Goal: Information Seeking & Learning: Learn about a topic

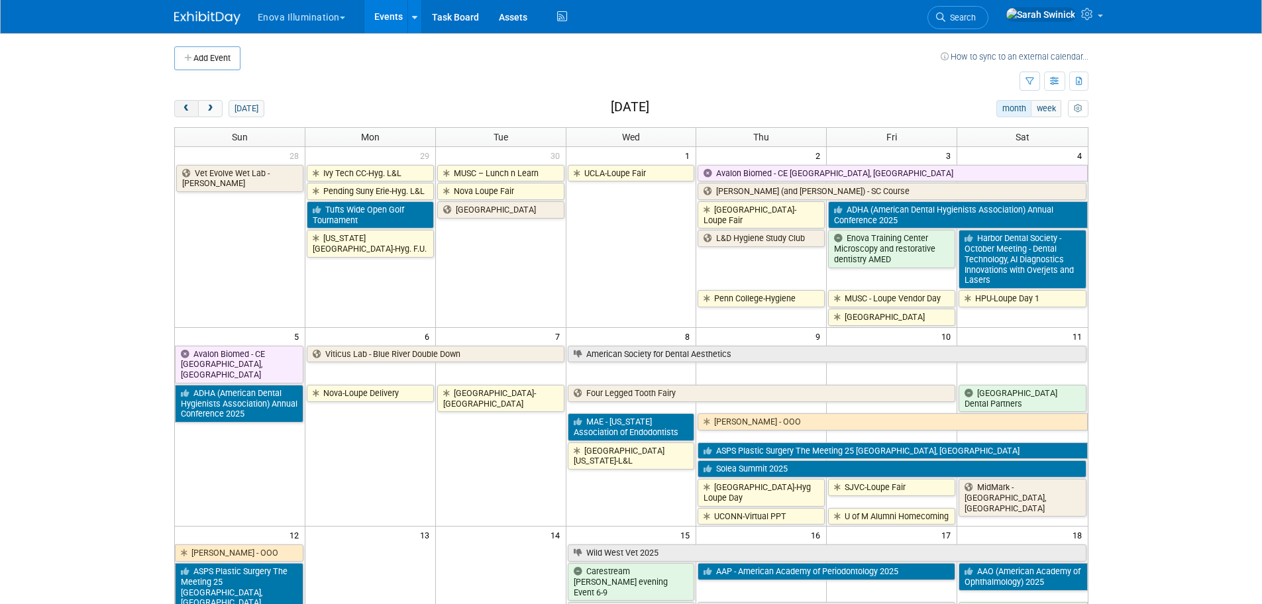
click at [176, 109] on button "prev" at bounding box center [186, 108] width 25 height 17
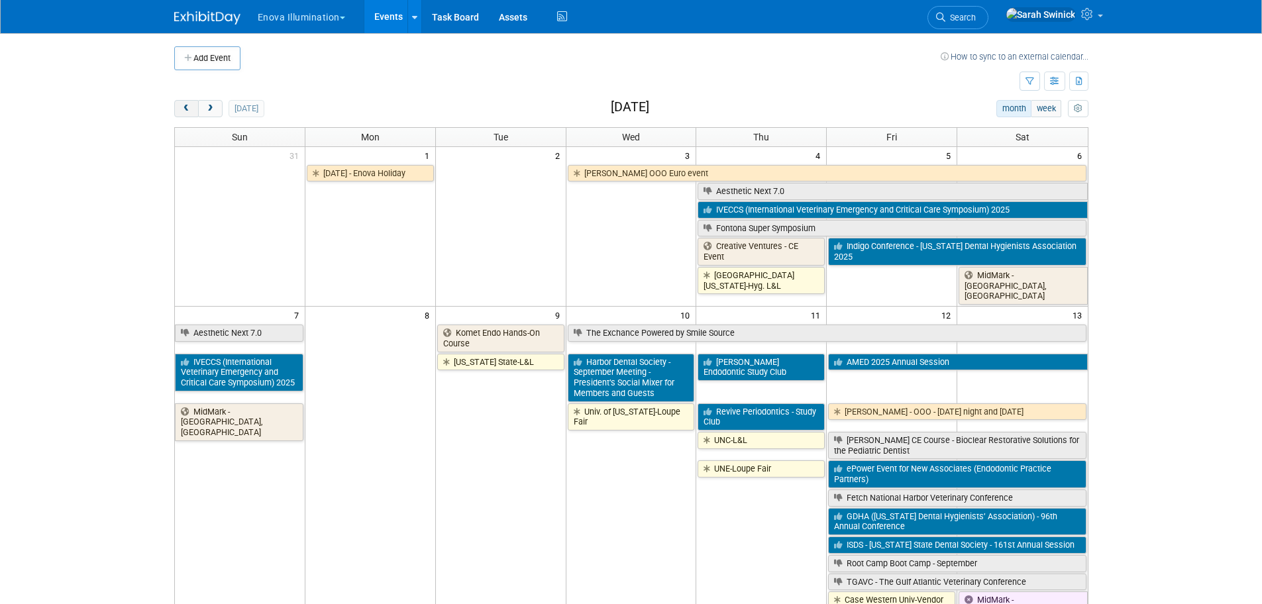
click at [176, 109] on button "prev" at bounding box center [186, 108] width 25 height 17
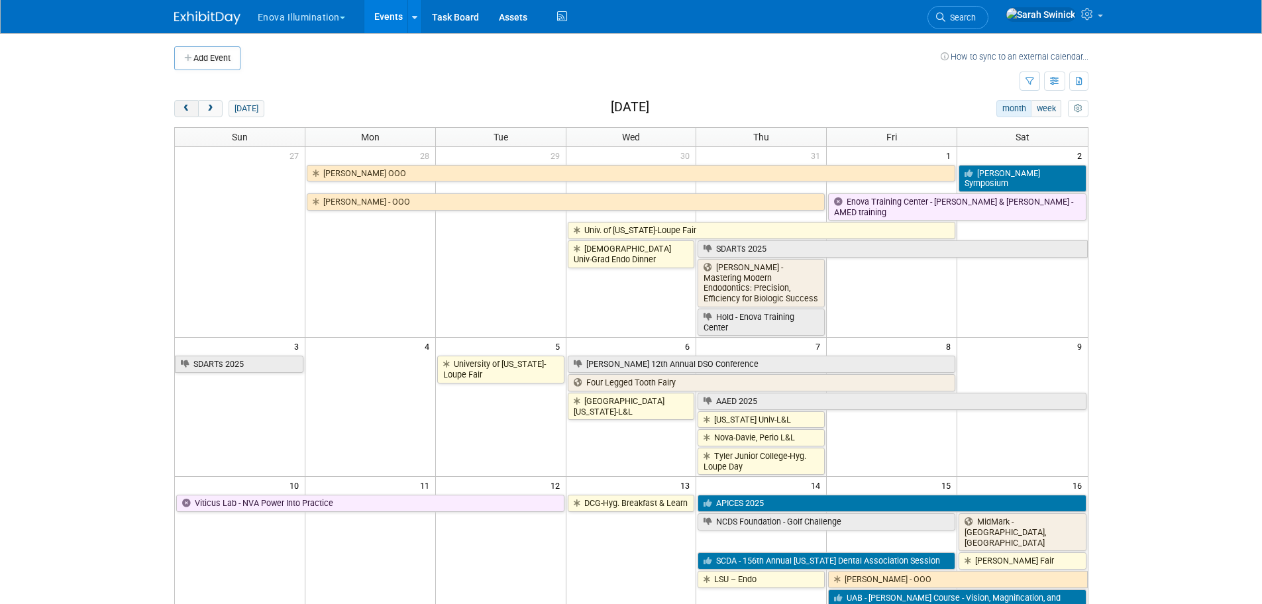
click at [176, 109] on button "prev" at bounding box center [186, 108] width 25 height 17
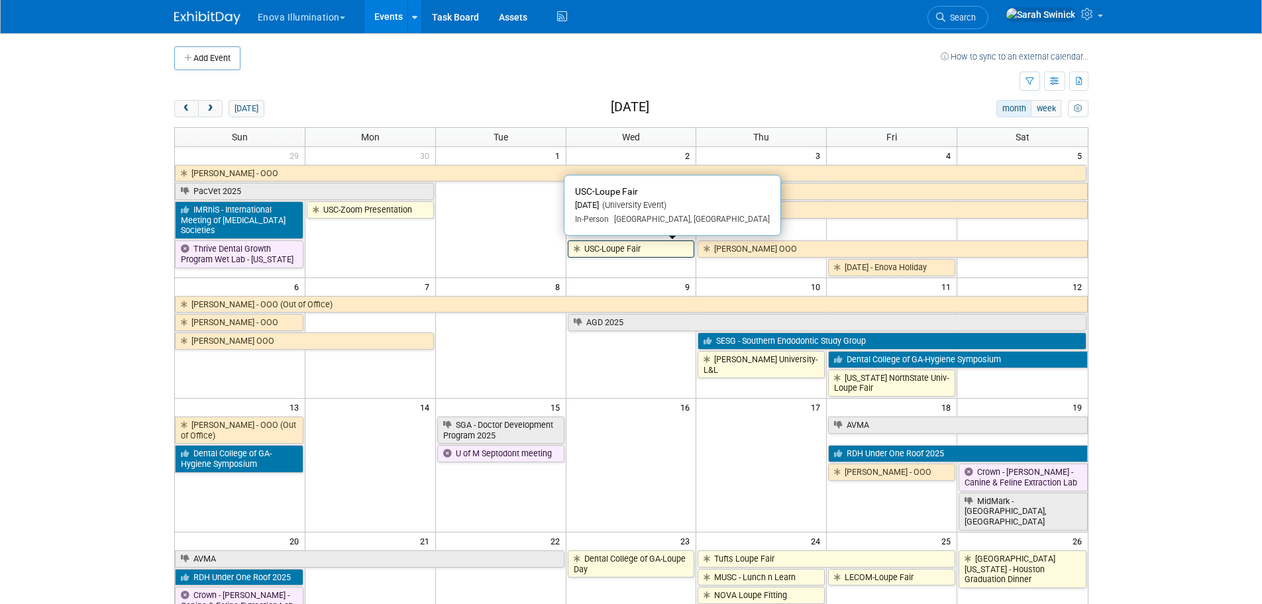
click at [581, 247] on icon at bounding box center [579, 249] width 11 height 9
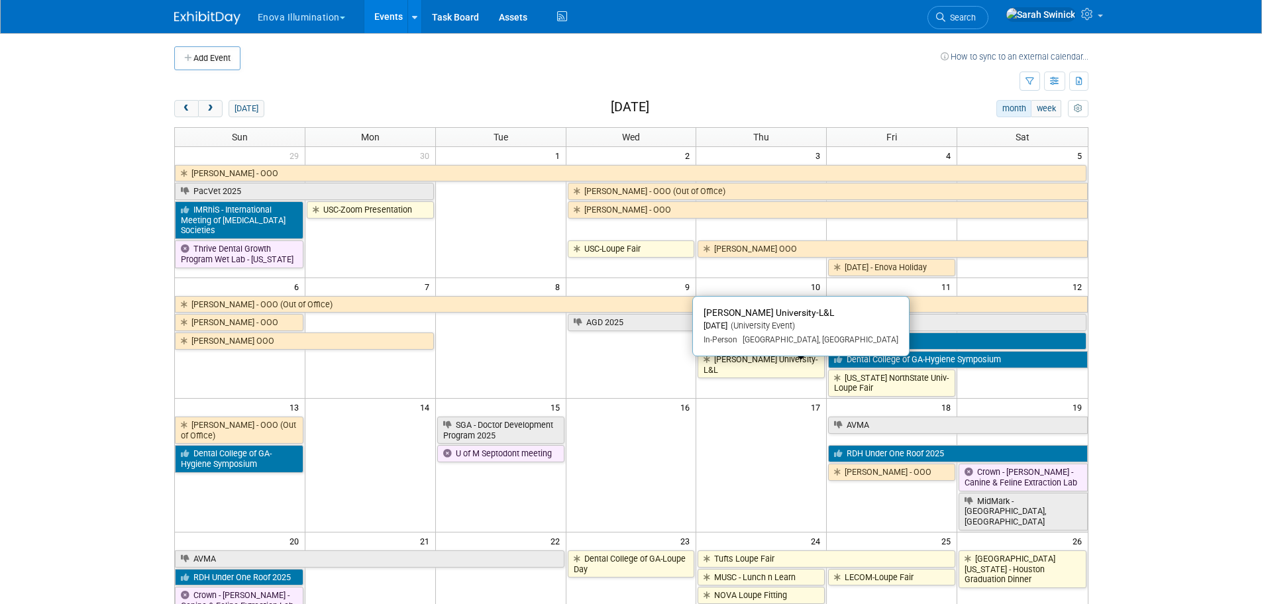
click at [790, 375] on link "Roseman University-L&L" at bounding box center [761, 364] width 127 height 27
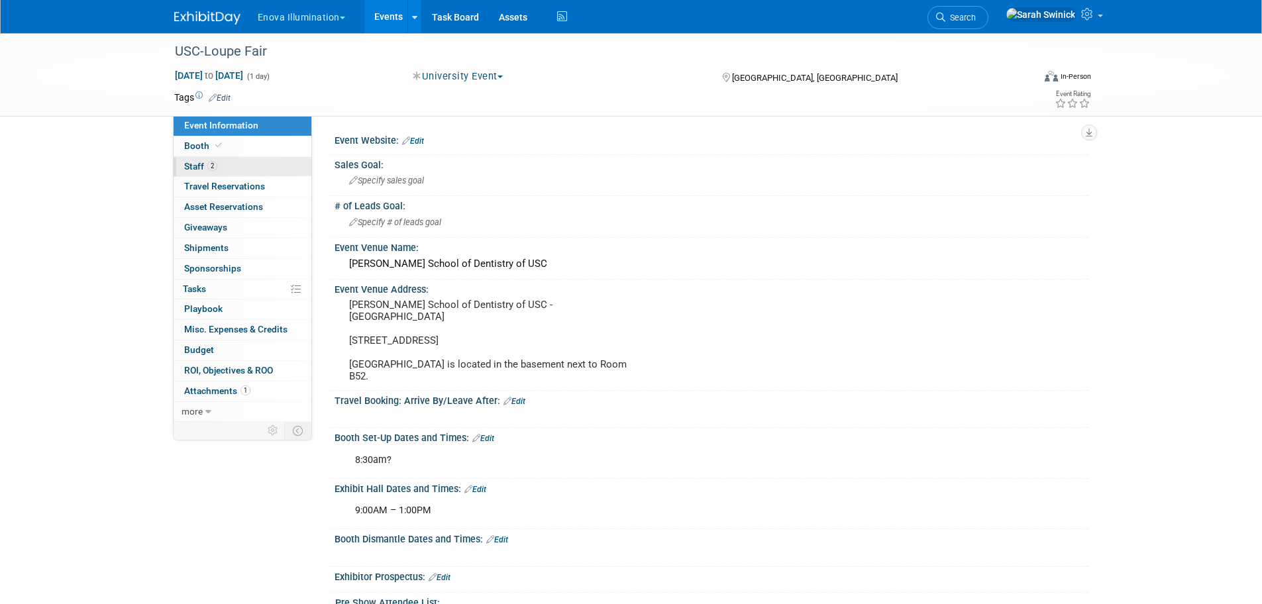
click at [272, 162] on link "2 Staff 2" at bounding box center [243, 167] width 138 height 20
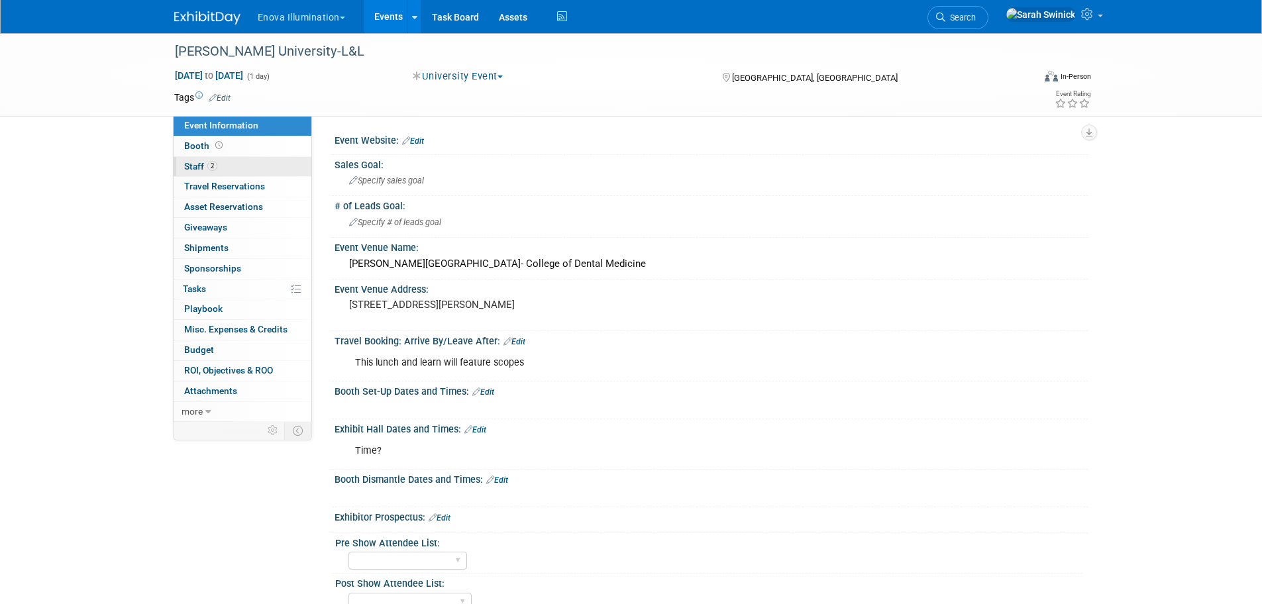
click at [221, 164] on link "2 Staff 2" at bounding box center [243, 167] width 138 height 20
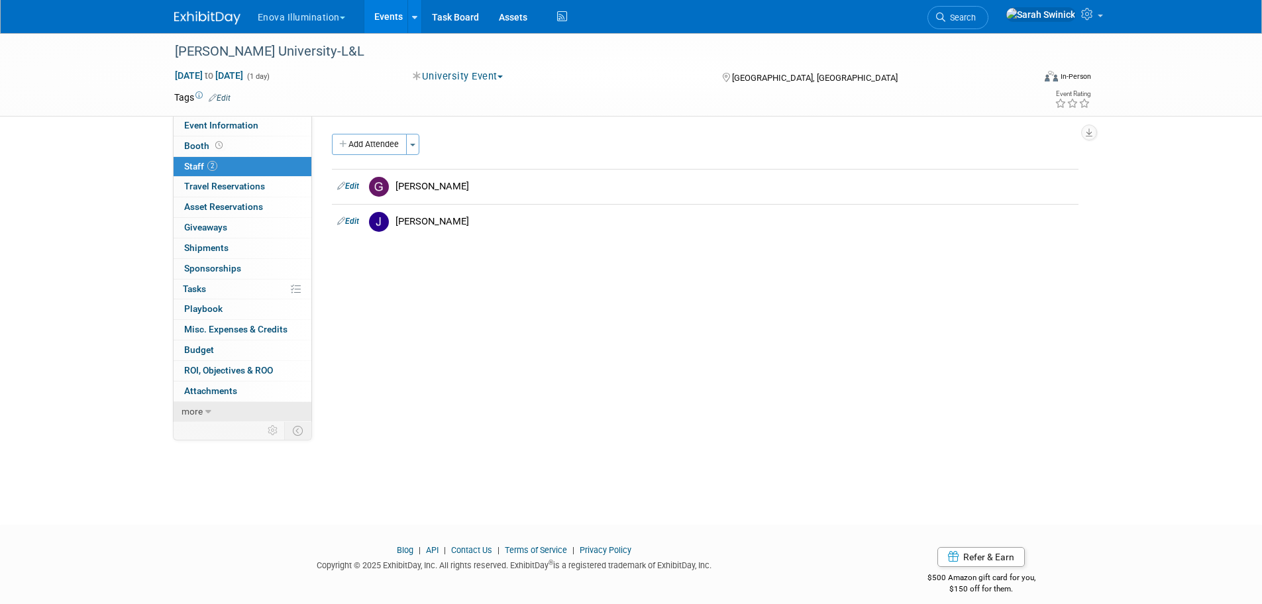
click at [243, 413] on link "more" at bounding box center [243, 412] width 138 height 20
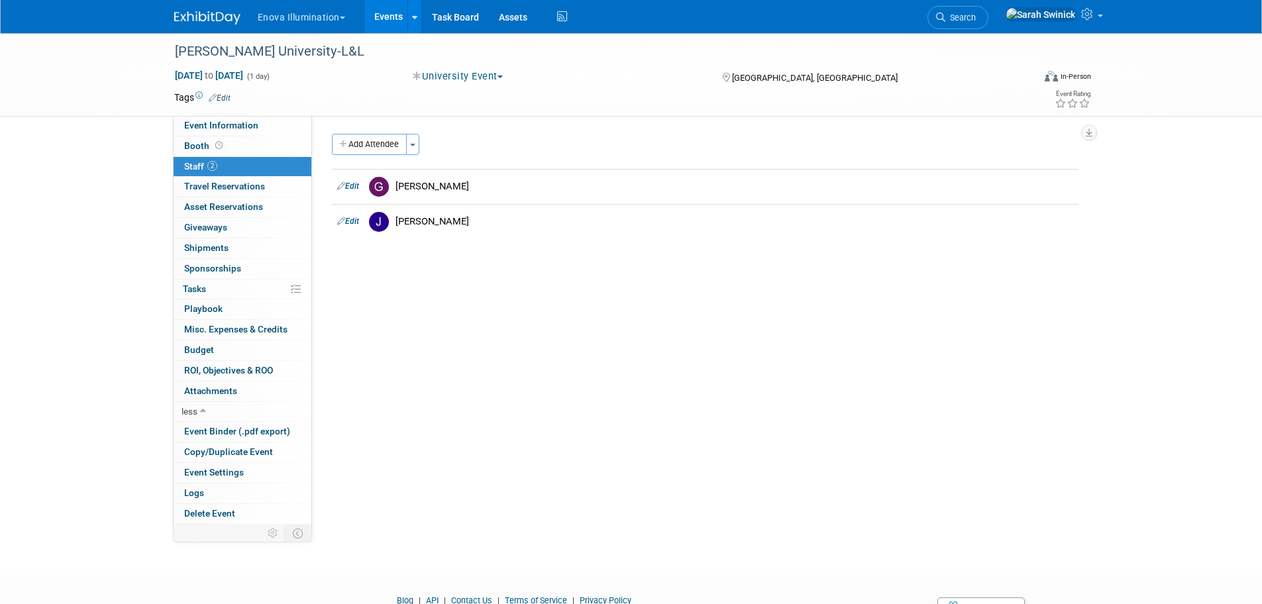
click at [205, 7] on link at bounding box center [215, 11] width 82 height 11
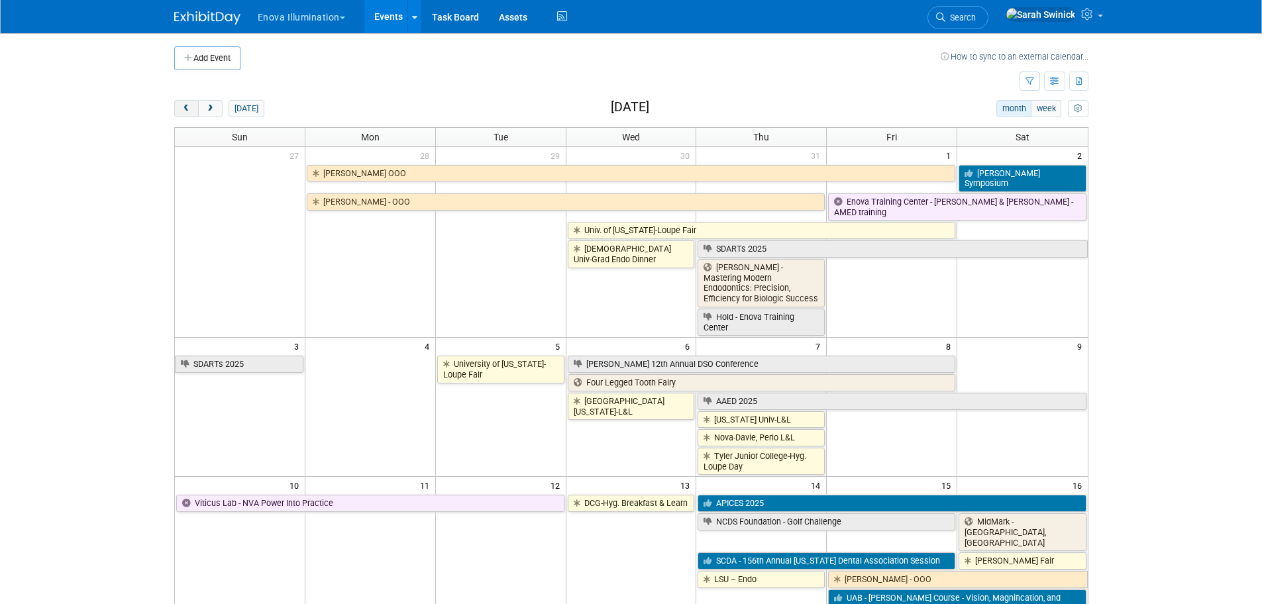
click at [192, 111] on button "prev" at bounding box center [186, 108] width 25 height 17
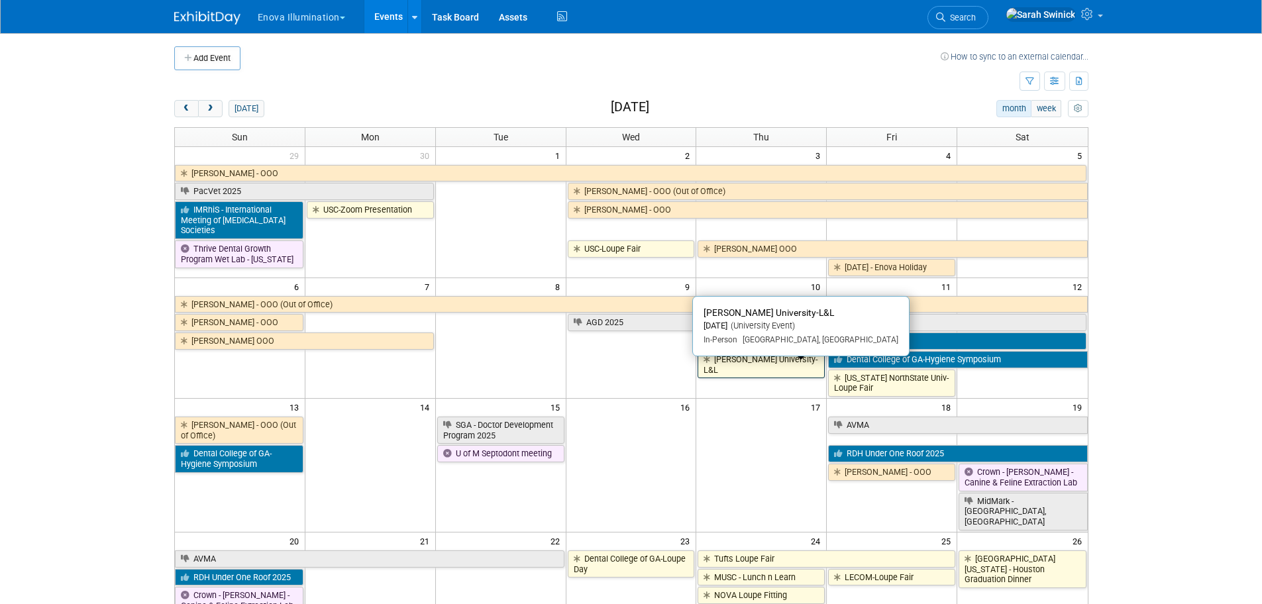
click at [742, 375] on link "[PERSON_NAME] University-L&L" at bounding box center [761, 364] width 127 height 27
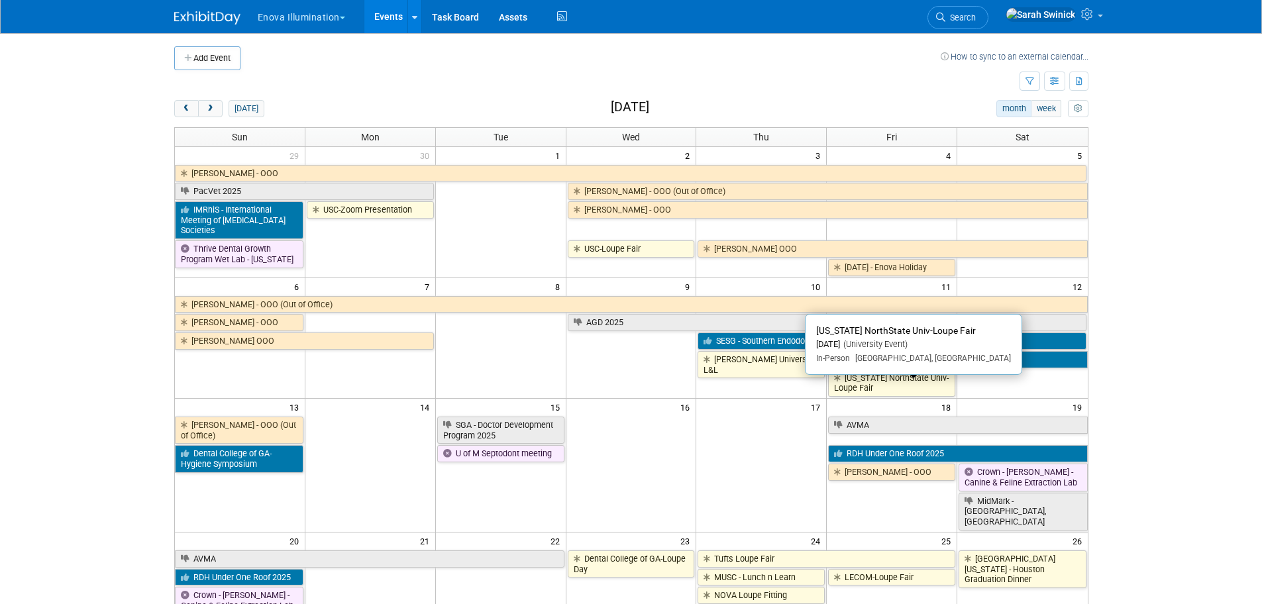
click at [830, 392] on link "California NorthState Univ-Loupe Fair" at bounding box center [891, 383] width 127 height 27
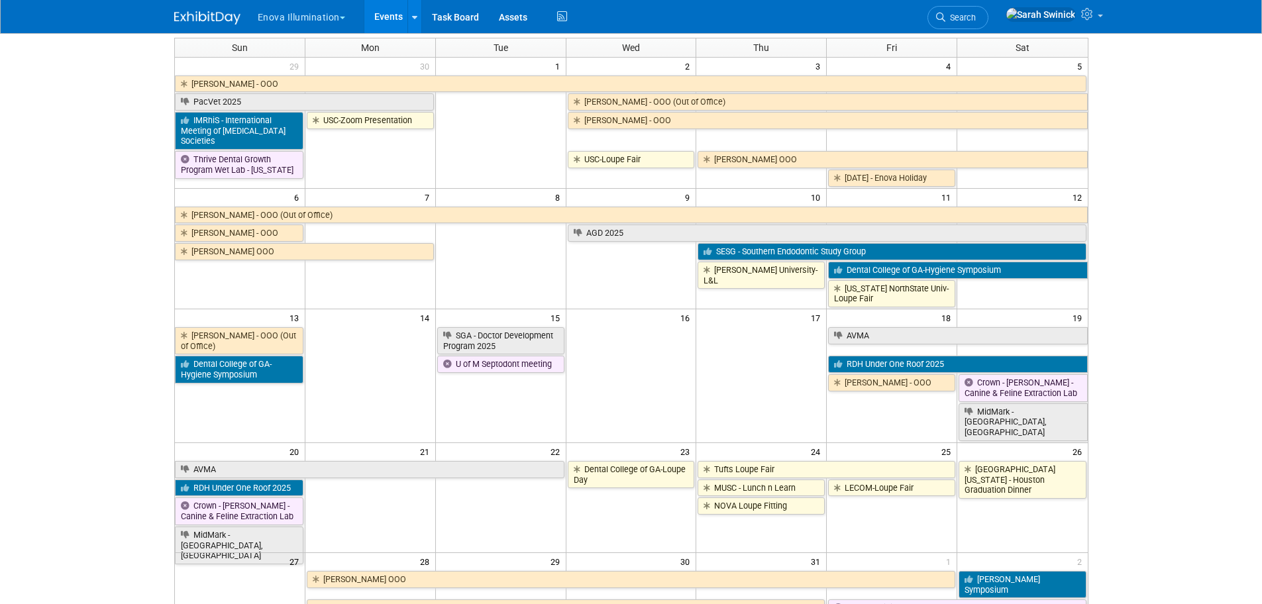
scroll to position [199, 0]
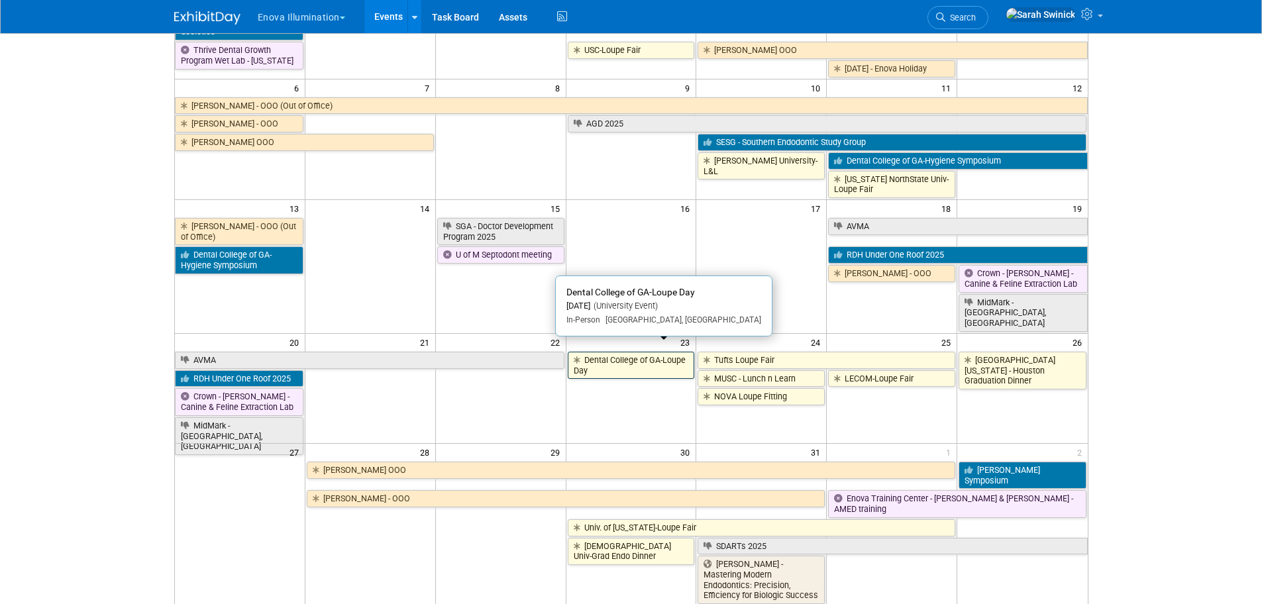
click at [625, 362] on link "Dental College of GA-Loupe Day" at bounding box center [631, 365] width 127 height 27
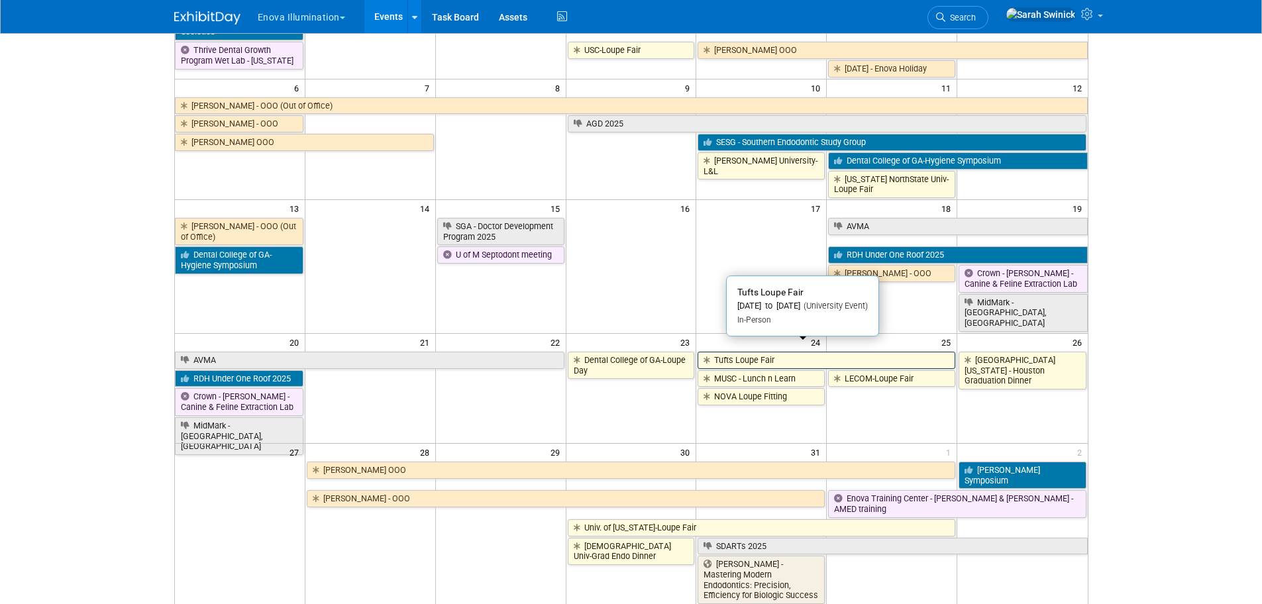
click at [791, 352] on link "Tufts Loupe Fair" at bounding box center [827, 360] width 258 height 17
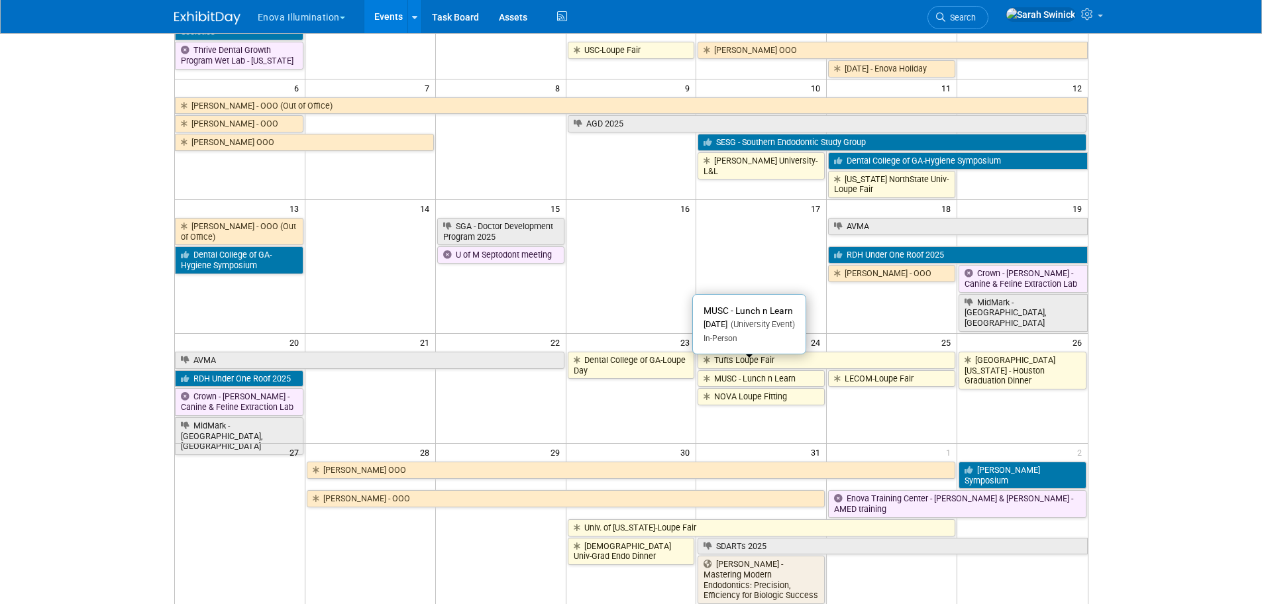
click at [740, 372] on link "MUSC - Lunch n Learn" at bounding box center [761, 378] width 127 height 17
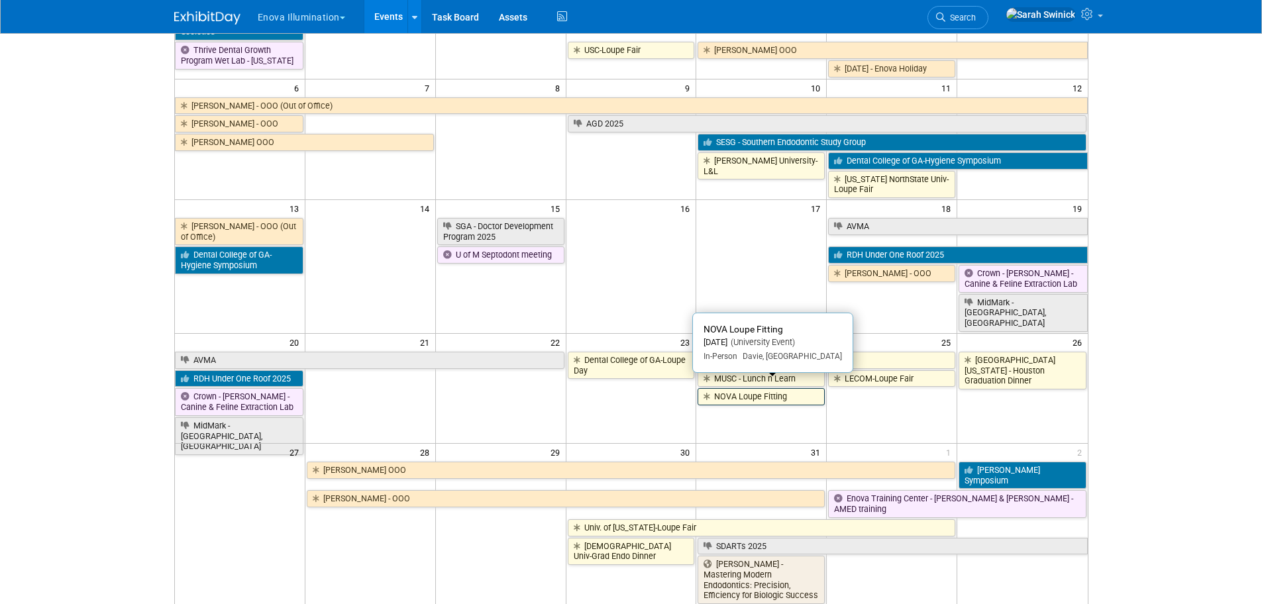
click at [729, 392] on link "NOVA Loupe Fitting" at bounding box center [761, 396] width 127 height 17
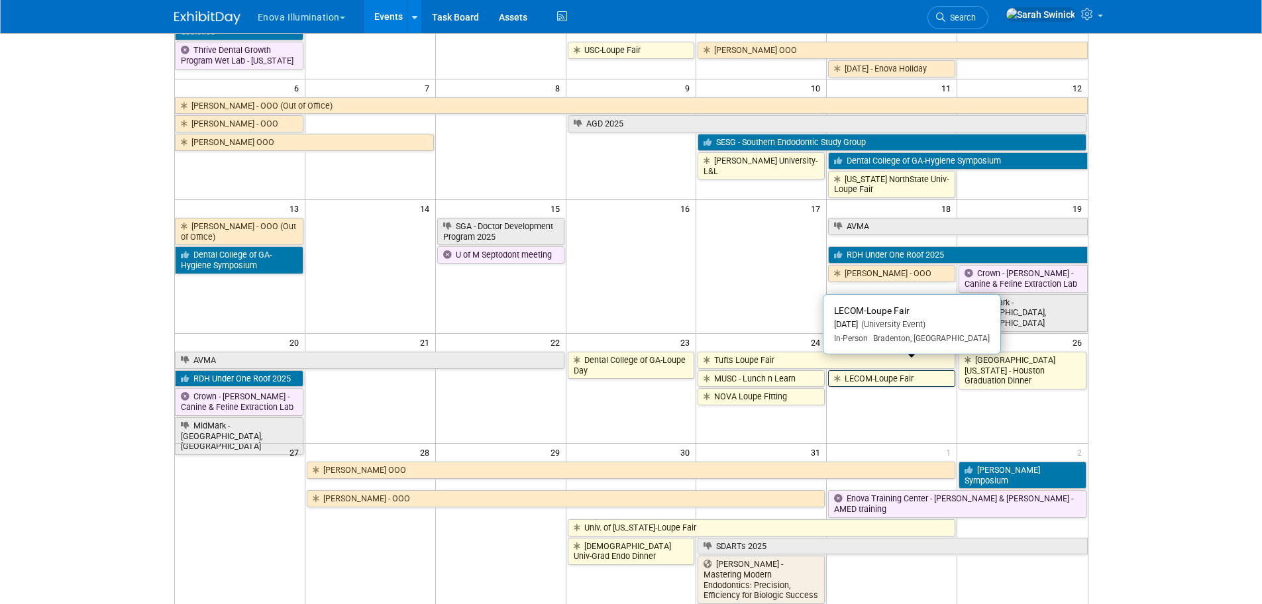
click at [858, 370] on link "LECOM-Loupe Fair" at bounding box center [891, 378] width 127 height 17
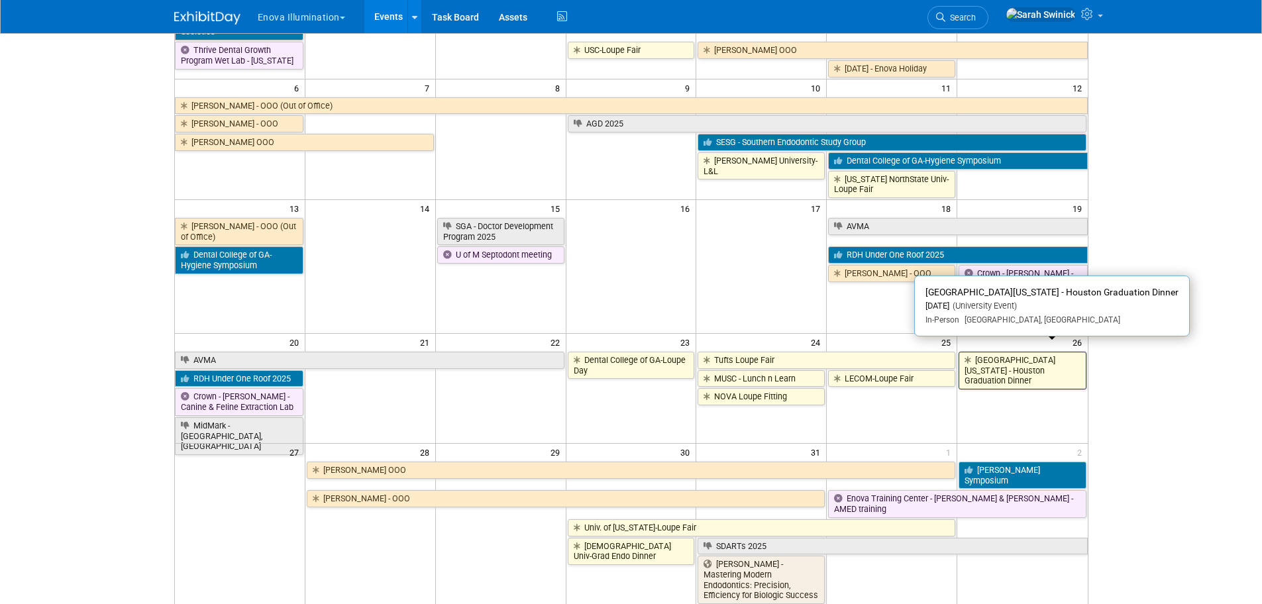
click at [991, 352] on link "University of Texas - Houston Graduation Dinner" at bounding box center [1022, 371] width 127 height 38
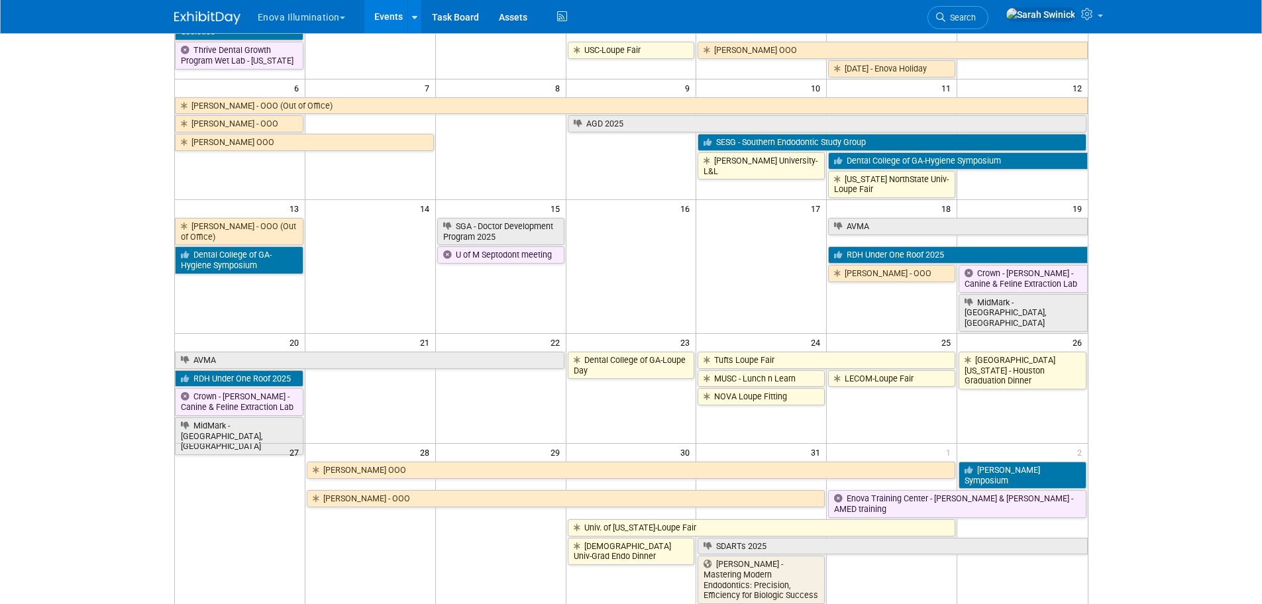
click at [976, 21] on span "Search" at bounding box center [961, 18] width 30 height 10
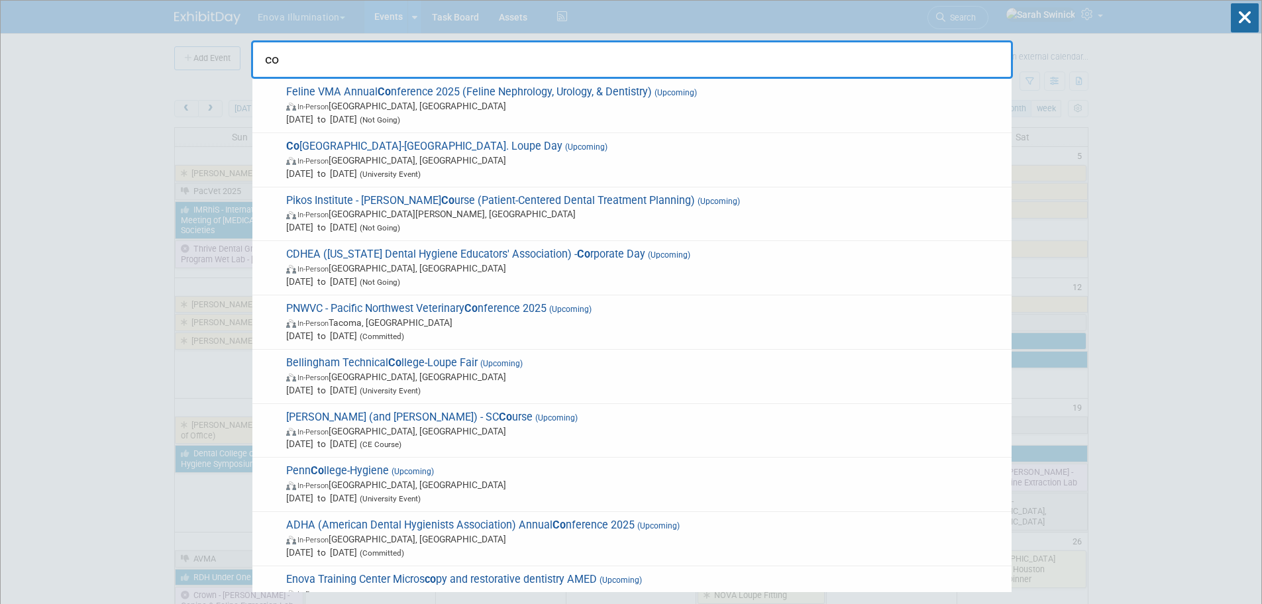
type input "c"
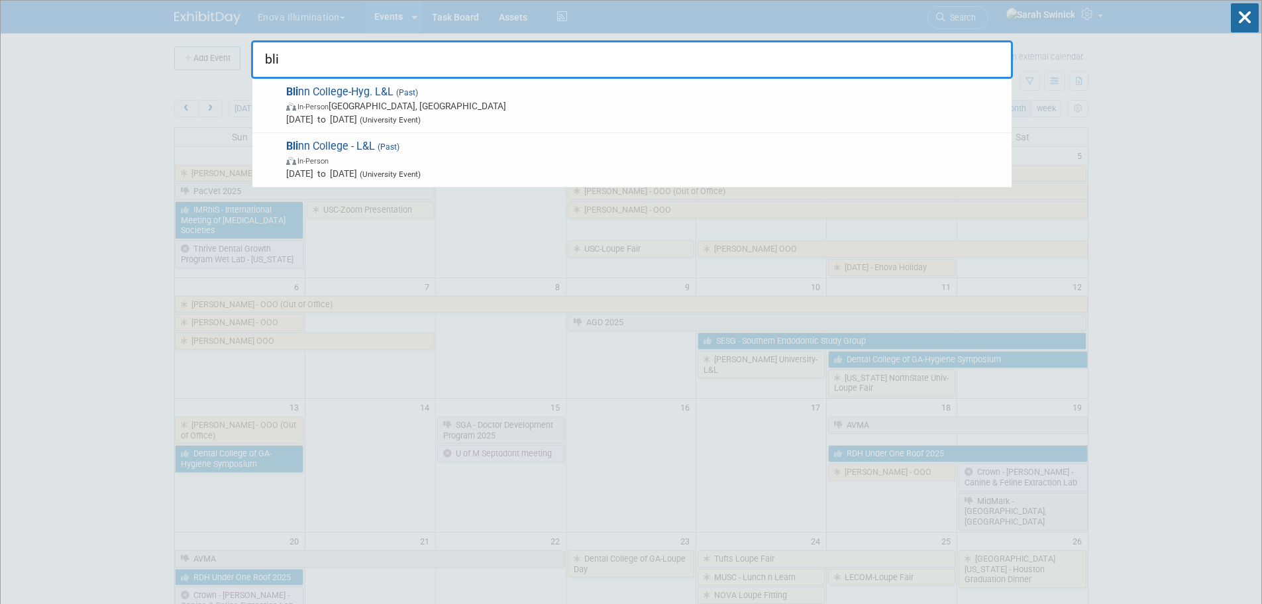
type input "bli"
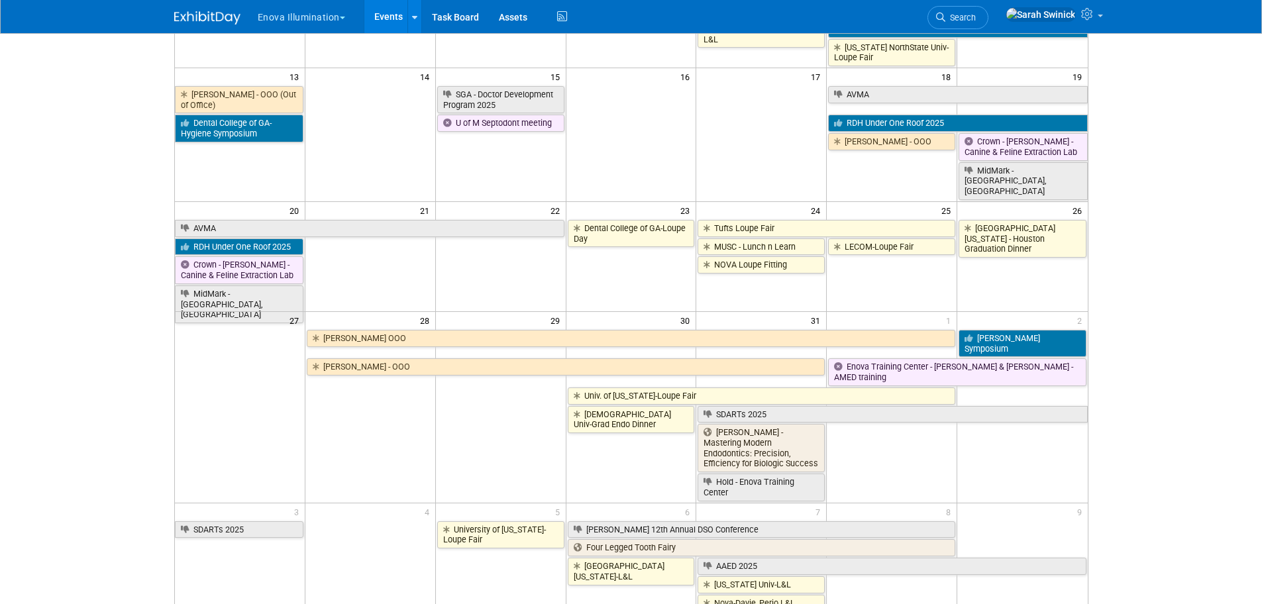
scroll to position [331, 0]
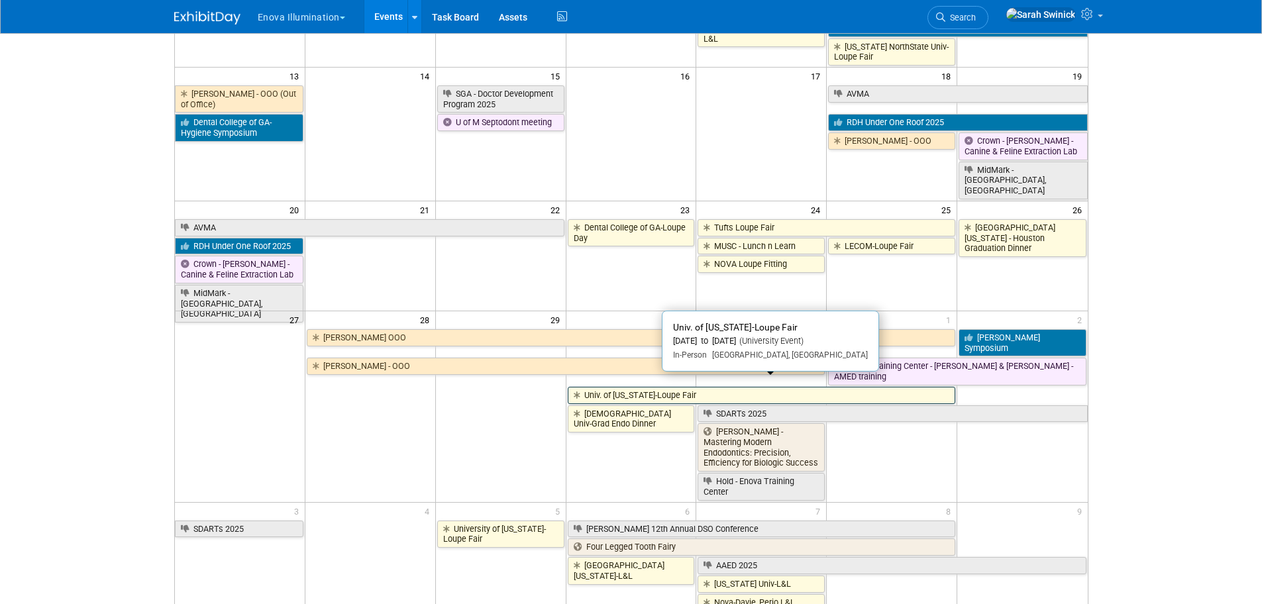
click at [628, 387] on link "Univ. of Michigan-Loupe Fair" at bounding box center [762, 395] width 388 height 17
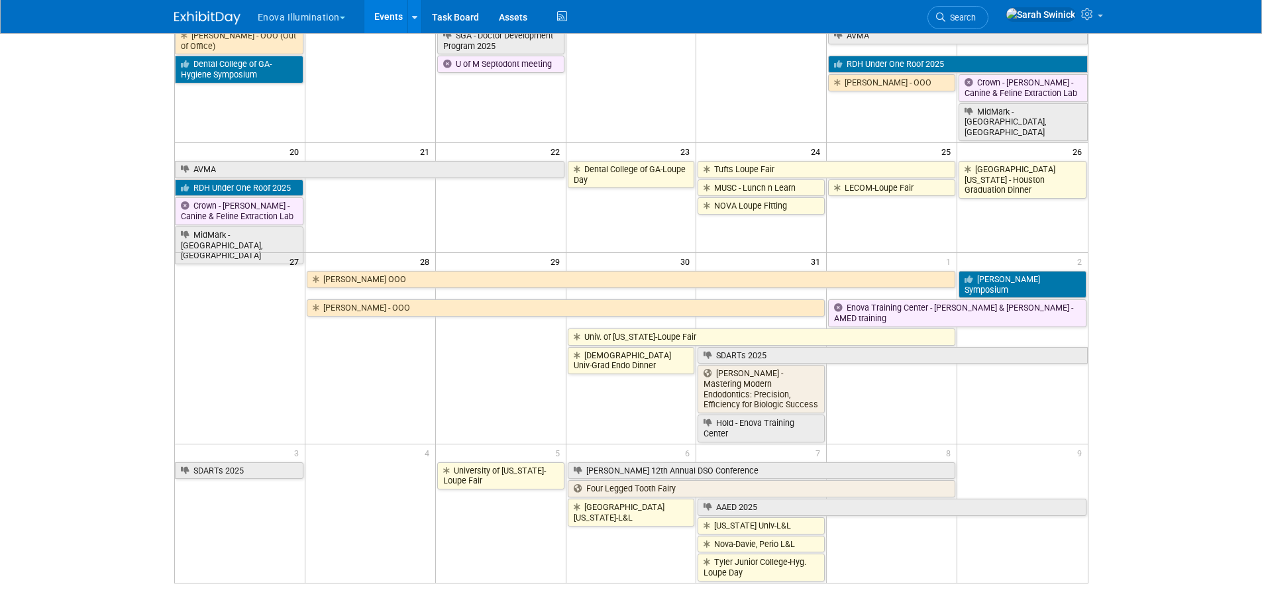
scroll to position [464, 0]
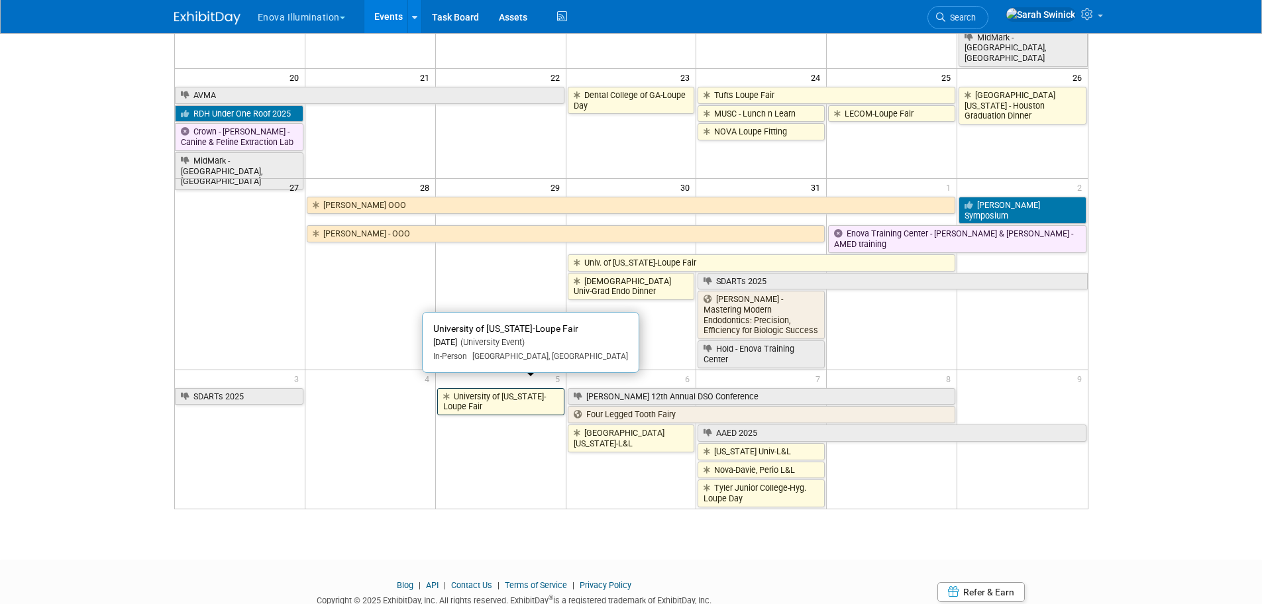
click at [473, 400] on link "University of Kentucky-Loupe Fair" at bounding box center [500, 401] width 127 height 27
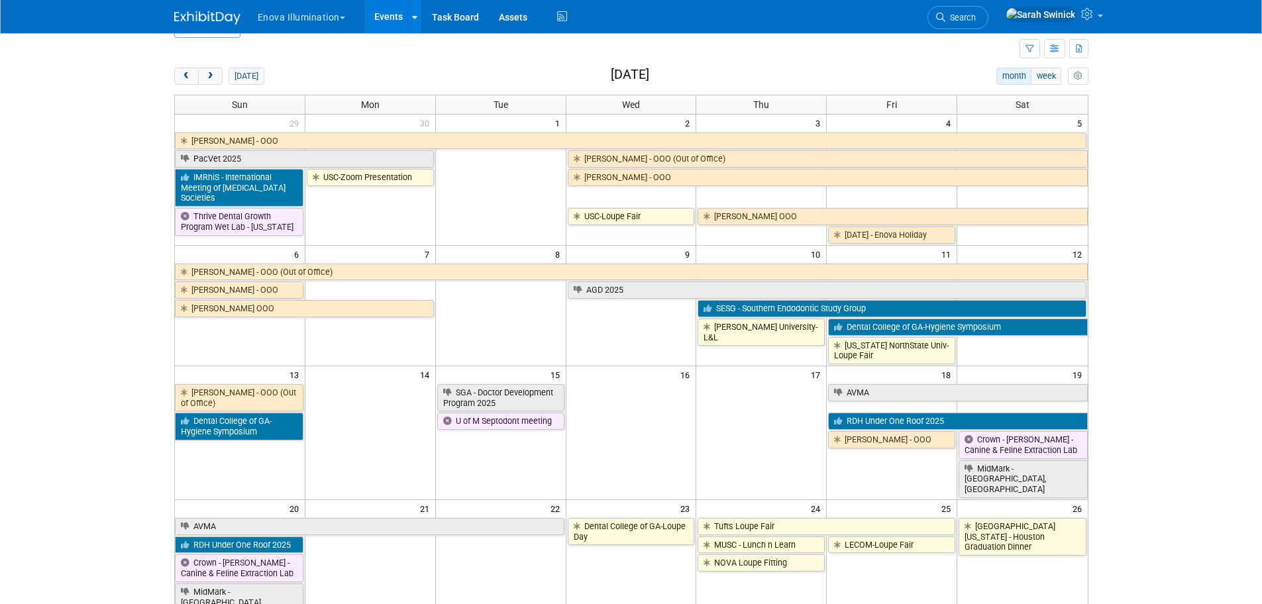
scroll to position [0, 0]
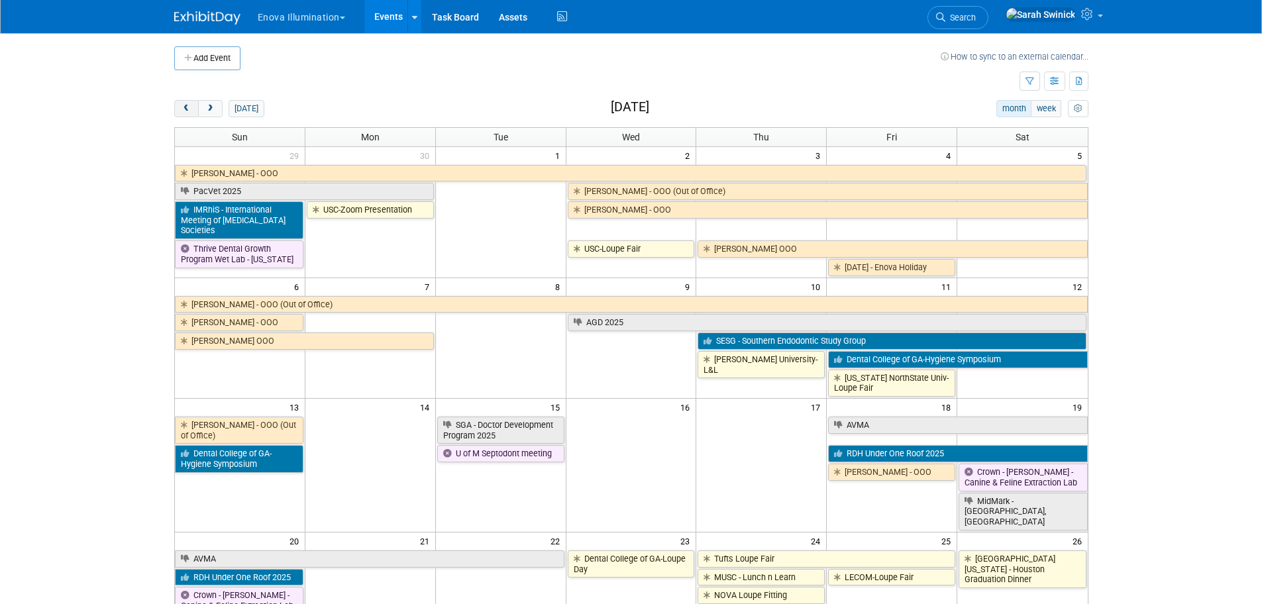
click at [193, 113] on button "prev" at bounding box center [186, 108] width 25 height 17
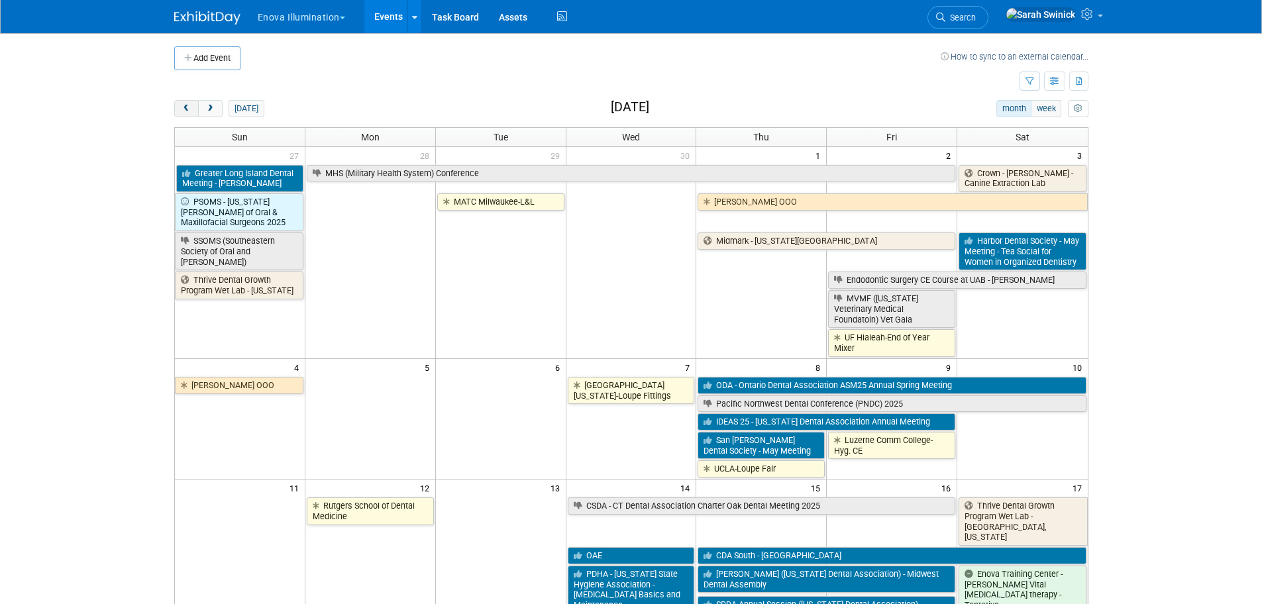
click at [193, 113] on button "prev" at bounding box center [186, 108] width 25 height 17
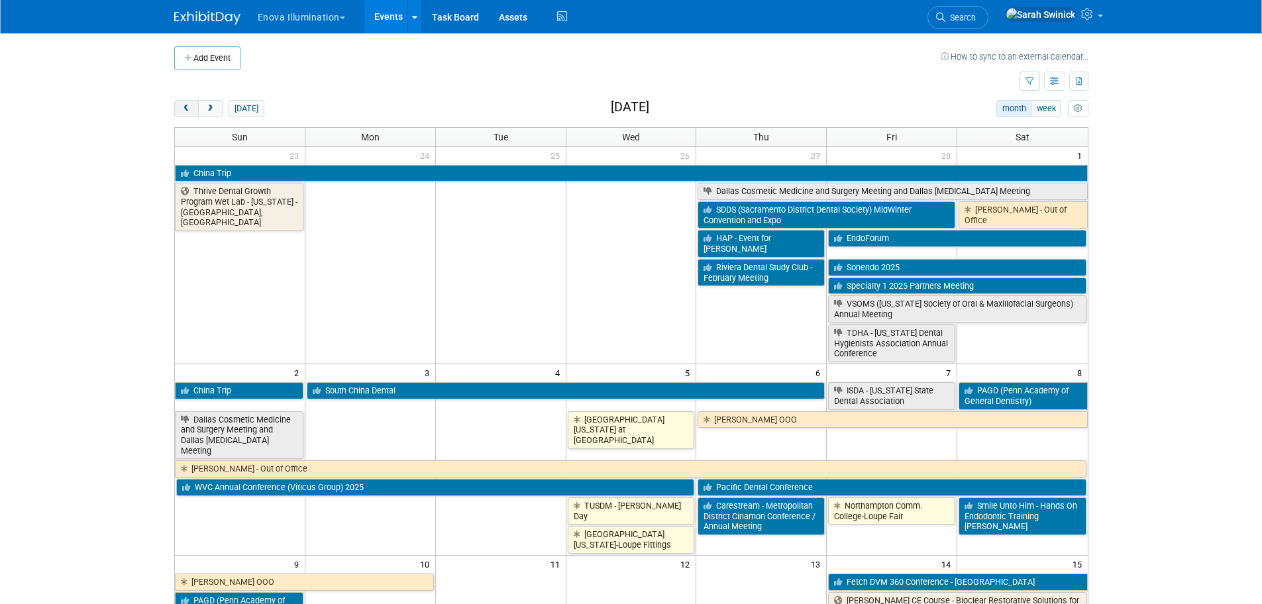
click at [192, 112] on button "prev" at bounding box center [186, 108] width 25 height 17
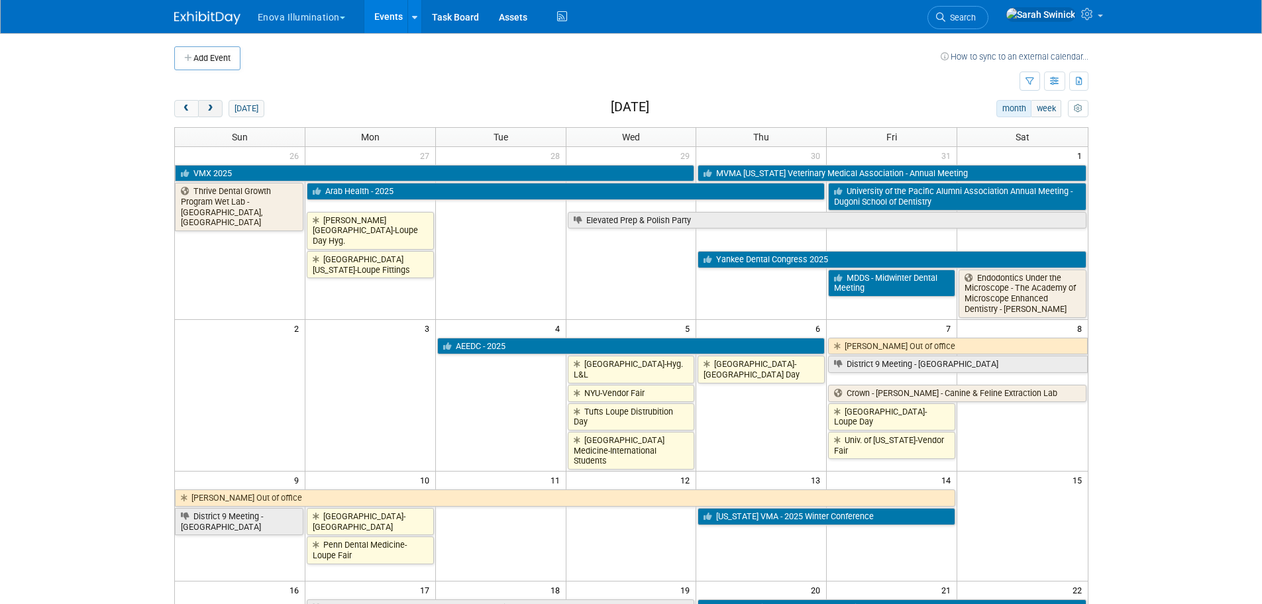
click at [209, 102] on button "next" at bounding box center [210, 108] width 25 height 17
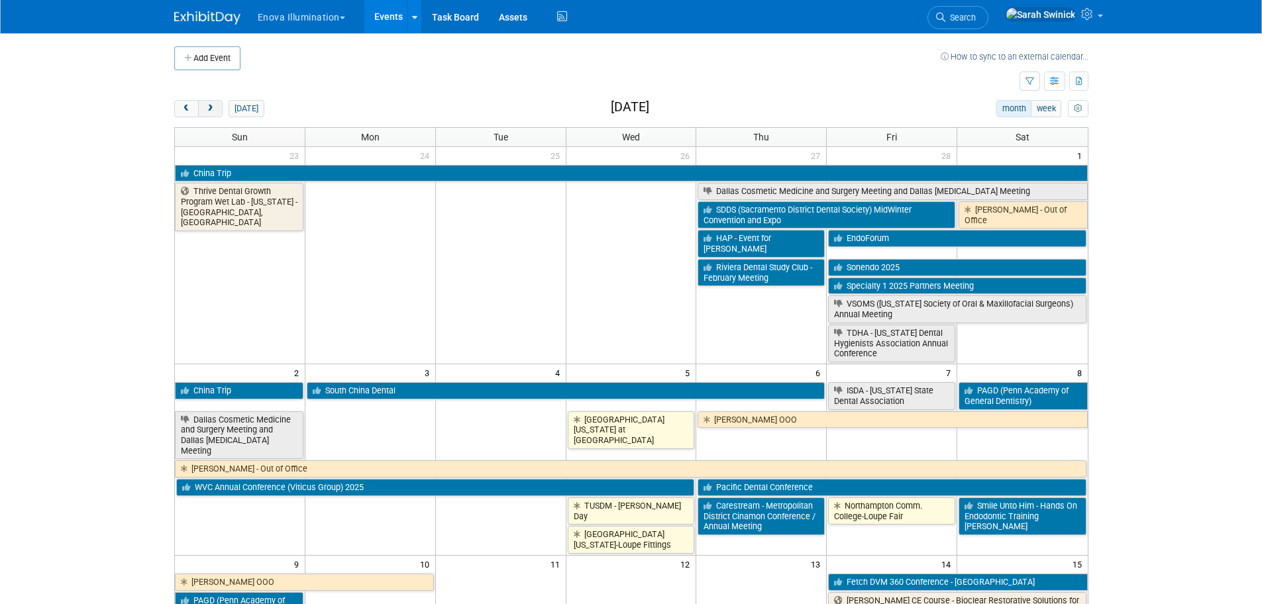
click at [209, 103] on button "next" at bounding box center [210, 108] width 25 height 17
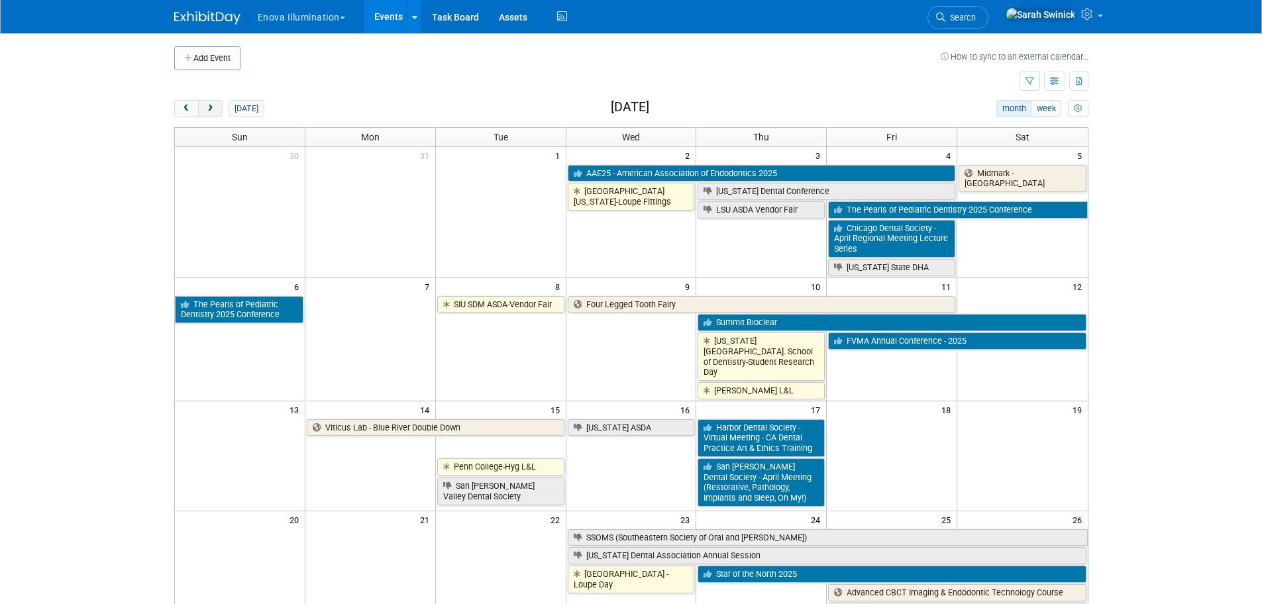
click at [209, 101] on button "next" at bounding box center [210, 108] width 25 height 17
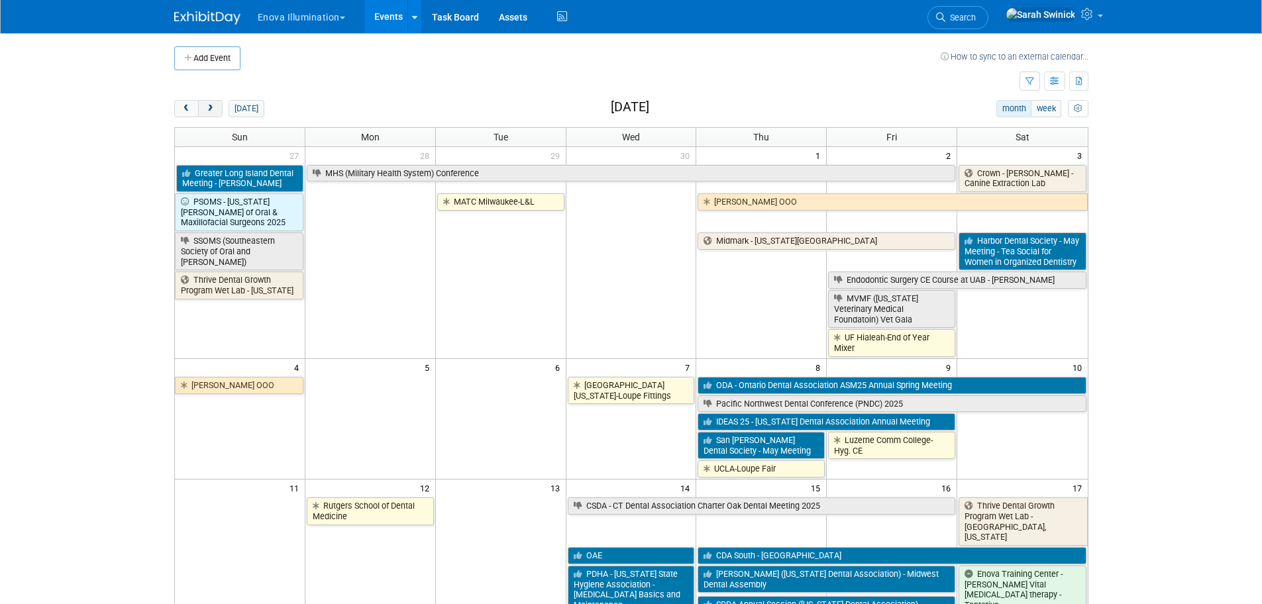
click at [209, 101] on button "next" at bounding box center [210, 108] width 25 height 17
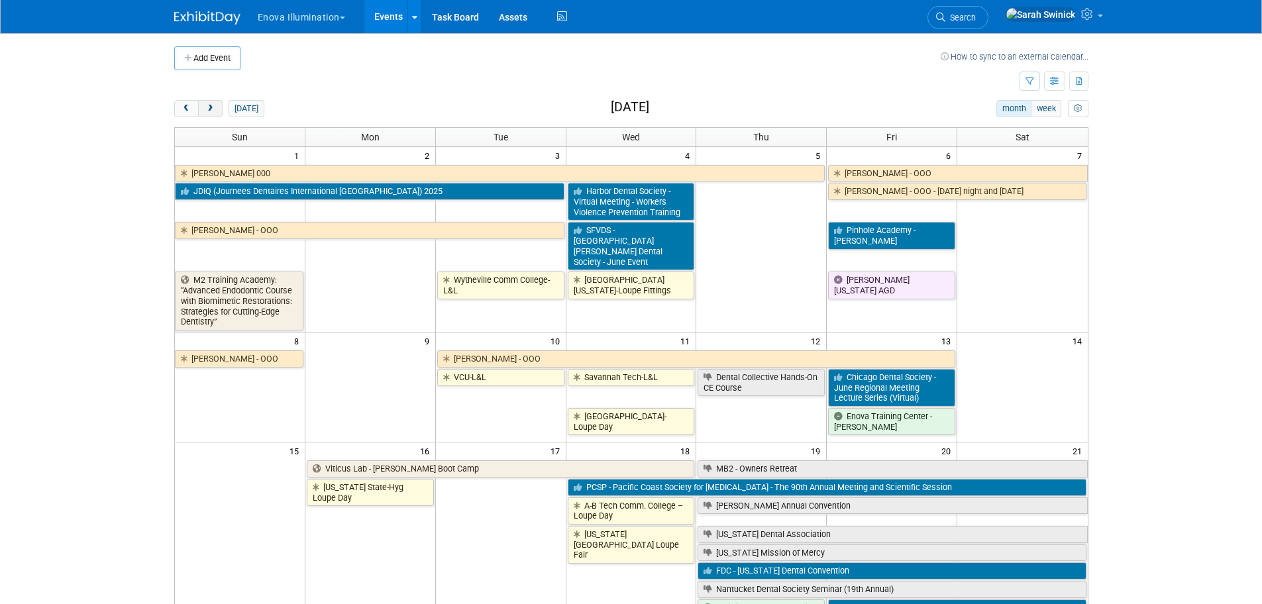
click at [209, 101] on button "next" at bounding box center [210, 108] width 25 height 17
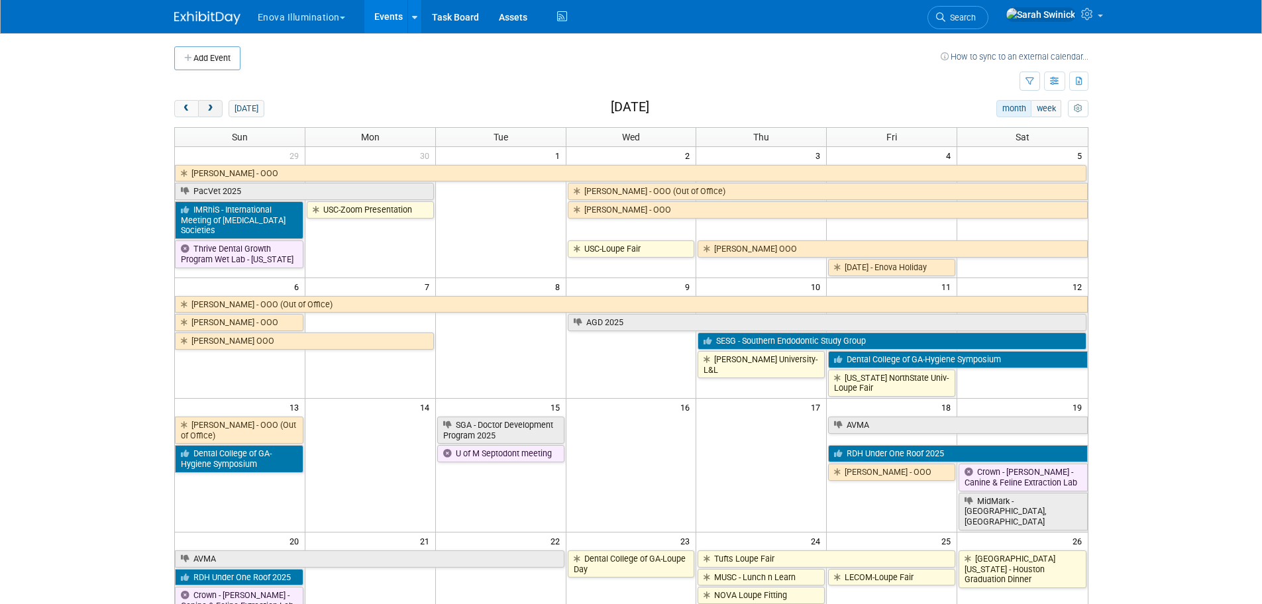
click at [209, 102] on button "next" at bounding box center [210, 108] width 25 height 17
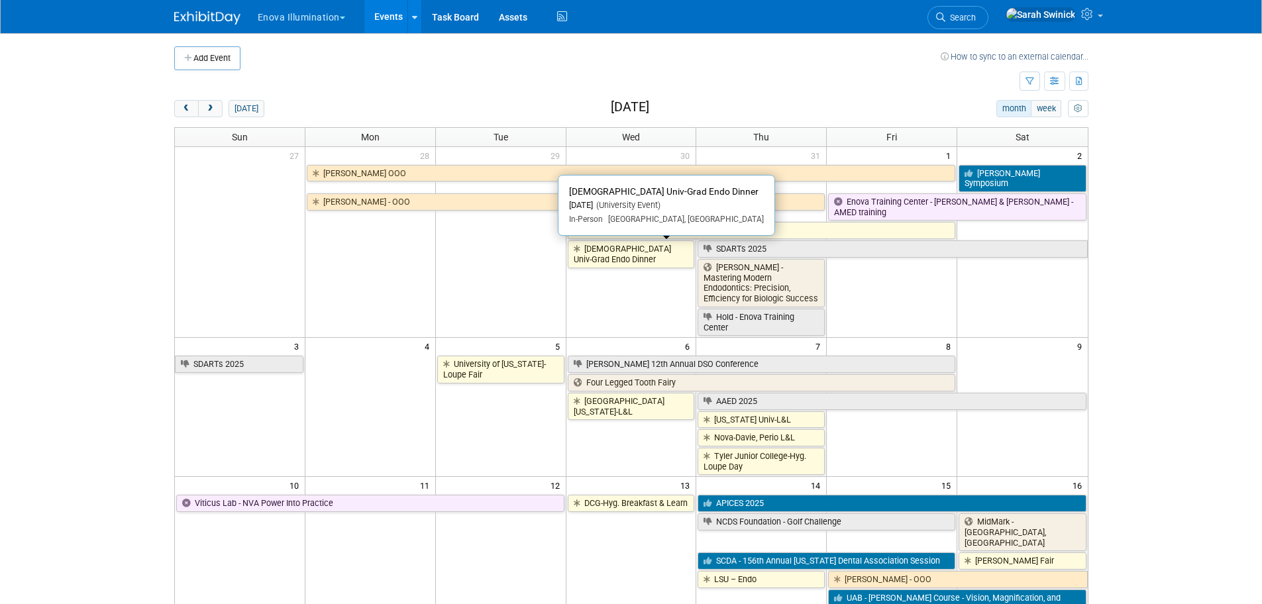
click at [590, 258] on link "Temple Univ-Grad Endo Dinner" at bounding box center [631, 254] width 127 height 27
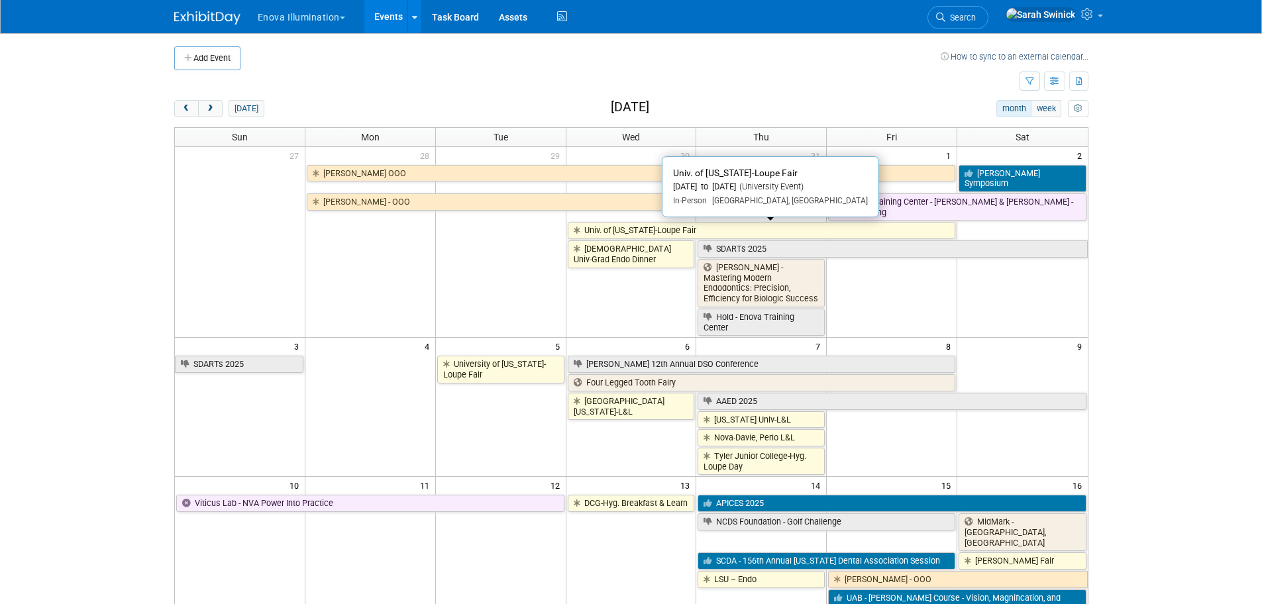
click at [709, 234] on link "Univ. of Michigan-Loupe Fair" at bounding box center [762, 230] width 388 height 17
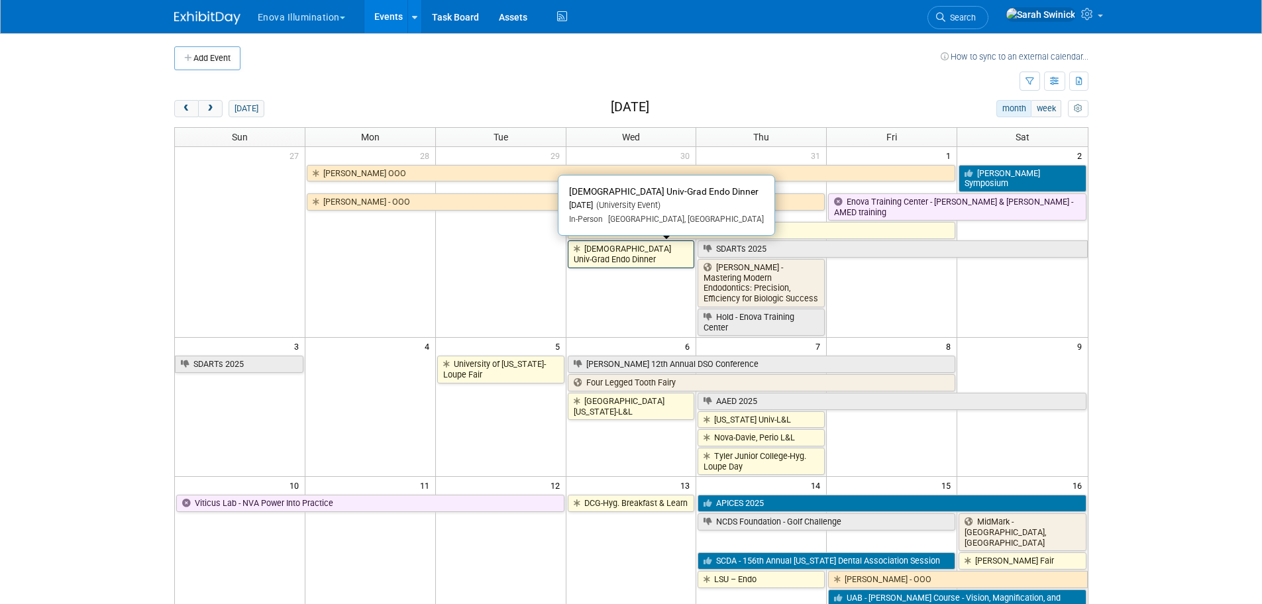
click at [622, 261] on link "Temple Univ-Grad Endo Dinner" at bounding box center [631, 254] width 127 height 27
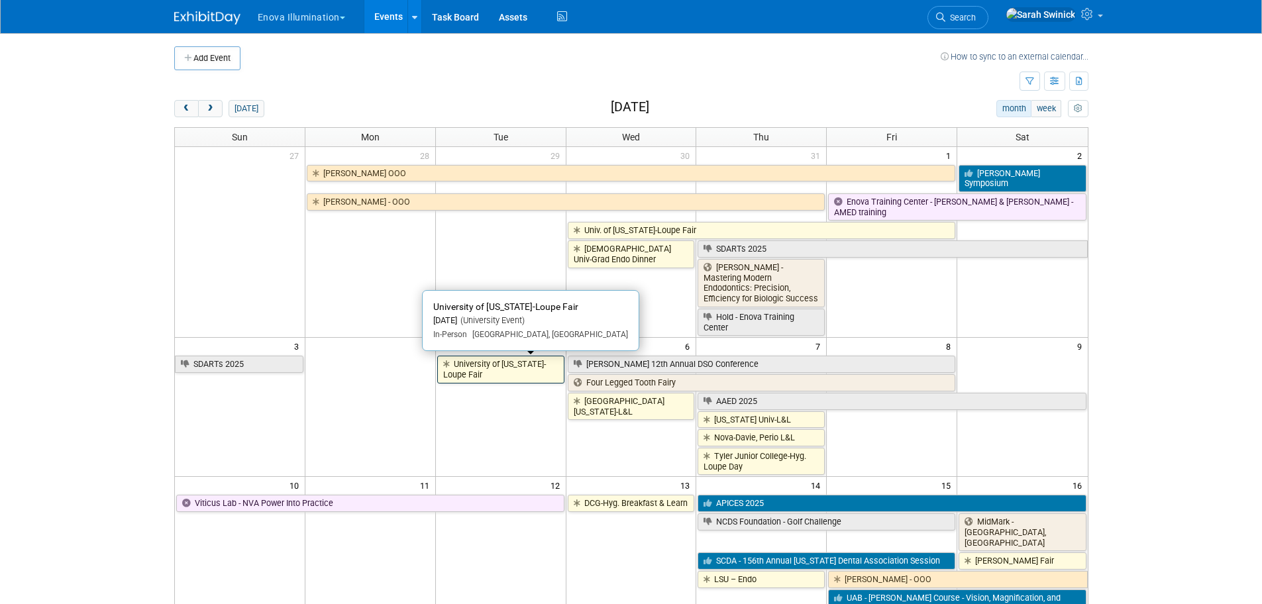
click at [482, 372] on link "University of Kentucky-Loupe Fair" at bounding box center [500, 369] width 127 height 27
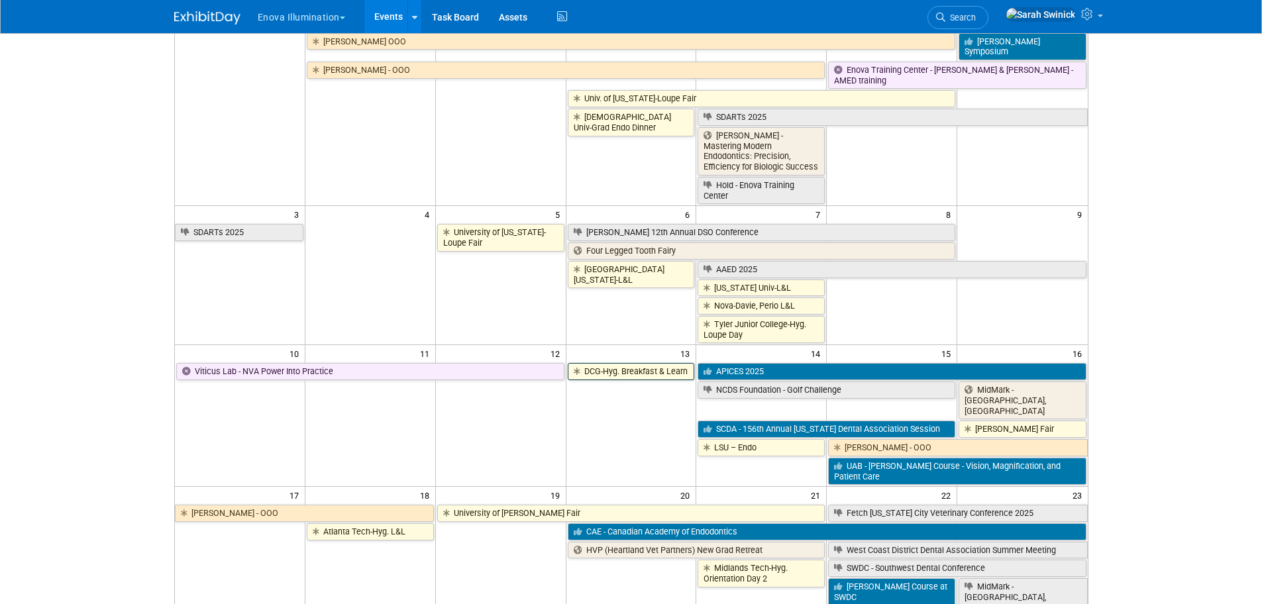
scroll to position [133, 0]
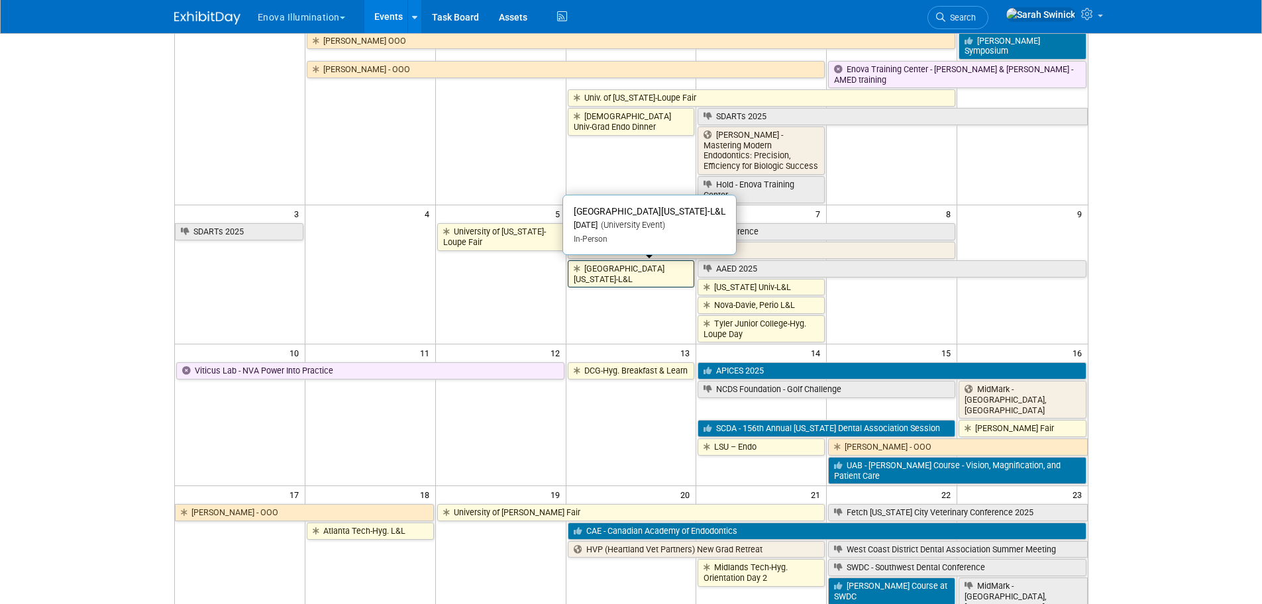
click at [612, 277] on link "Univ of Illinois Chicago-L&L" at bounding box center [631, 273] width 127 height 27
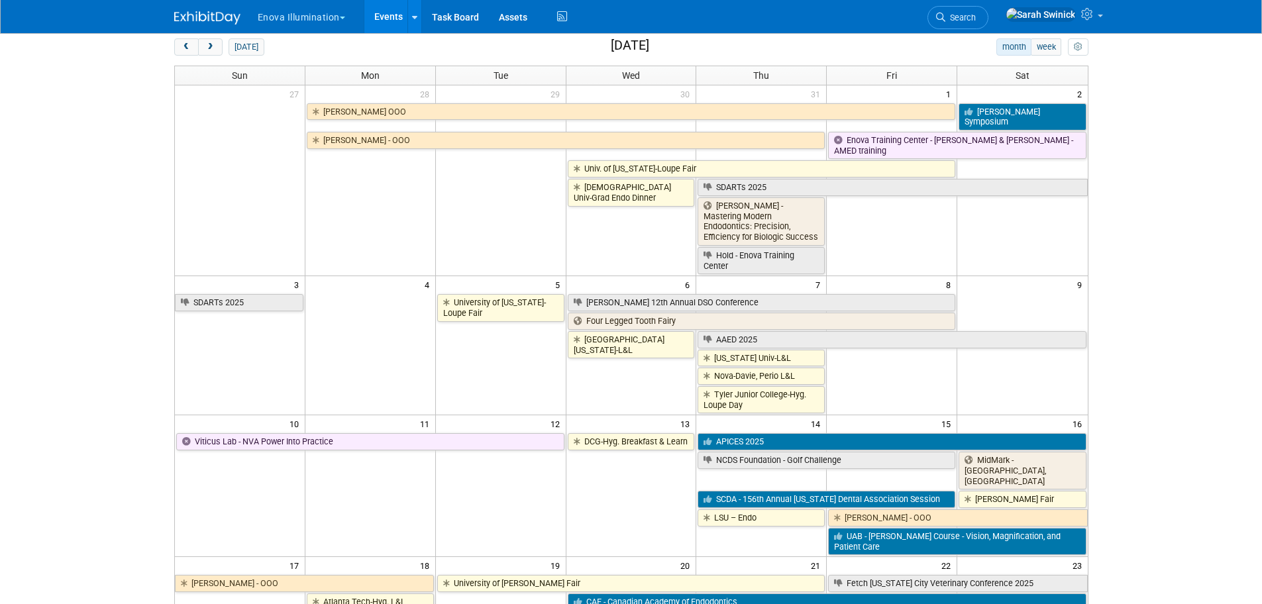
scroll to position [0, 0]
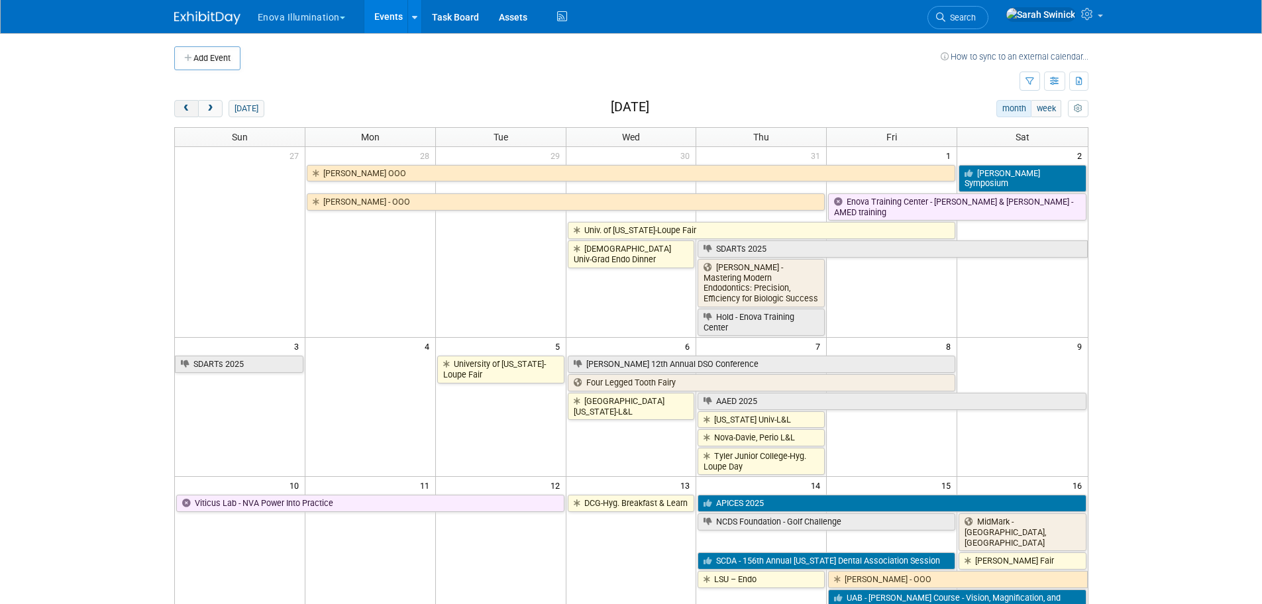
click at [182, 111] on span "prev" at bounding box center [187, 109] width 10 height 9
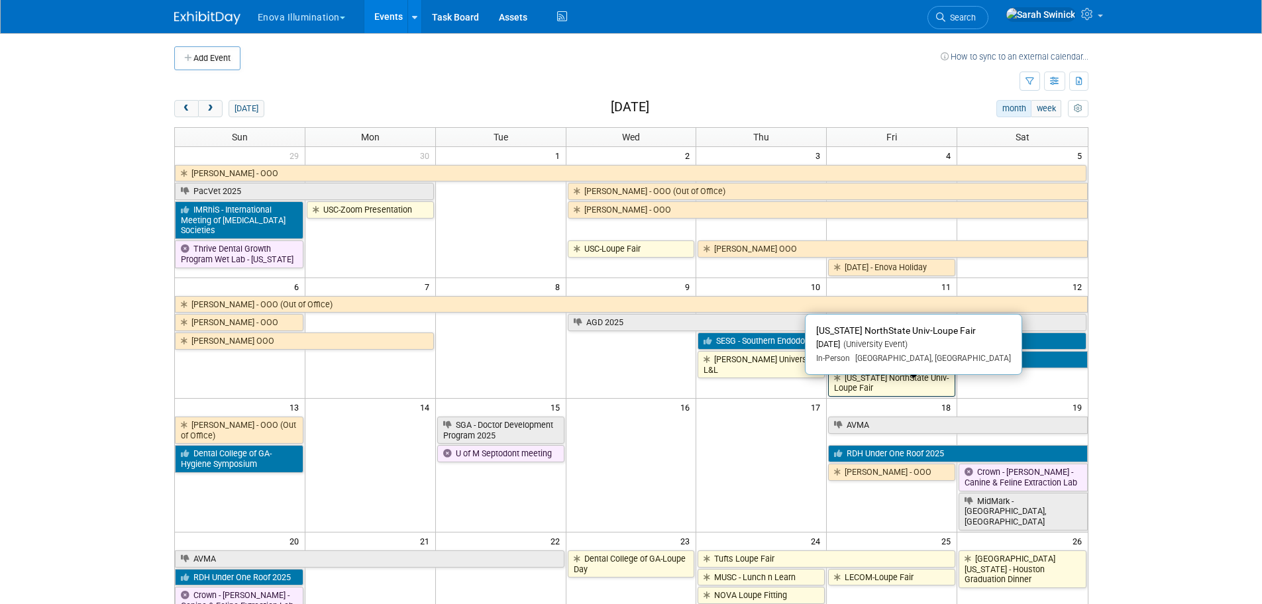
click at [854, 392] on link "[US_STATE] NorthState Univ-Loupe Fair" at bounding box center [891, 383] width 127 height 27
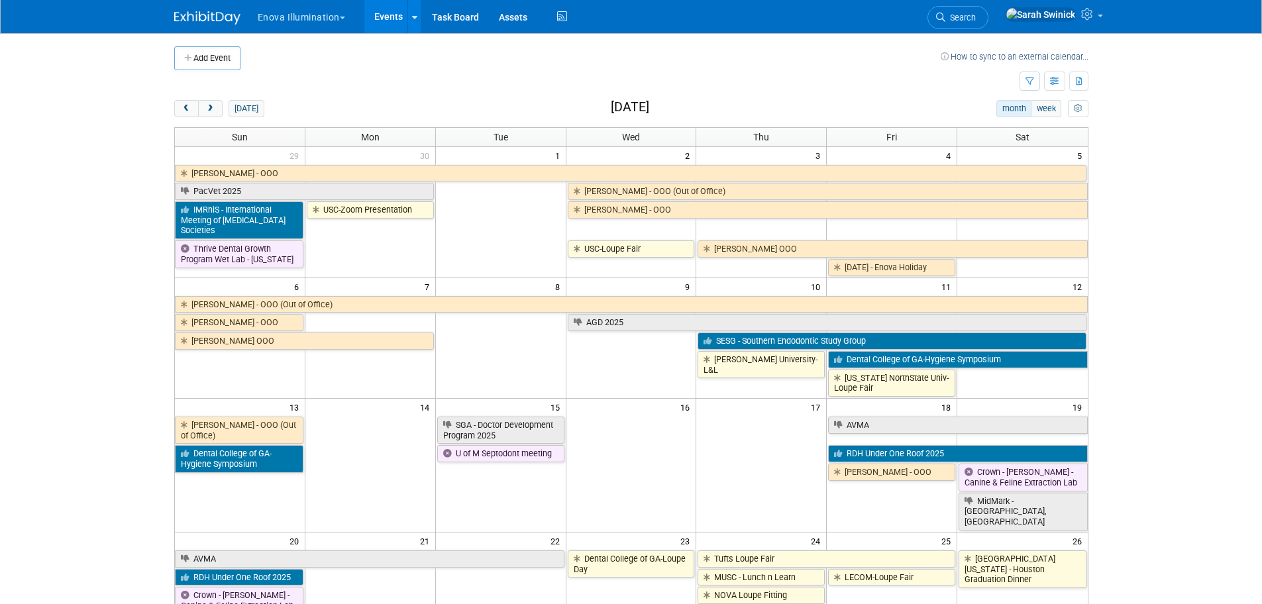
scroll to position [133, 0]
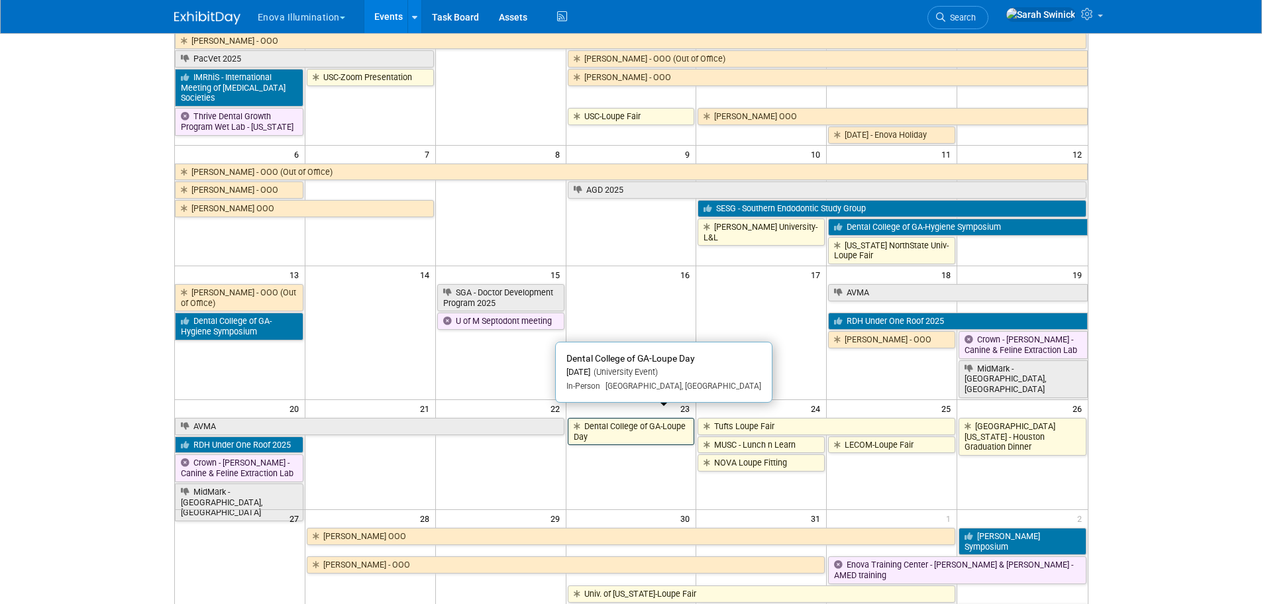
click at [633, 418] on link "Dental College of GA-Loupe Day" at bounding box center [631, 431] width 127 height 27
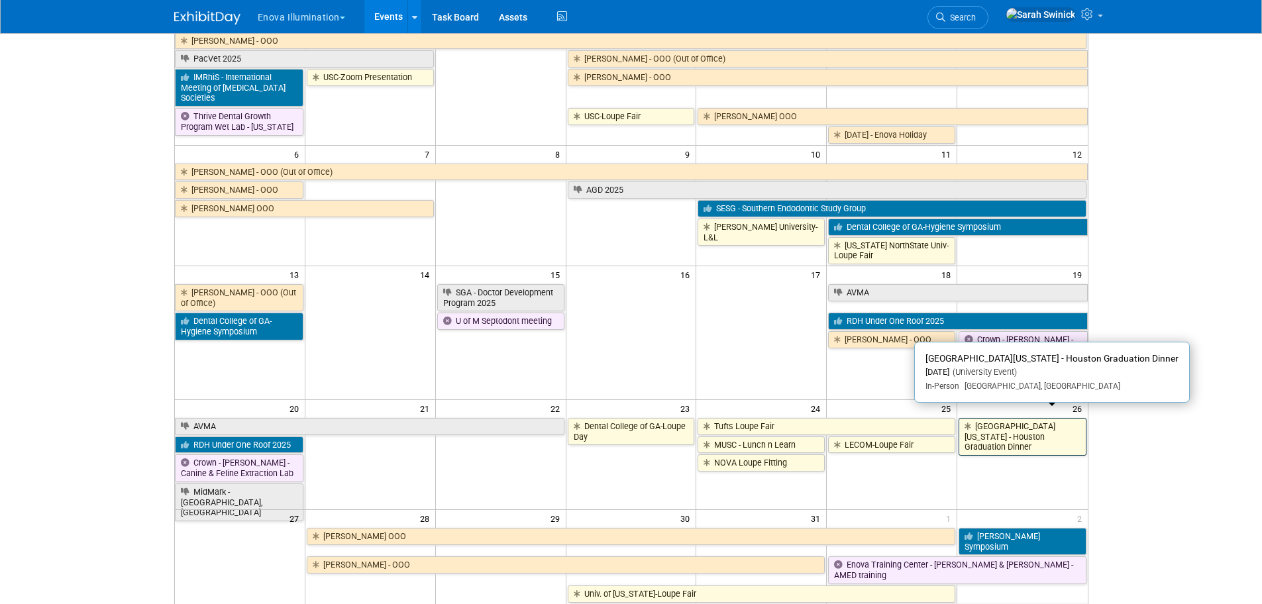
click at [1029, 431] on link "University of Texas - Houston Graduation Dinner" at bounding box center [1022, 437] width 127 height 38
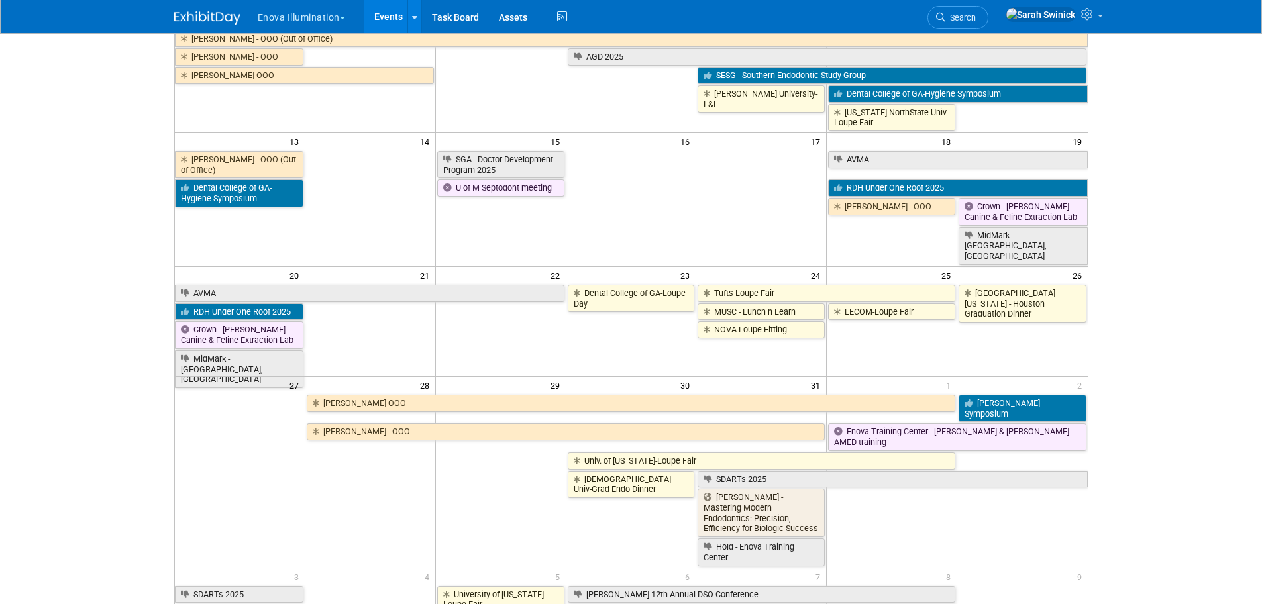
scroll to position [0, 0]
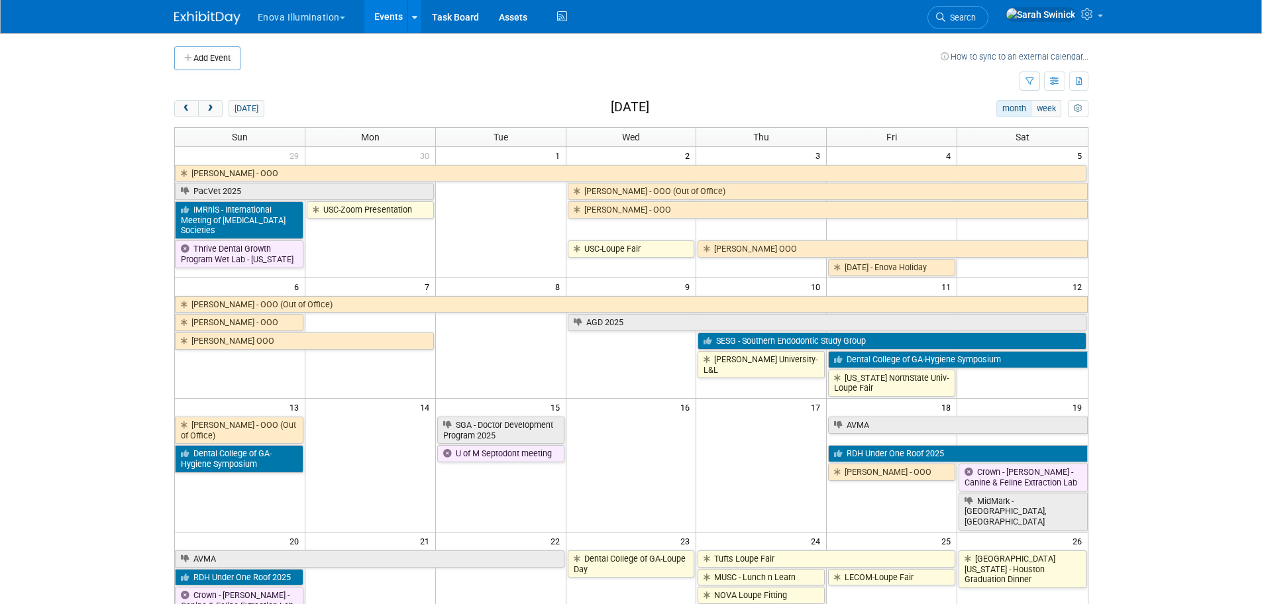
drag, startPoint x: 219, startPoint y: 107, endPoint x: 231, endPoint y: 126, distance: 22.6
click at [219, 107] on button "next" at bounding box center [210, 108] width 25 height 17
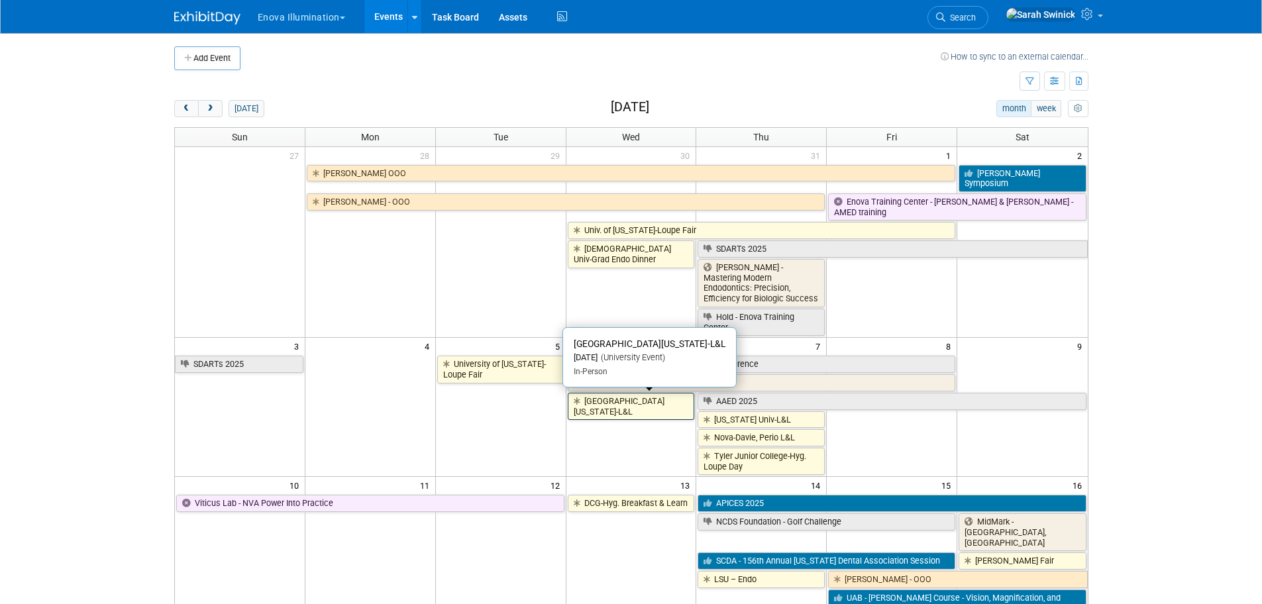
click at [606, 406] on link "Univ of Illinois Chicago-L&L" at bounding box center [631, 406] width 127 height 27
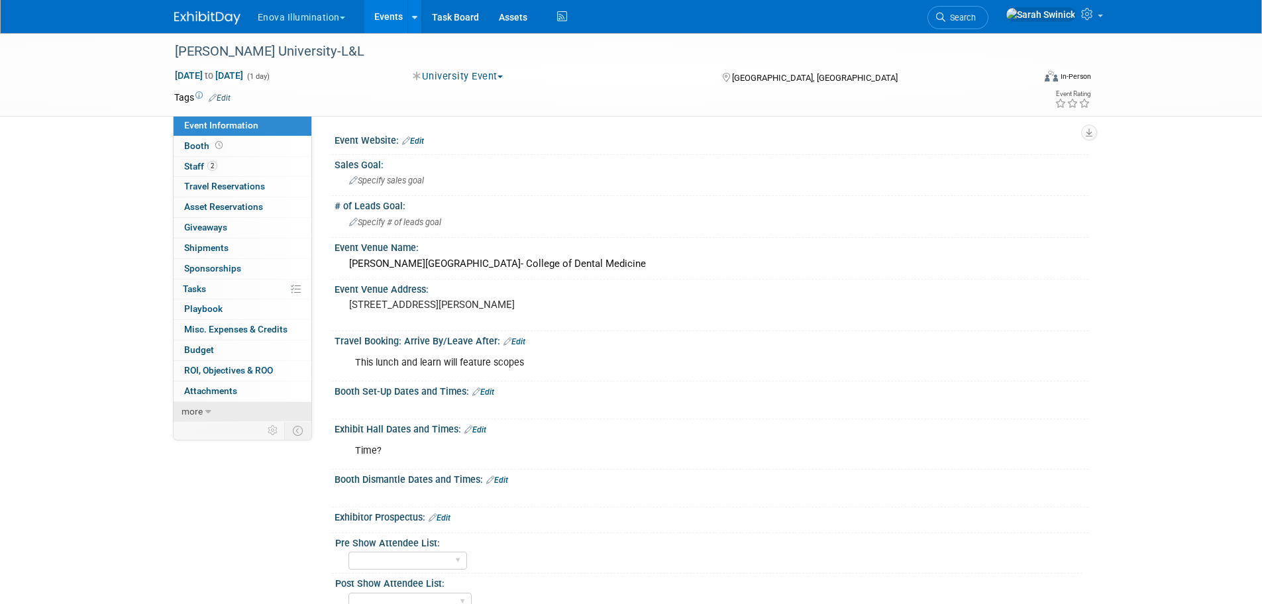
click at [277, 409] on link "more" at bounding box center [243, 412] width 138 height 20
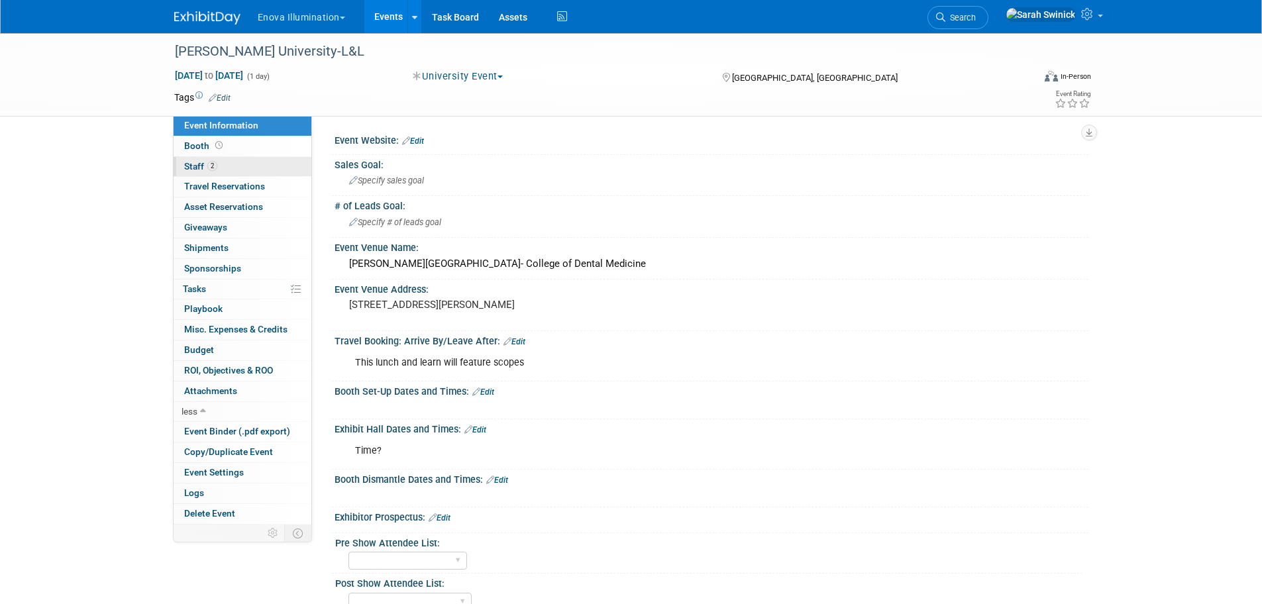
click at [251, 161] on link "2 Staff 2" at bounding box center [243, 167] width 138 height 20
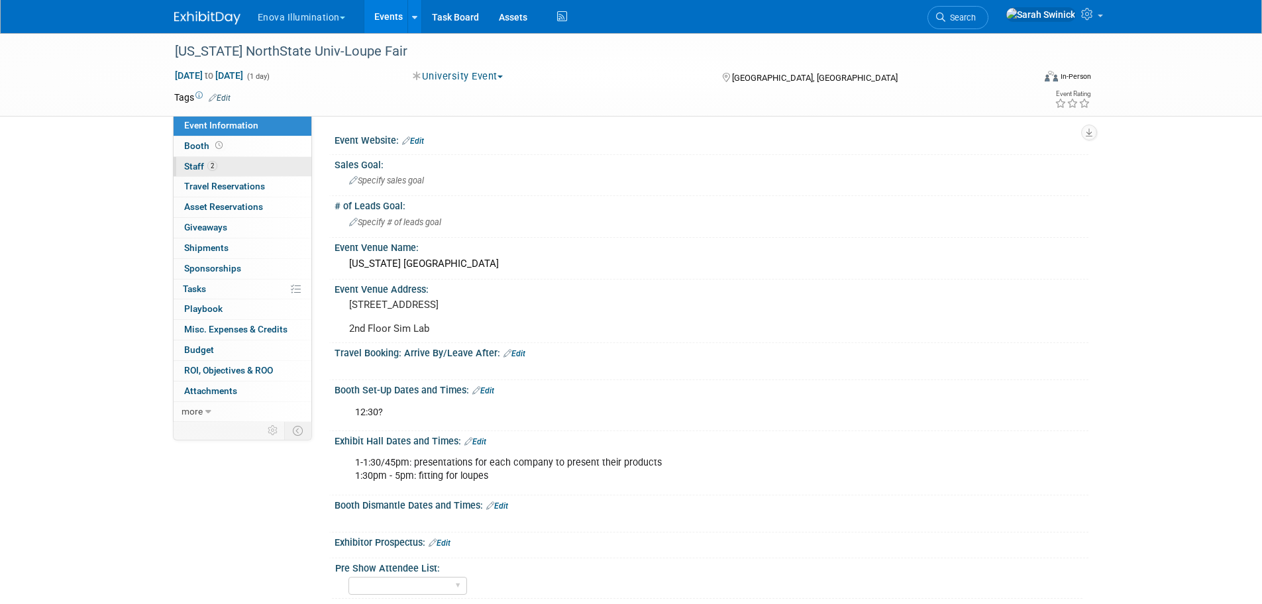
click at [249, 168] on link "2 Staff 2" at bounding box center [243, 167] width 138 height 20
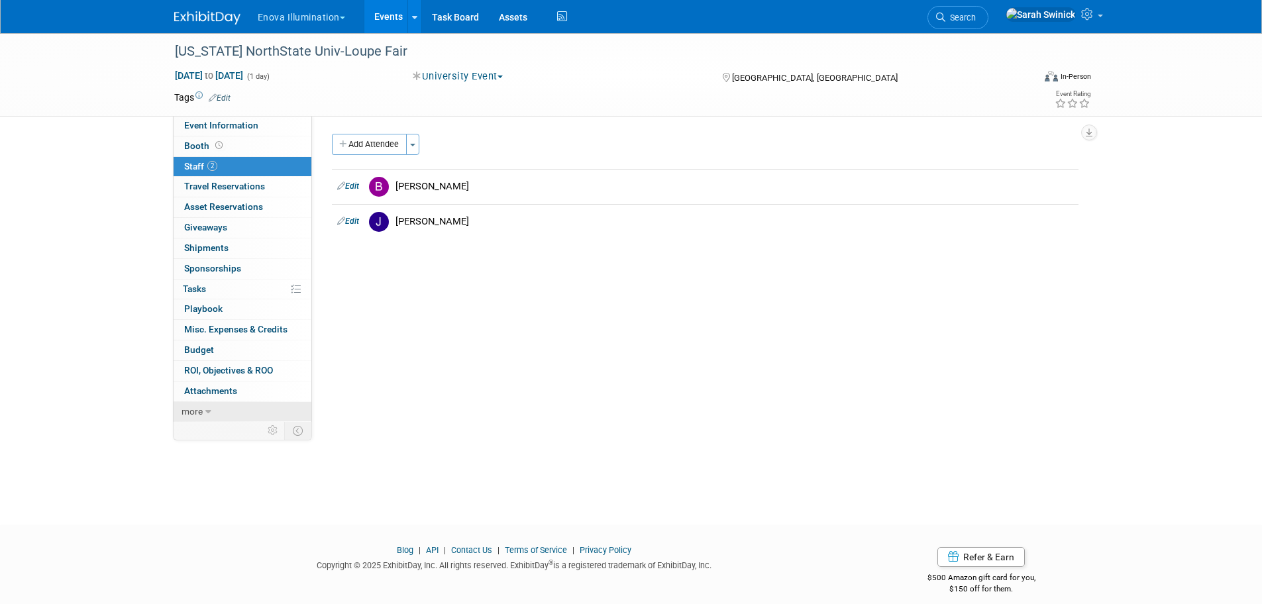
click at [190, 419] on link "more" at bounding box center [243, 412] width 138 height 20
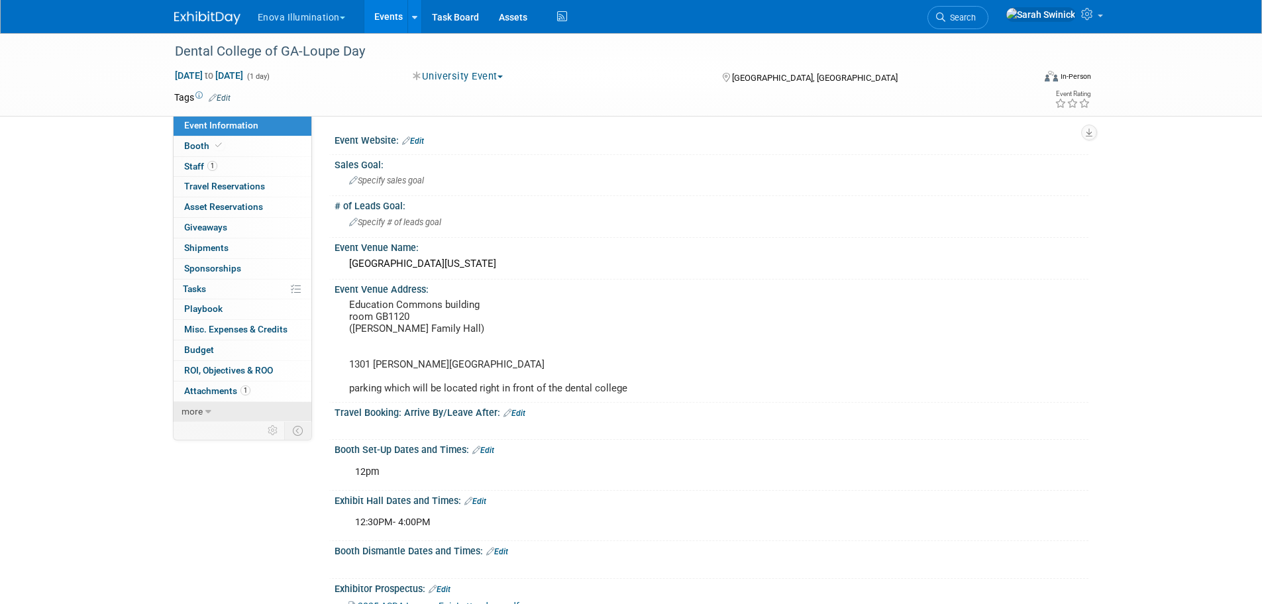
click at [231, 413] on link "more" at bounding box center [243, 412] width 138 height 20
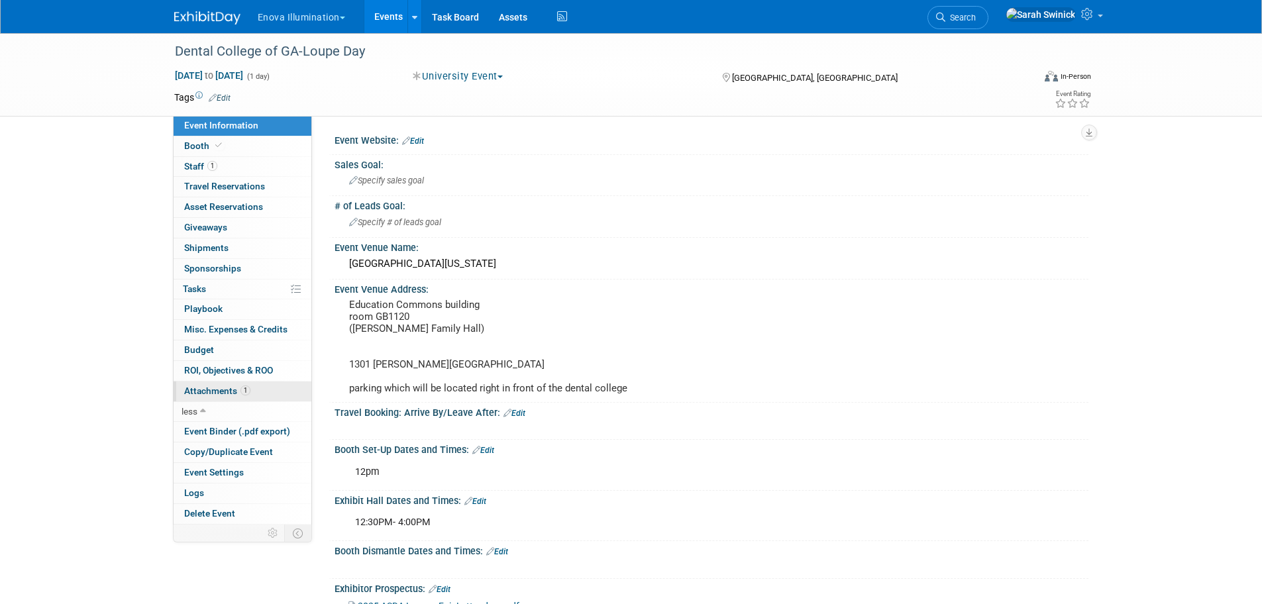
click at [232, 392] on span "Attachments 1" at bounding box center [217, 391] width 66 height 11
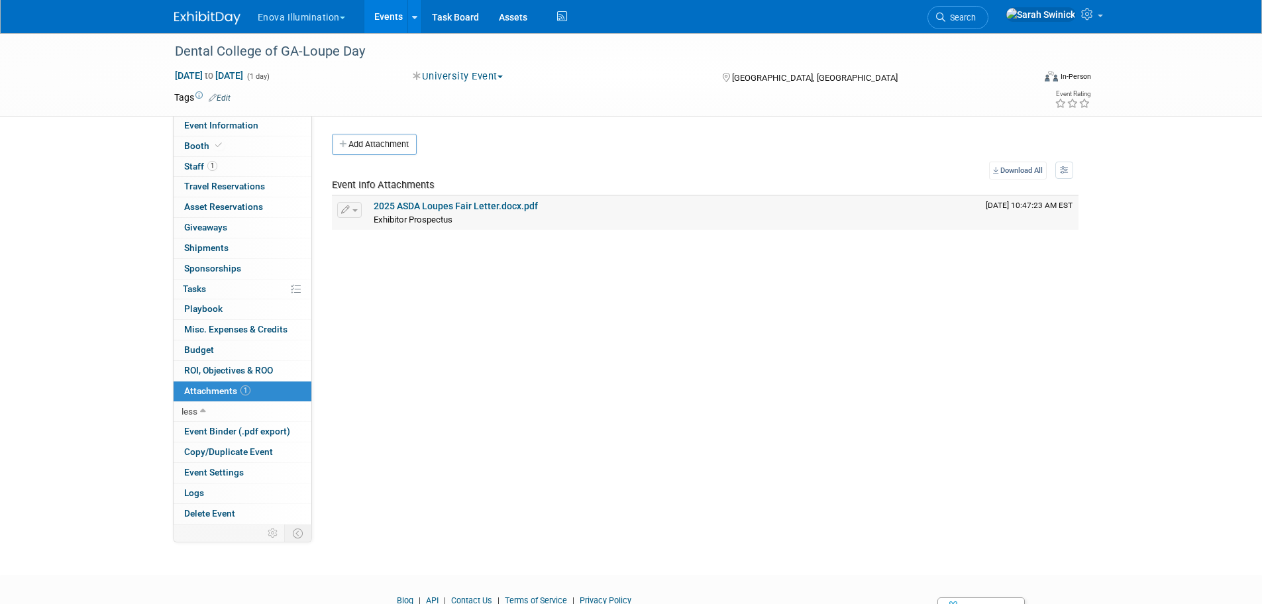
click at [435, 209] on link "2025 ASDA Loupes Fair Letter.docx.pdf" at bounding box center [456, 206] width 164 height 11
click at [207, 168] on span "1" at bounding box center [212, 166] width 10 height 10
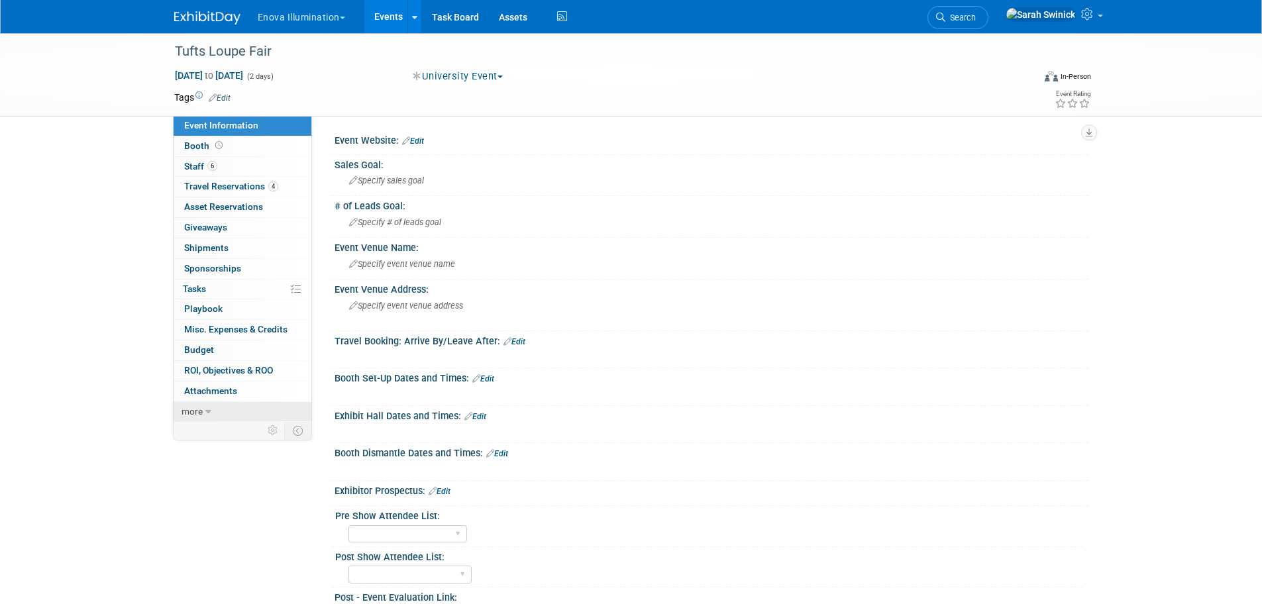
click at [247, 408] on link "more" at bounding box center [243, 412] width 138 height 20
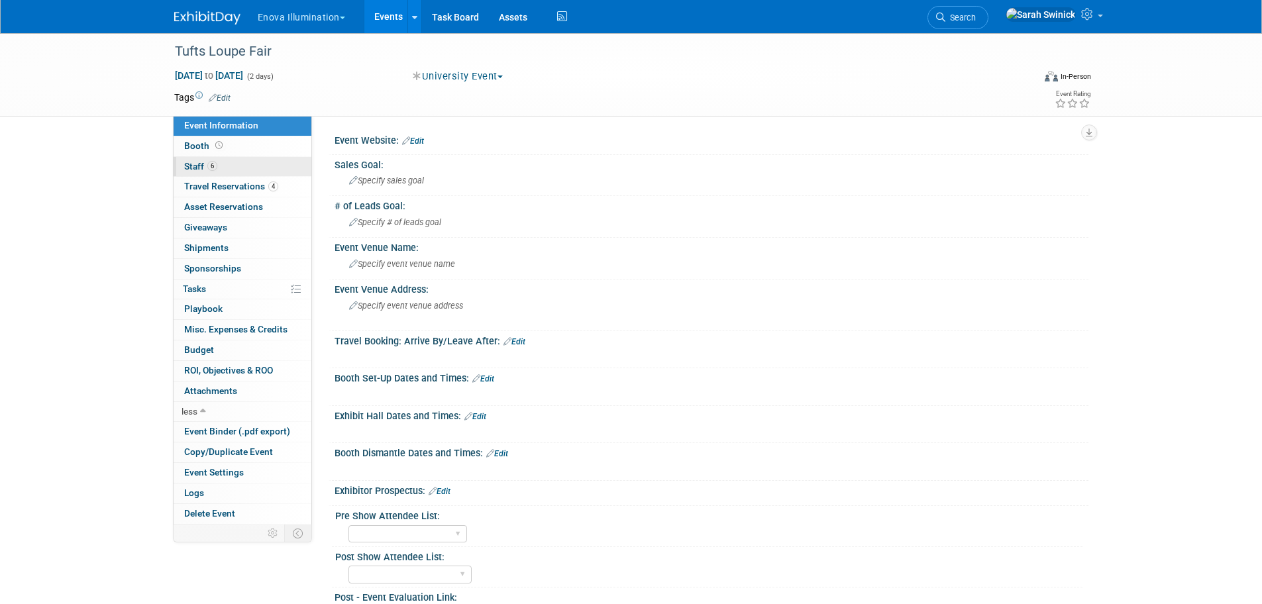
click at [241, 168] on link "6 Staff 6" at bounding box center [243, 167] width 138 height 20
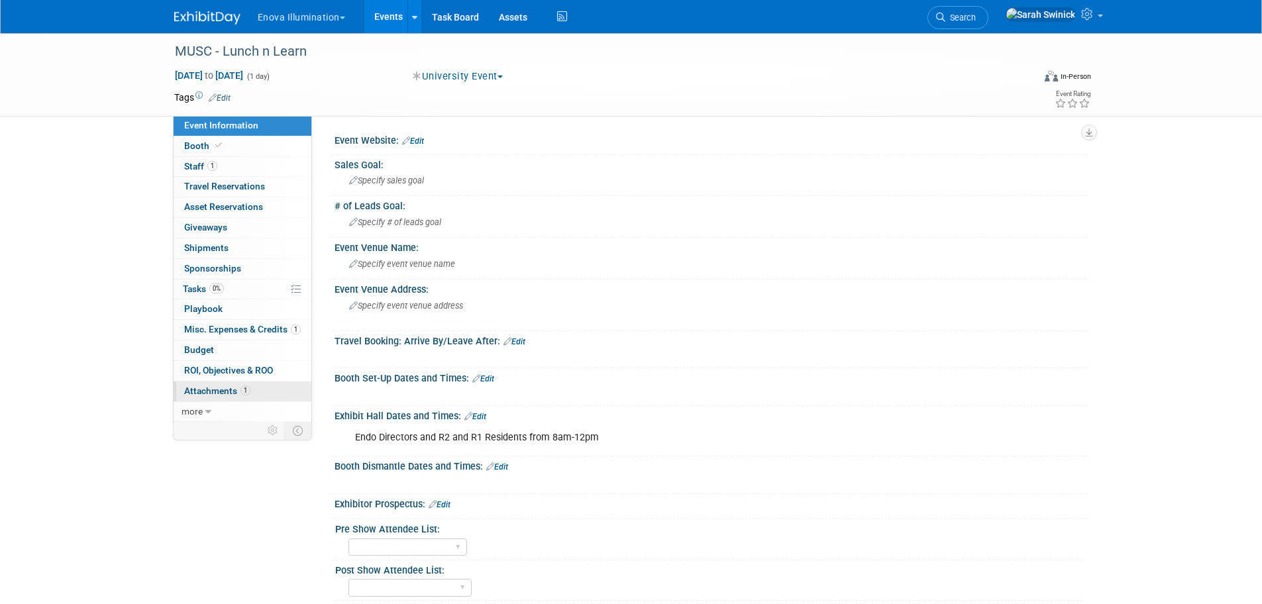
click at [267, 388] on link "1 Attachments 1" at bounding box center [243, 392] width 138 height 20
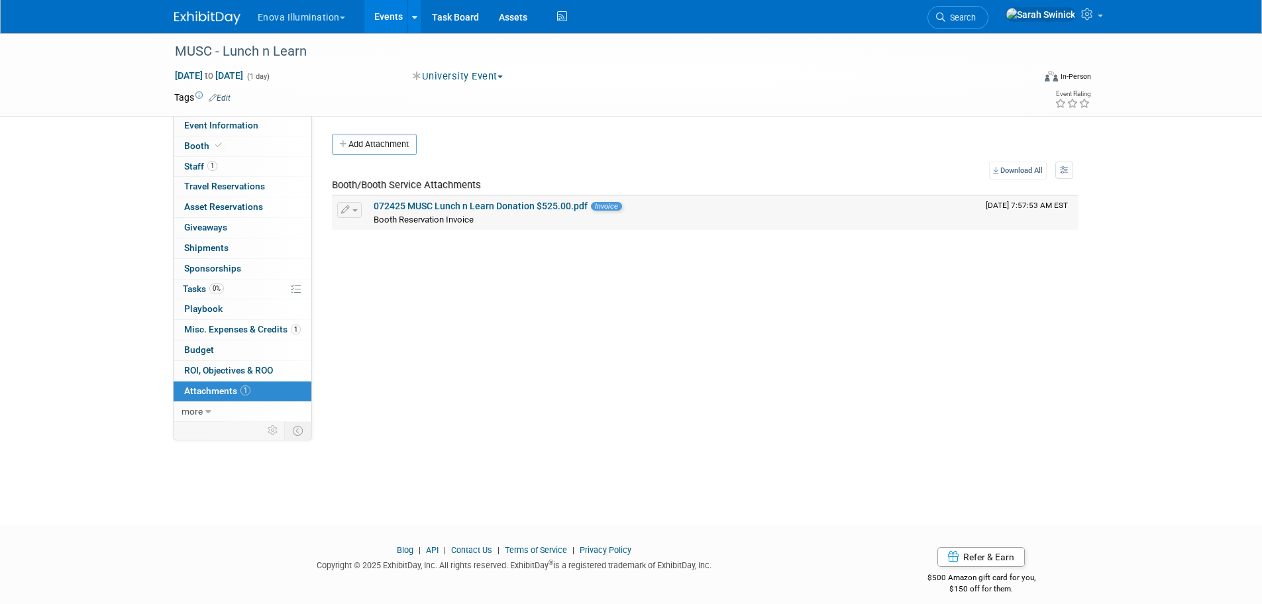
click at [410, 213] on td "072425 MUSC Lunch n Learn Donation $525.00.pdf Invoice Booth Reservation Invoice" at bounding box center [674, 212] width 612 height 33
click at [274, 153] on link "Booth" at bounding box center [243, 147] width 138 height 20
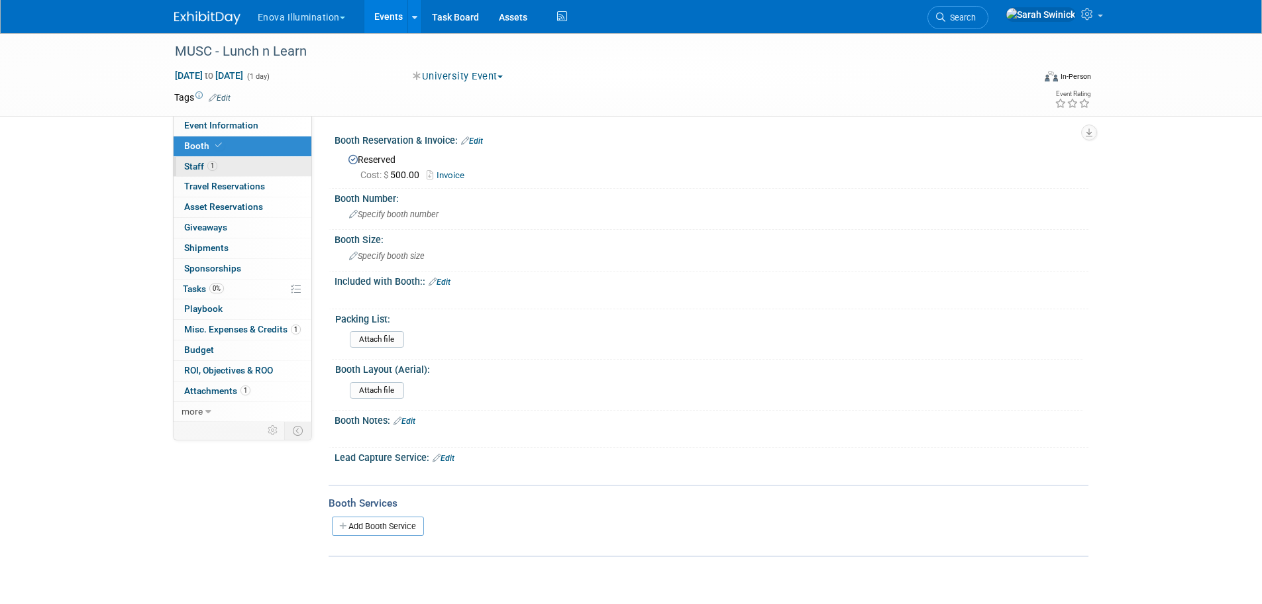
click at [263, 174] on link "1 Staff 1" at bounding box center [243, 167] width 138 height 20
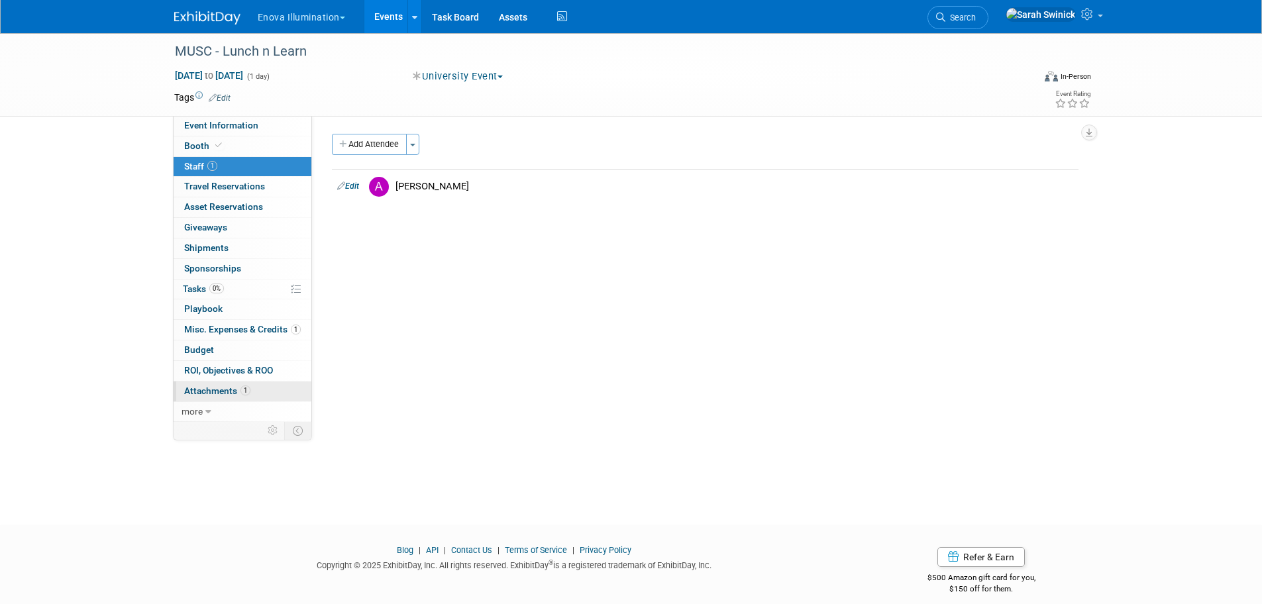
click at [194, 387] on span "Attachments 1" at bounding box center [217, 391] width 66 height 11
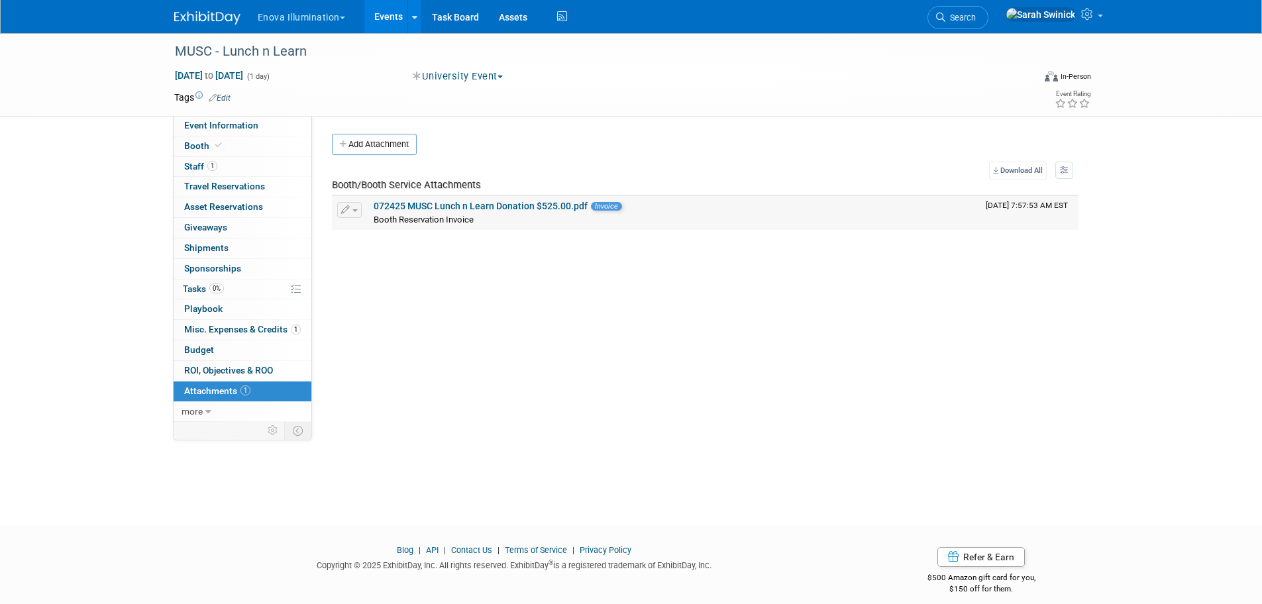
click at [473, 204] on link "072425 MUSC Lunch n Learn Donation $525.00.pdf" at bounding box center [481, 206] width 214 height 11
click at [222, 123] on span "Event Information" at bounding box center [221, 125] width 74 height 11
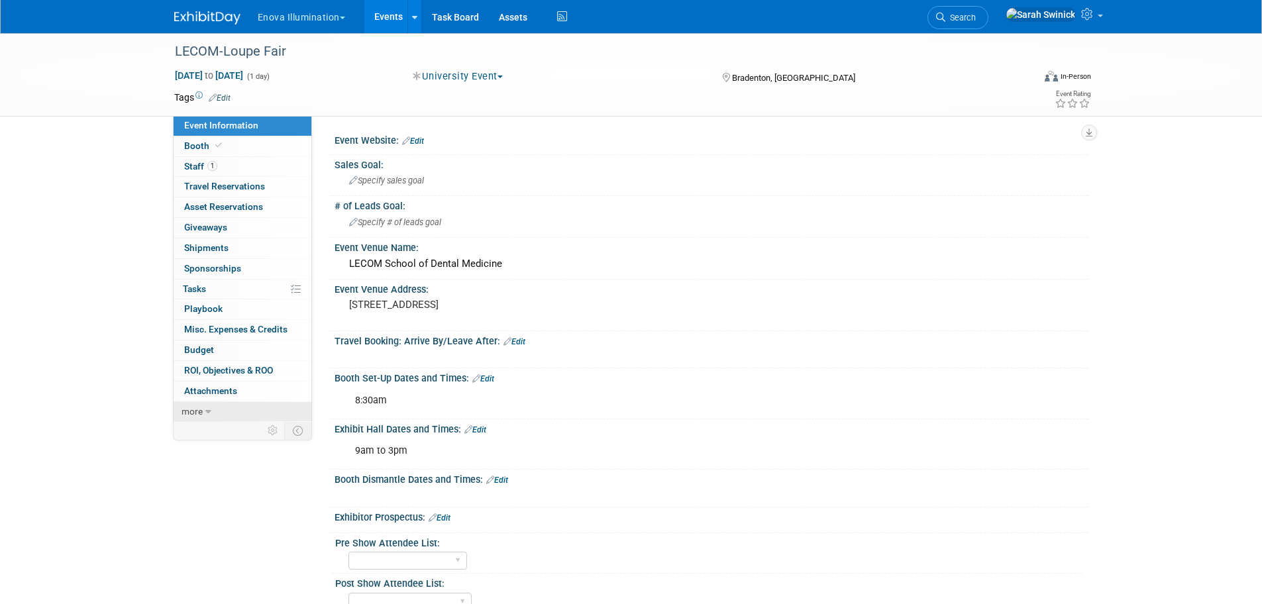
click at [265, 410] on link "more" at bounding box center [243, 412] width 138 height 20
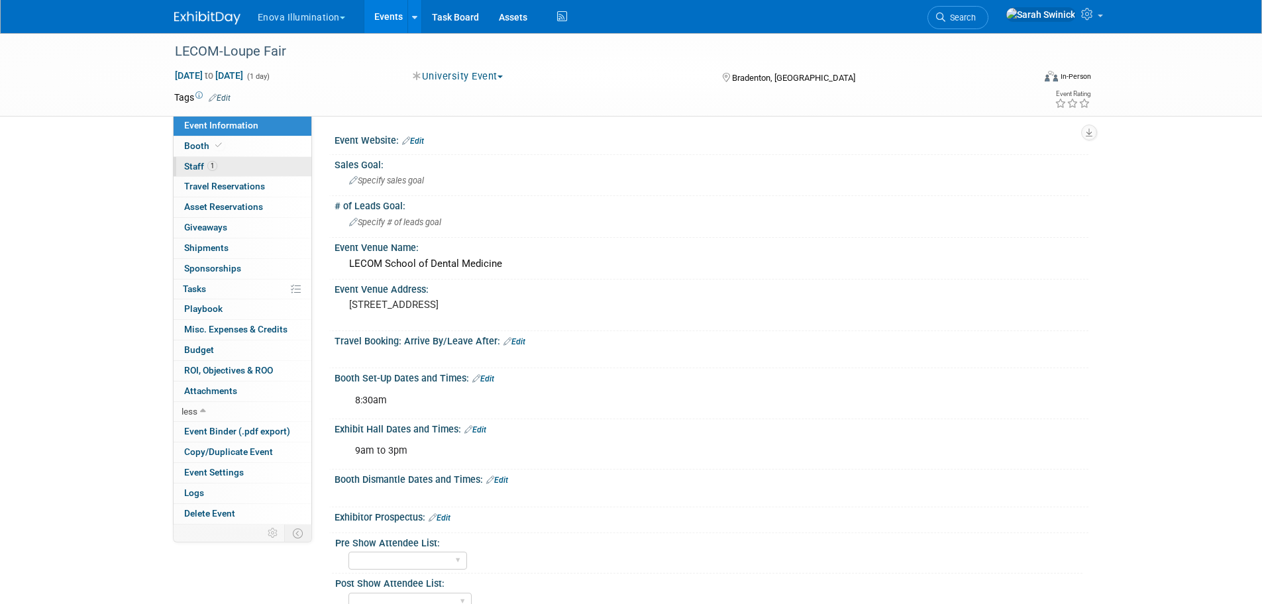
click at [236, 164] on link "1 Staff 1" at bounding box center [243, 167] width 138 height 20
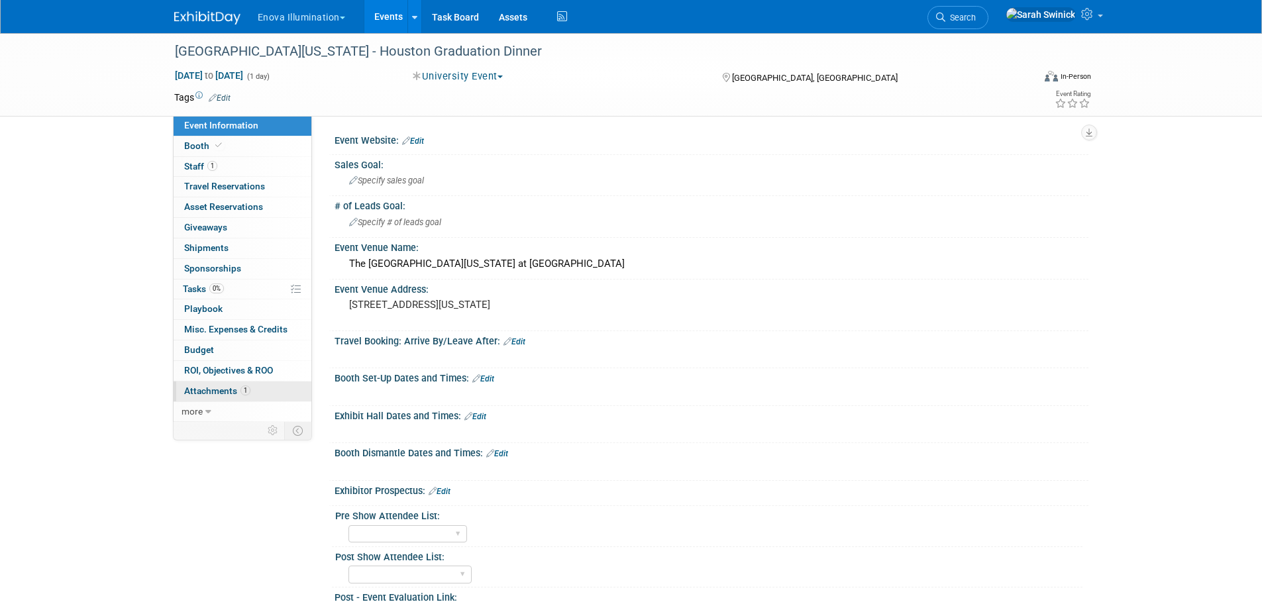
click at [240, 396] on link "1 Attachments 1" at bounding box center [243, 392] width 138 height 20
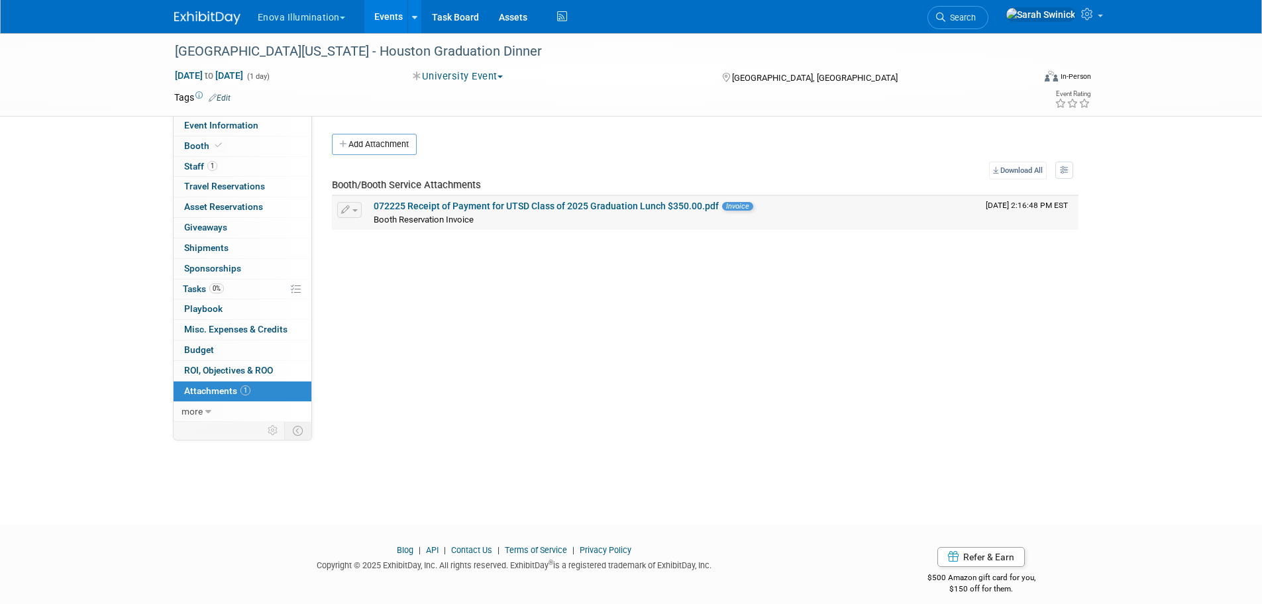
click at [451, 207] on link "072225 Receipt of Payment for UTSD Class of 2025 Graduation Lunch $350.00.pdf" at bounding box center [546, 206] width 345 height 11
click at [198, 162] on span "Staff 1" at bounding box center [200, 166] width 33 height 11
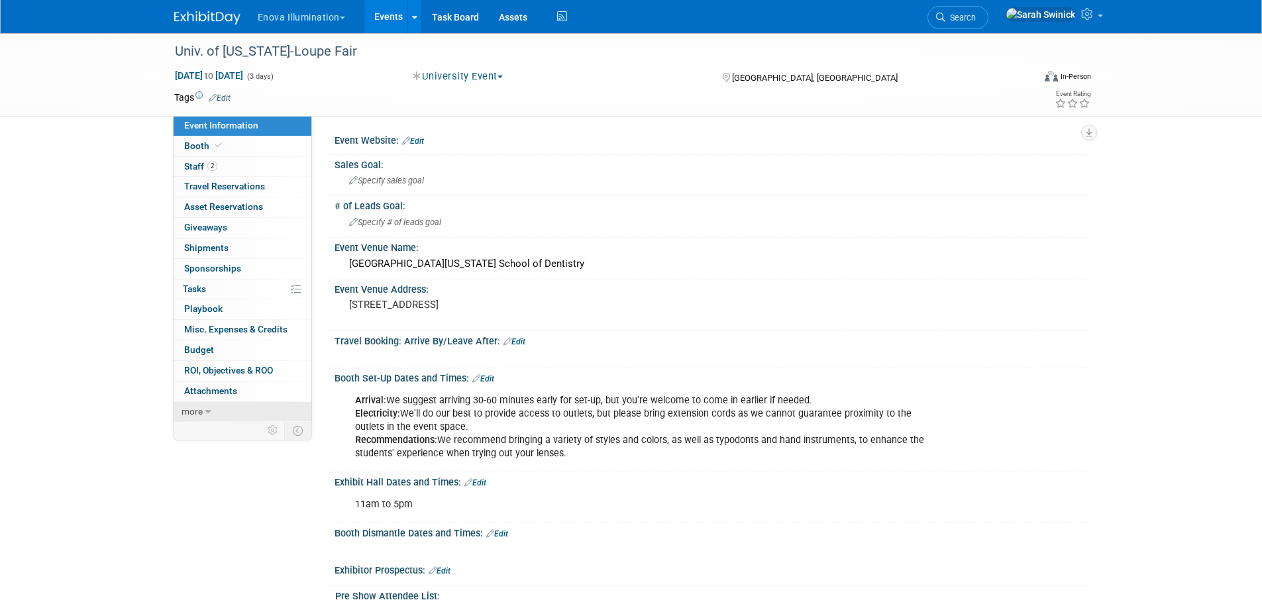
click at [250, 416] on link "more" at bounding box center [243, 412] width 138 height 20
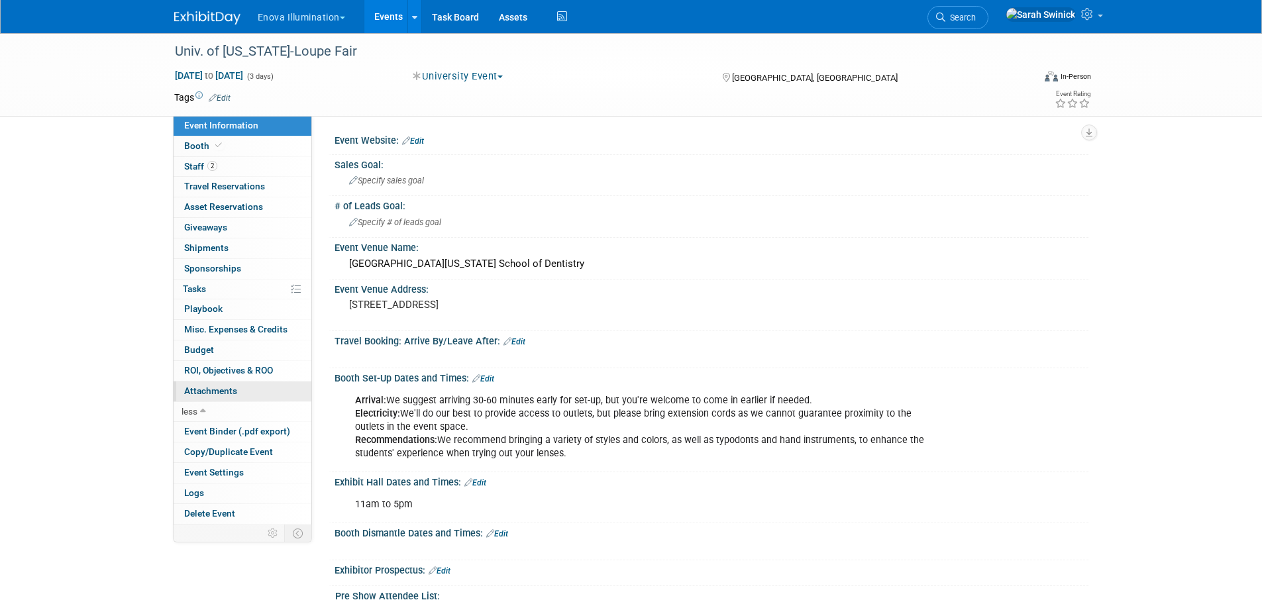
click at [257, 388] on link "0 Attachments 0" at bounding box center [243, 392] width 138 height 20
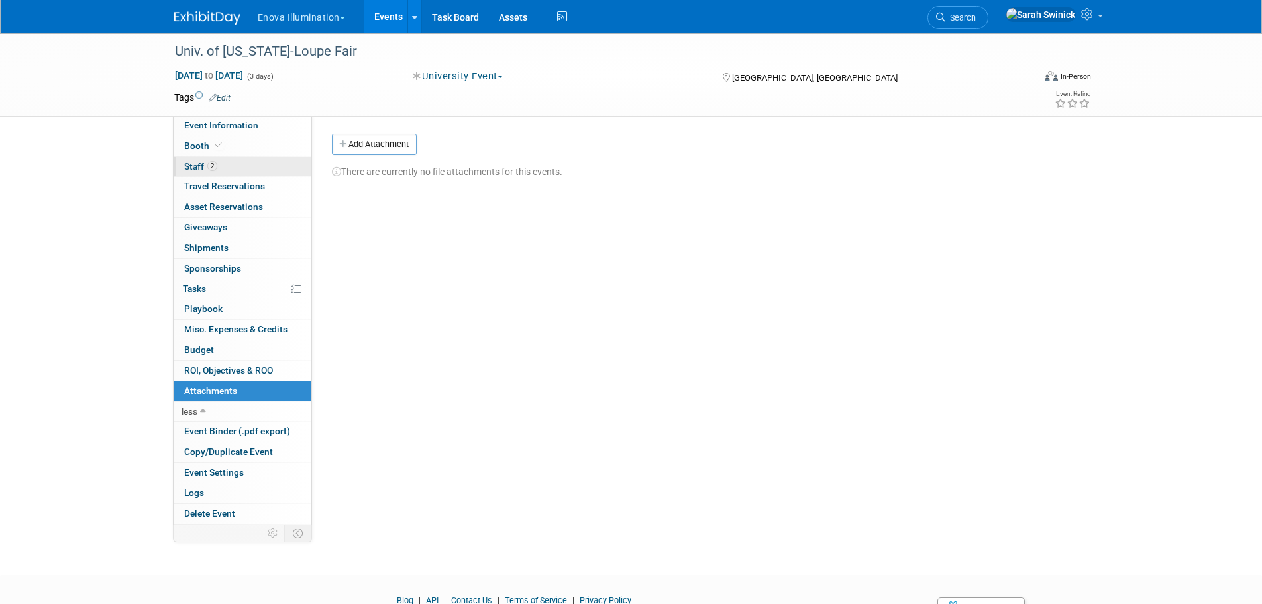
click at [260, 165] on link "2 Staff 2" at bounding box center [243, 167] width 138 height 20
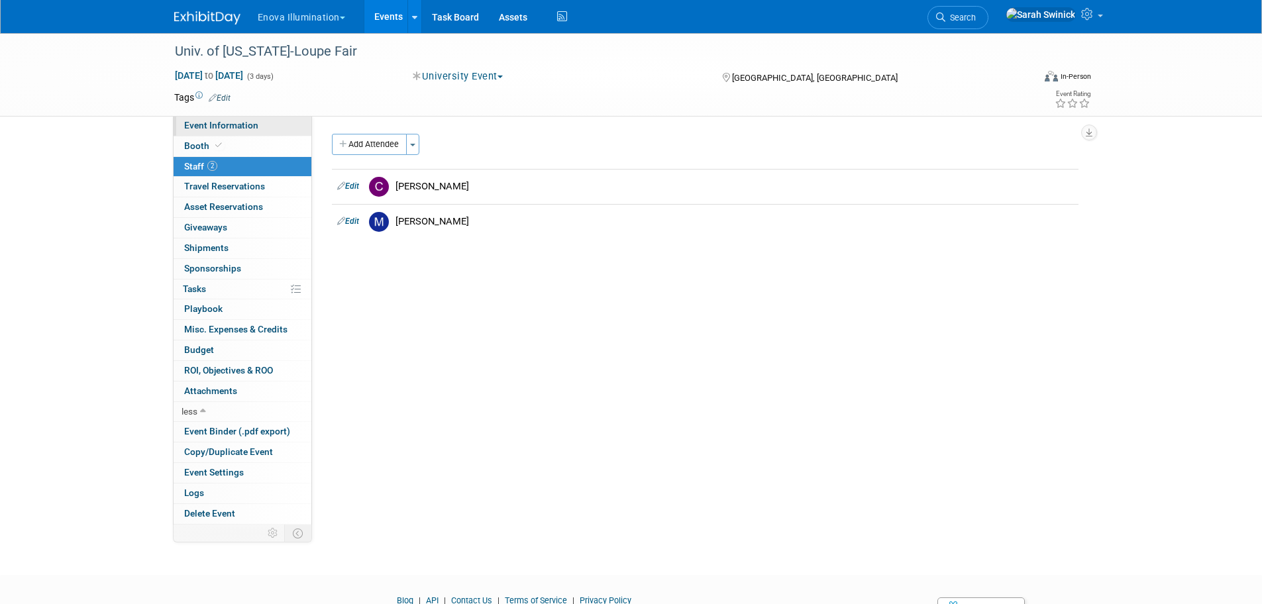
click at [256, 122] on span "Event Information" at bounding box center [221, 125] width 74 height 11
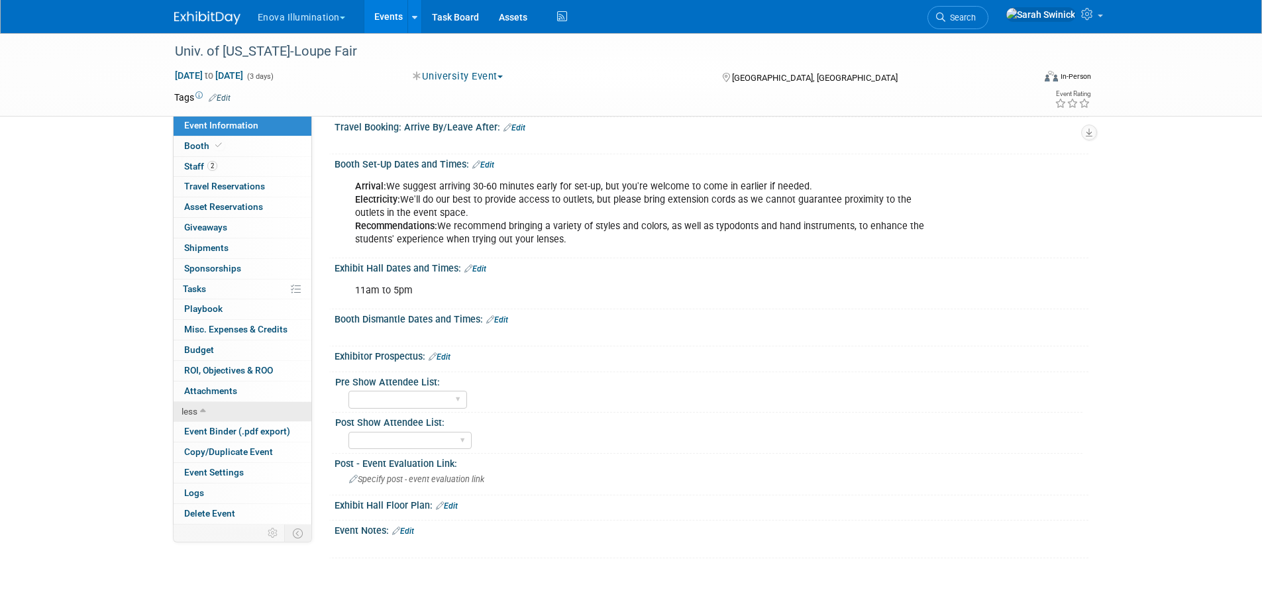
scroll to position [265, 0]
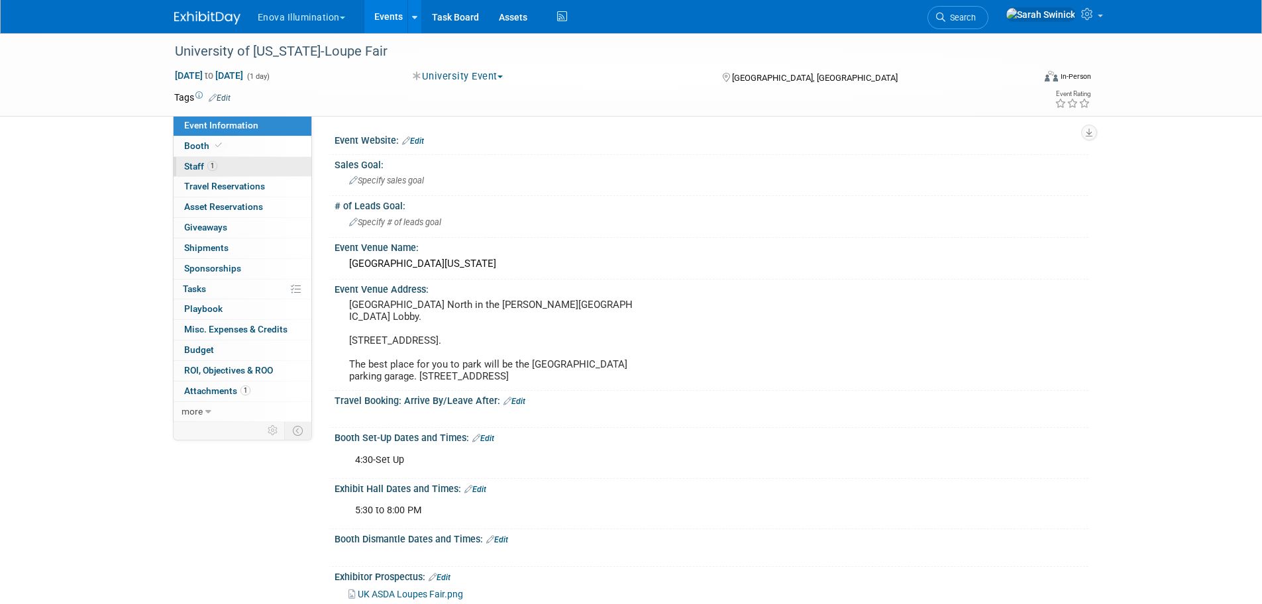
click at [225, 161] on link "1 Staff 1" at bounding box center [243, 167] width 138 height 20
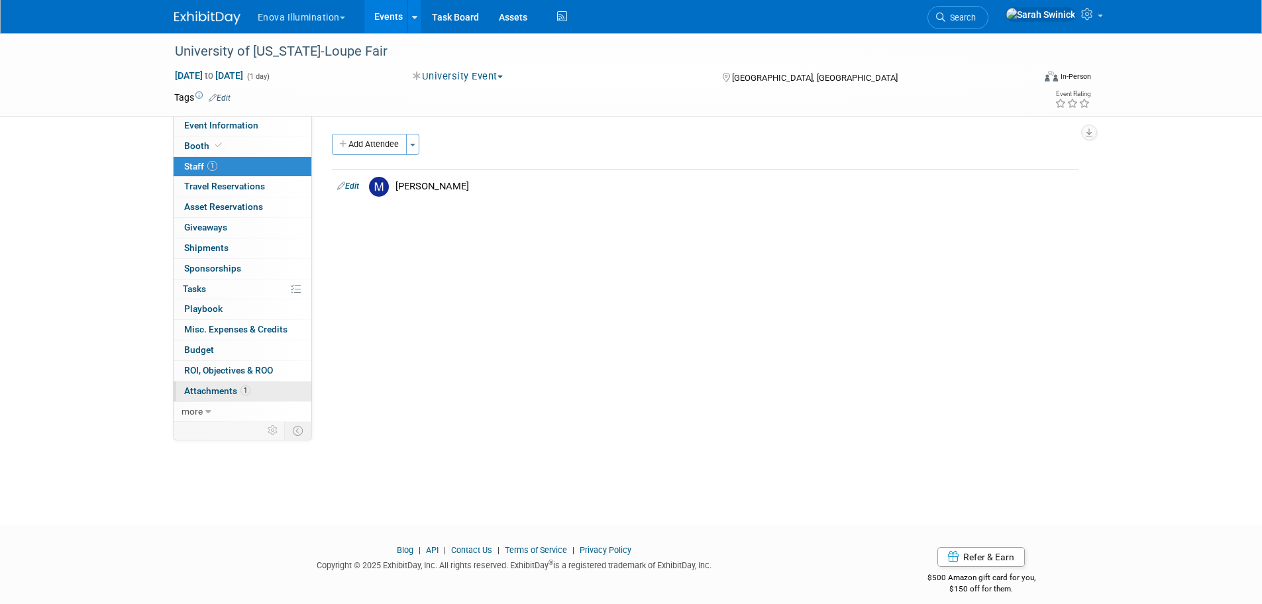
click at [265, 398] on link "1 Attachments 1" at bounding box center [243, 392] width 138 height 20
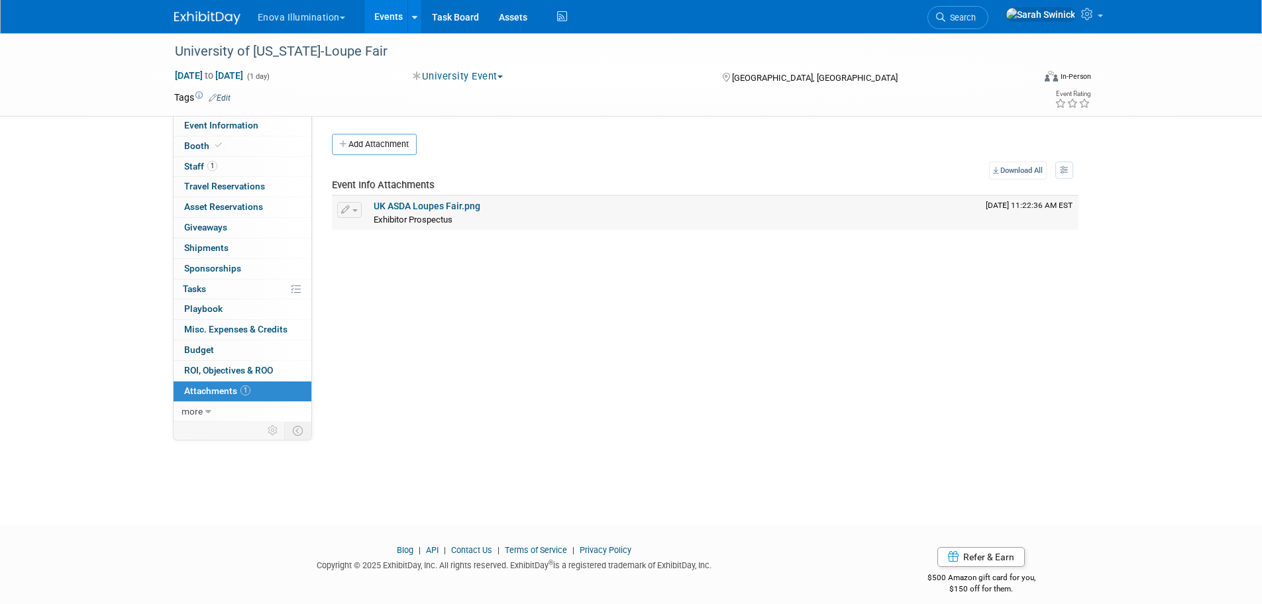
click at [455, 205] on link "UK ASDA Loupes Fair.png" at bounding box center [427, 206] width 107 height 11
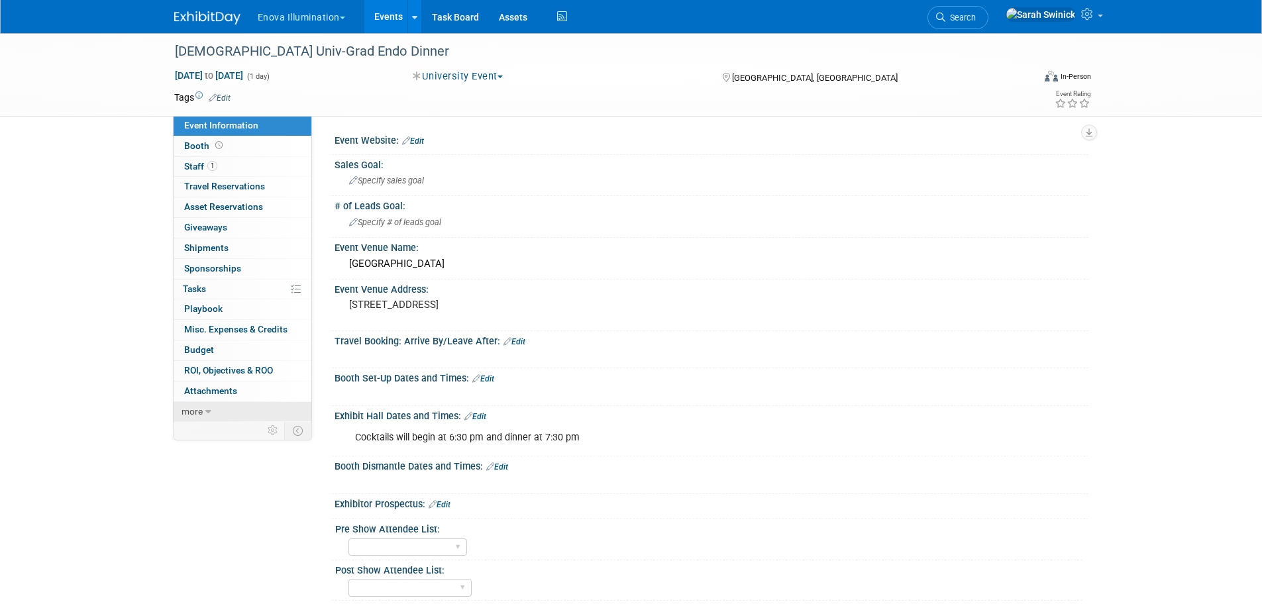
click at [264, 402] on link "more" at bounding box center [243, 412] width 138 height 20
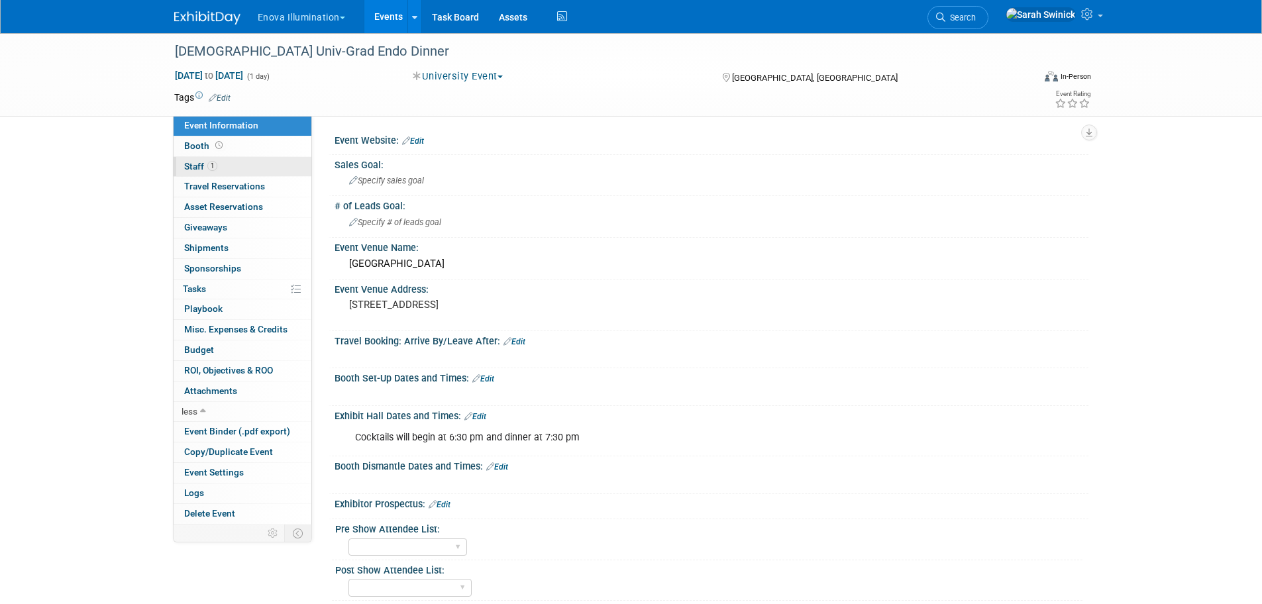
click at [243, 165] on link "1 Staff 1" at bounding box center [243, 167] width 138 height 20
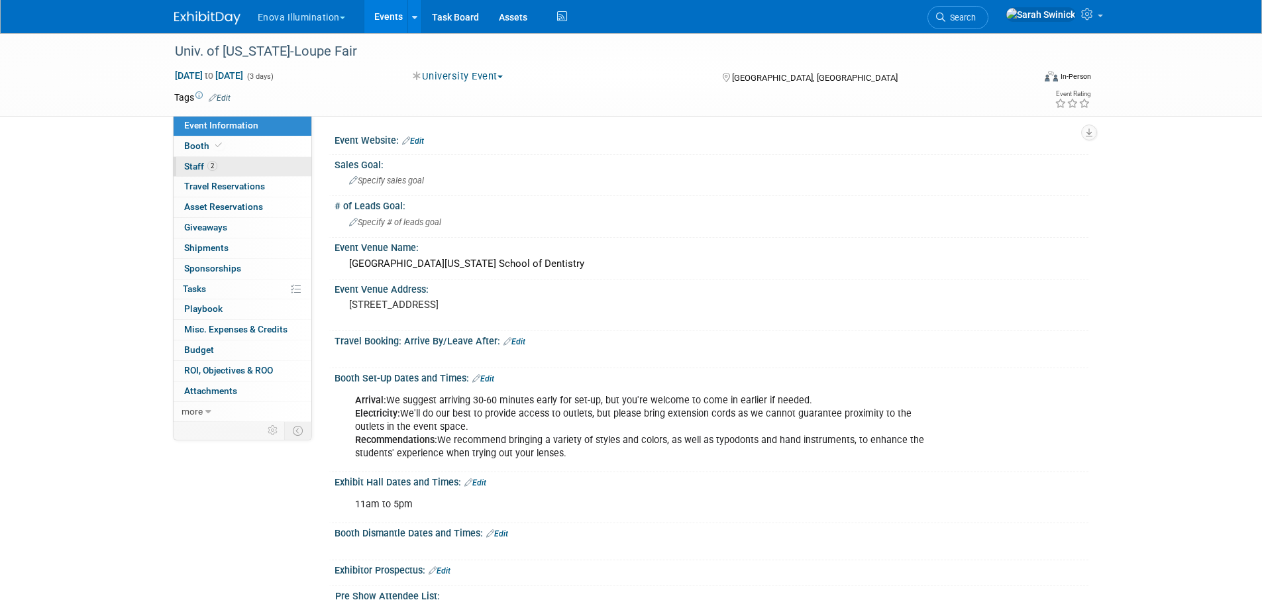
click at [239, 162] on link "2 Staff 2" at bounding box center [243, 167] width 138 height 20
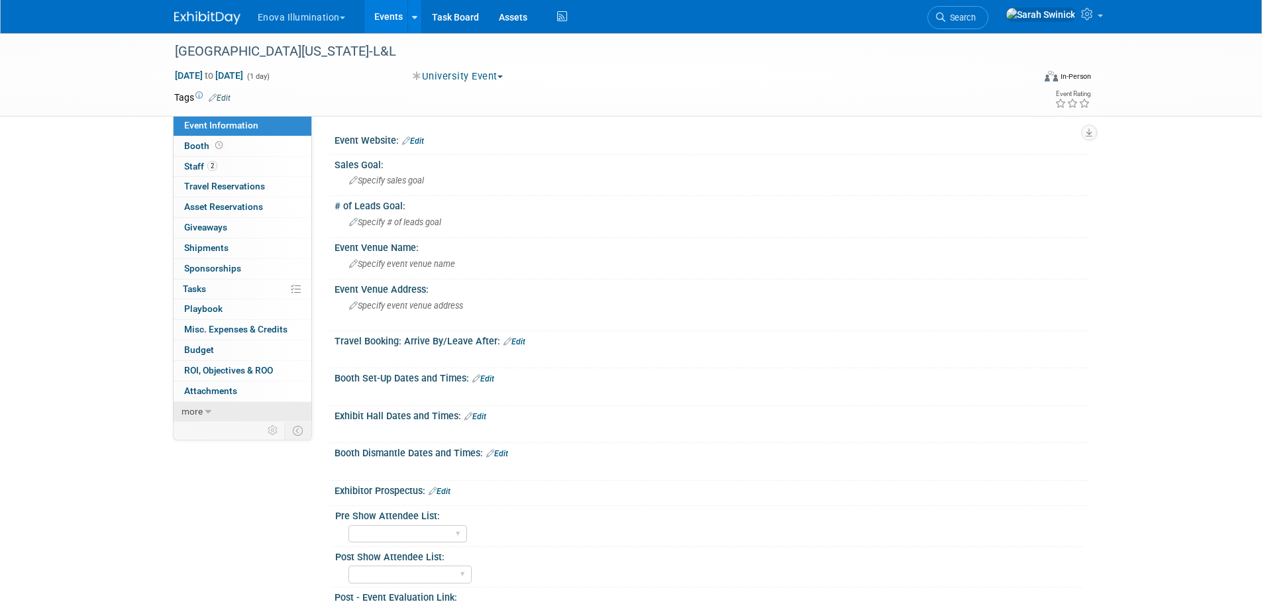
click at [267, 421] on link "more" at bounding box center [243, 412] width 138 height 20
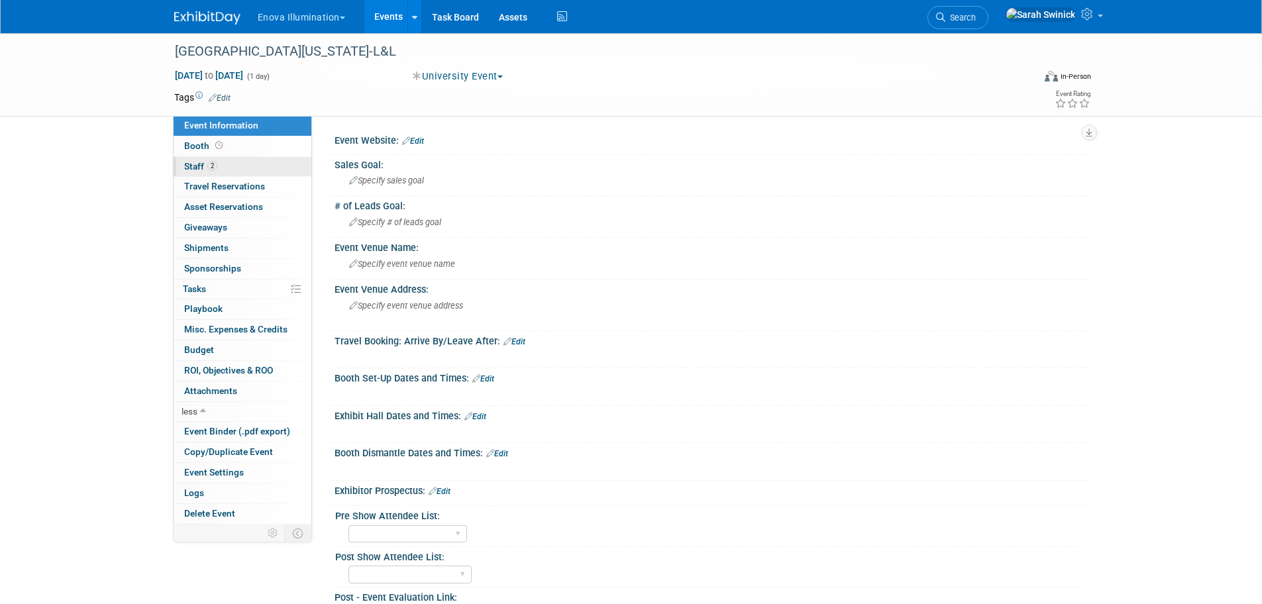
click at [246, 168] on link "2 Staff 2" at bounding box center [243, 167] width 138 height 20
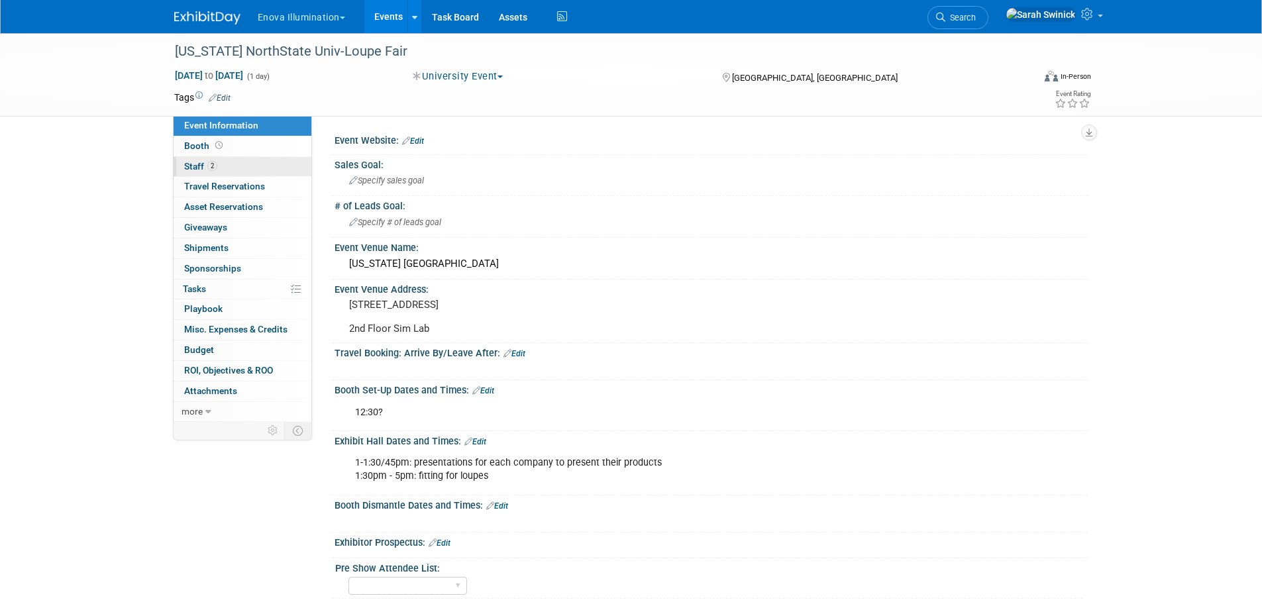
click at [250, 170] on link "2 Staff 2" at bounding box center [243, 167] width 138 height 20
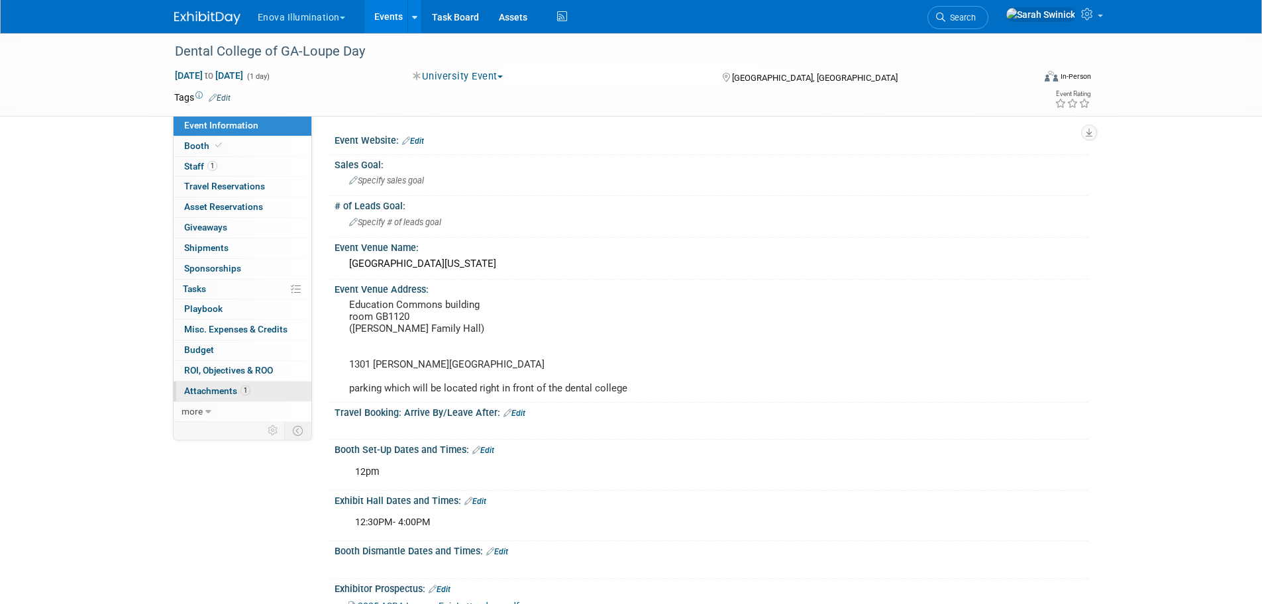
click at [252, 387] on link "1 Attachments 1" at bounding box center [243, 392] width 138 height 20
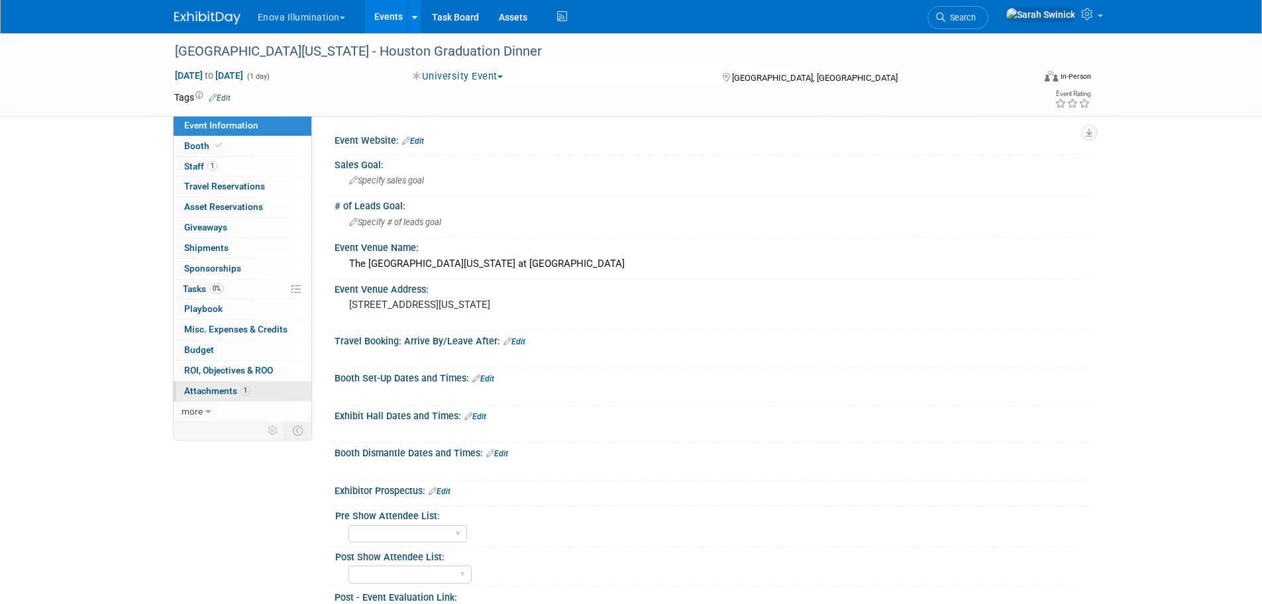
click at [249, 396] on span "Attachments 1" at bounding box center [217, 391] width 66 height 11
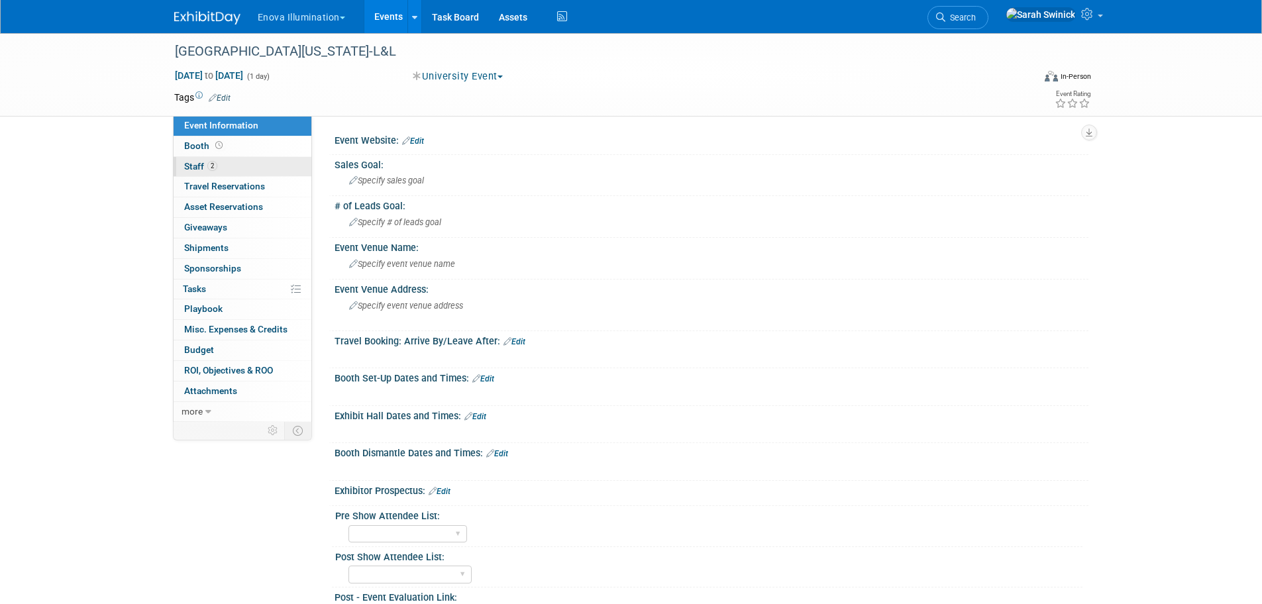
click at [234, 171] on link "2 Staff 2" at bounding box center [243, 167] width 138 height 20
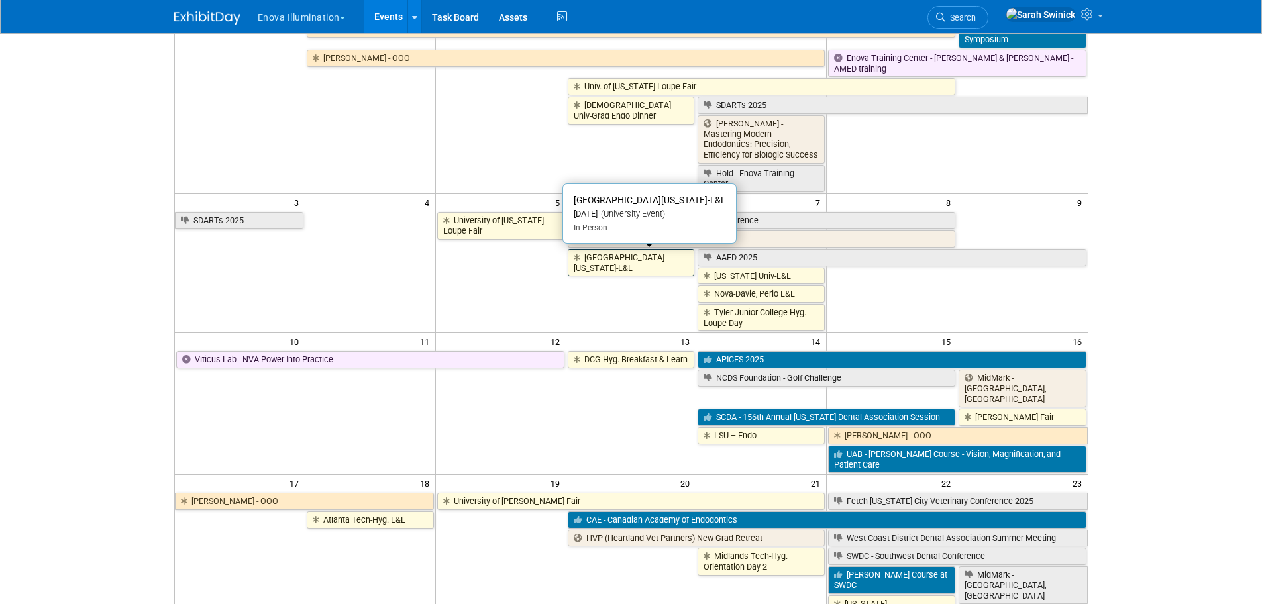
scroll to position [199, 0]
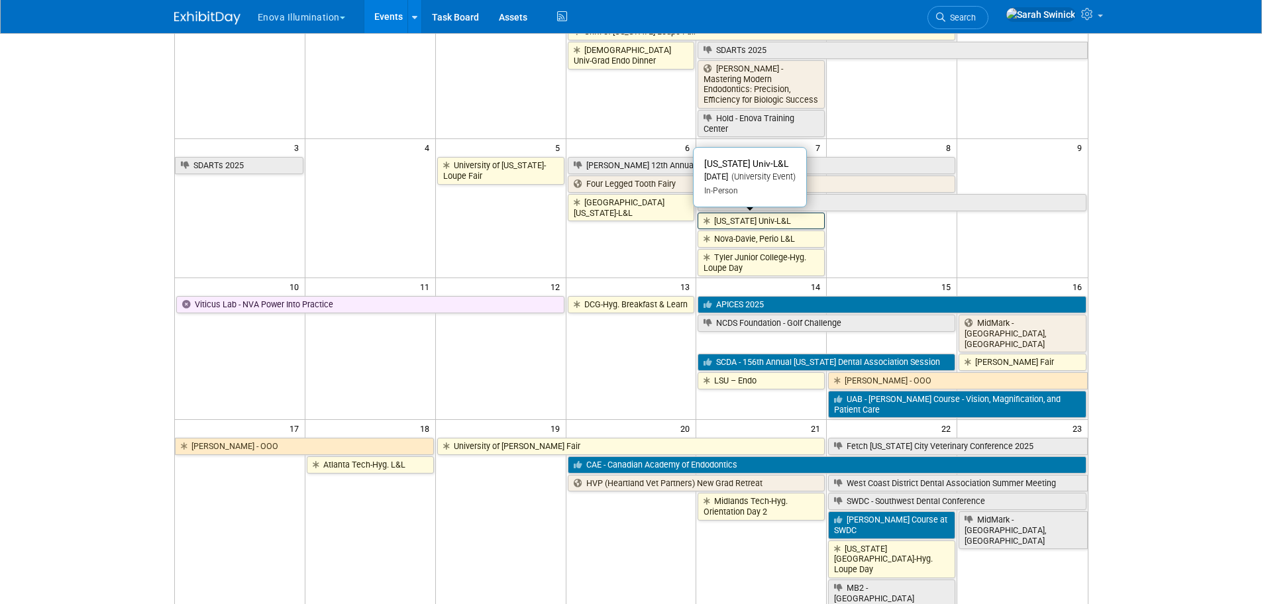
click at [751, 223] on link "[US_STATE] Univ-L&L" at bounding box center [761, 221] width 127 height 17
click at [720, 234] on link "Nova-Davie, Perio L&L" at bounding box center [761, 239] width 127 height 17
click at [760, 241] on link "Nova-Davie, Perio L&L" at bounding box center [761, 239] width 127 height 17
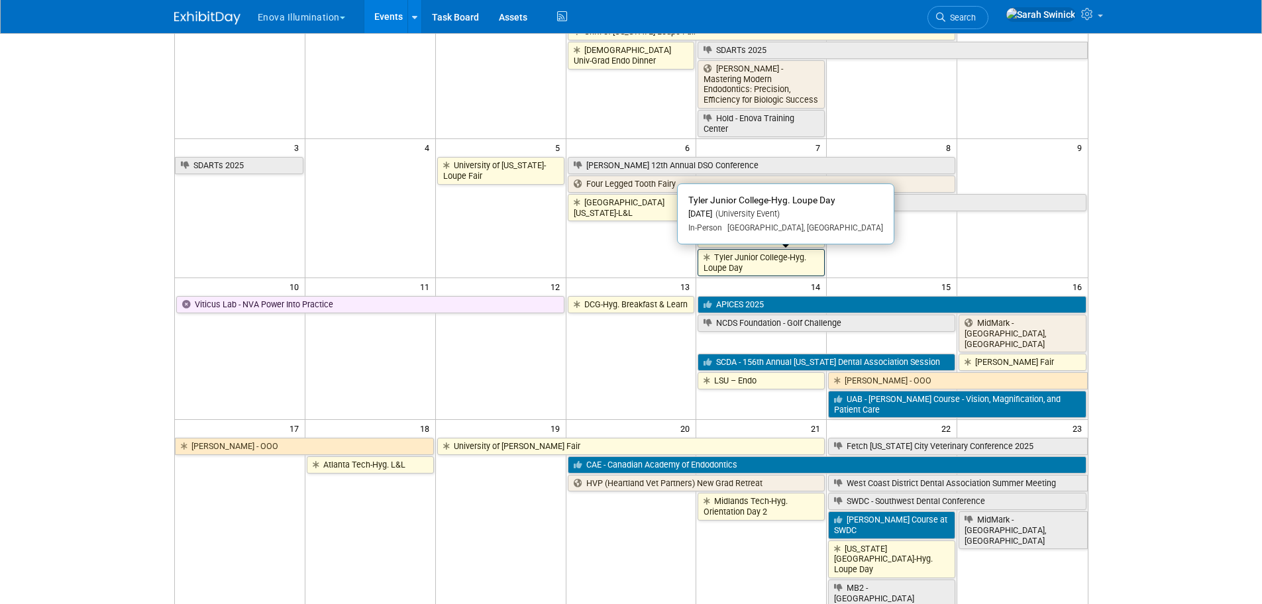
click at [743, 269] on link "Tyler Junior College-Hyg. Loupe Day" at bounding box center [761, 262] width 127 height 27
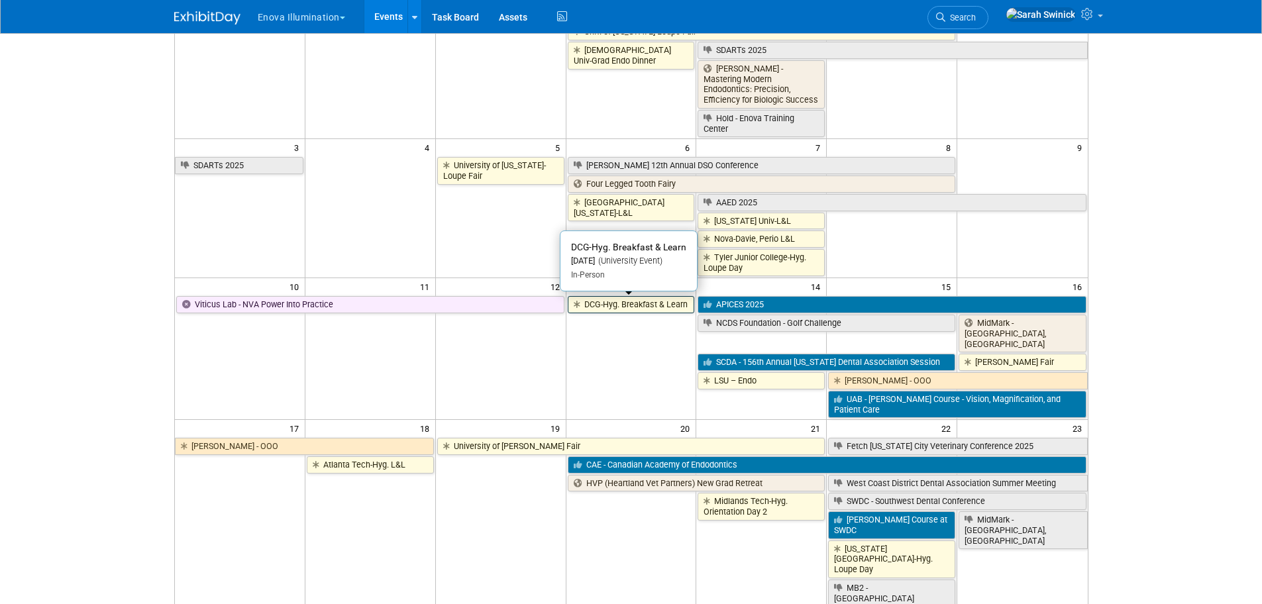
click at [624, 306] on link "DCG-Hyg. Breakfast & Learn" at bounding box center [631, 304] width 127 height 17
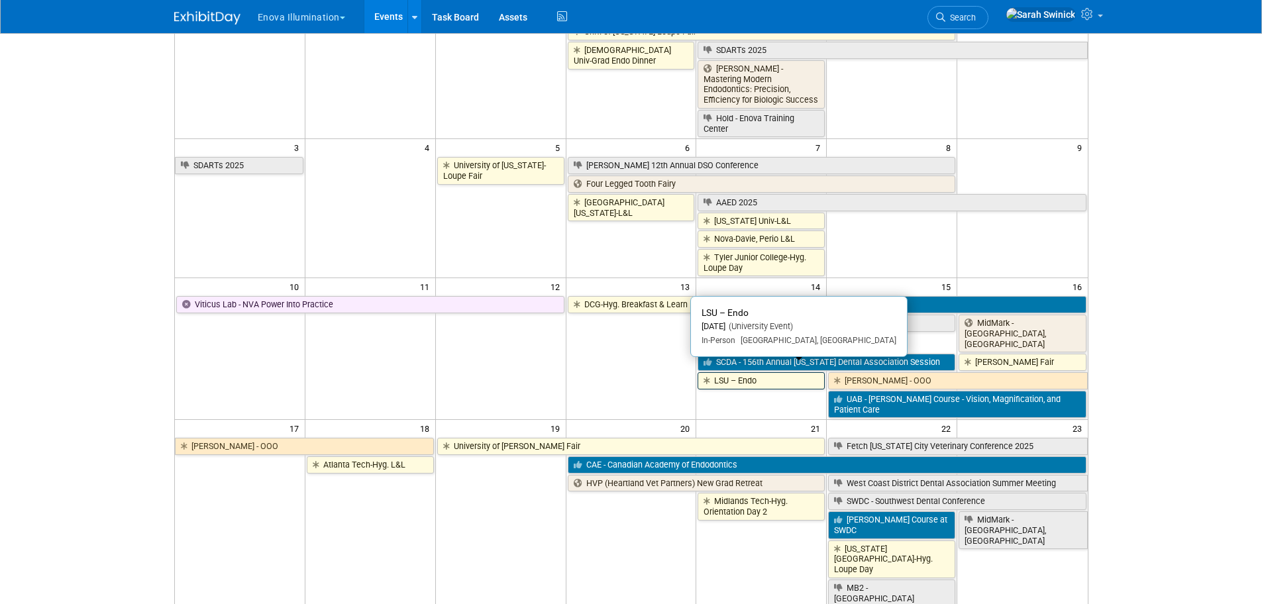
click at [718, 372] on link "LSU – Endo" at bounding box center [761, 380] width 127 height 17
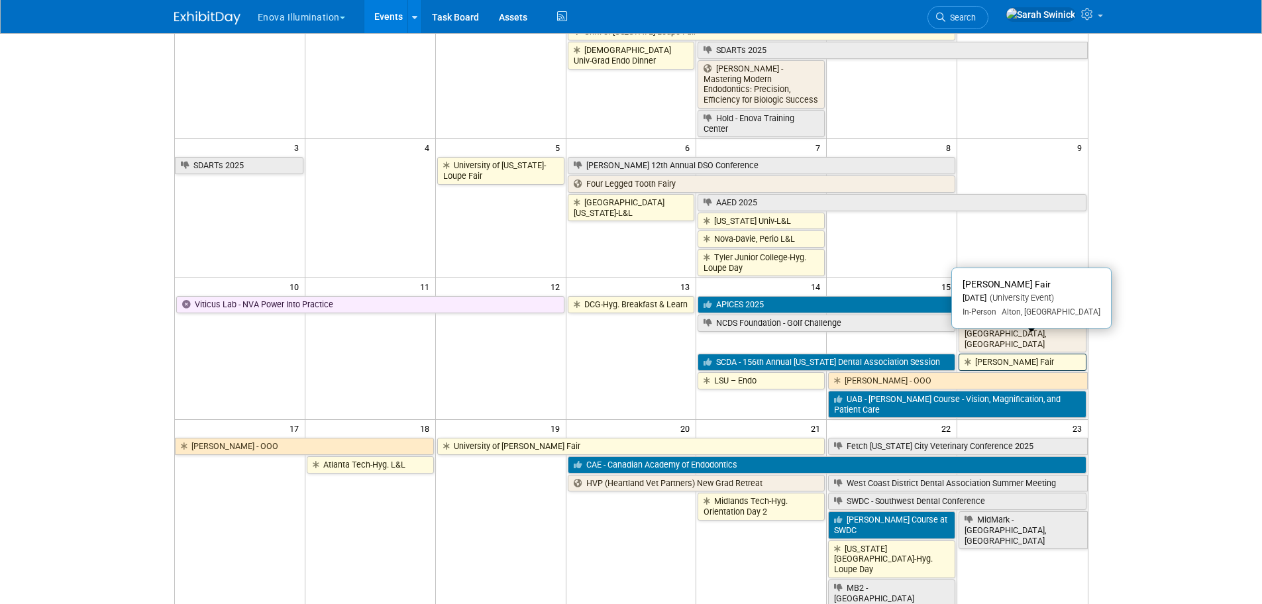
click at [1071, 354] on link "SIU-Loupe Fair" at bounding box center [1022, 362] width 127 height 17
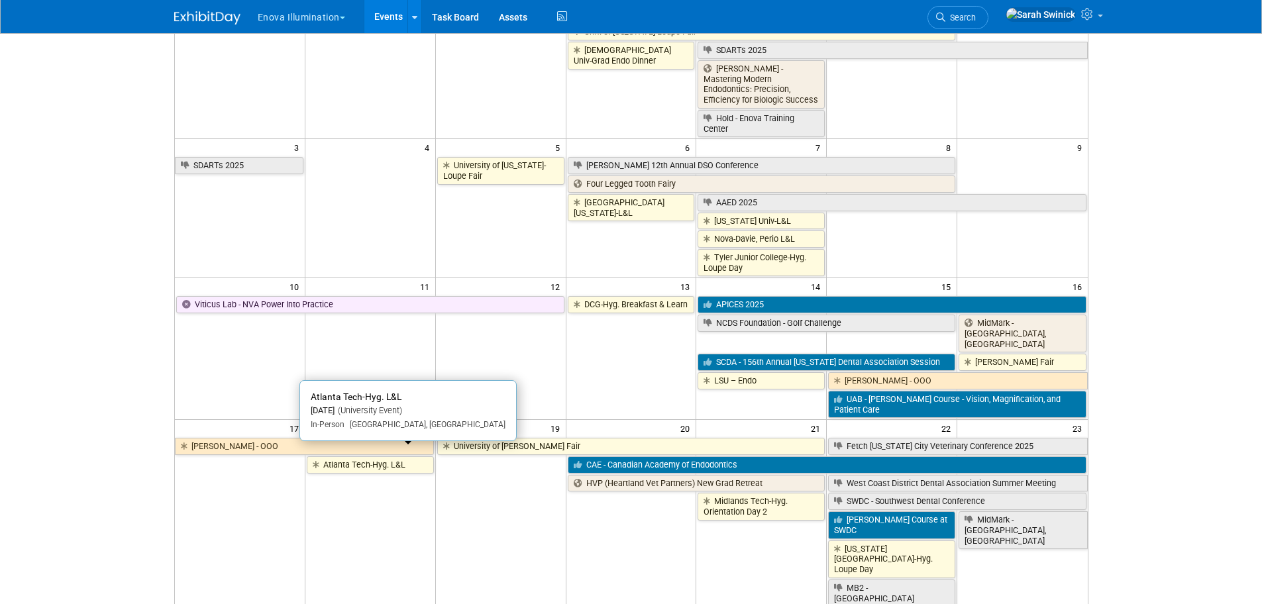
click at [372, 457] on link "Atlanta Tech-Hyg. L&L" at bounding box center [370, 465] width 127 height 17
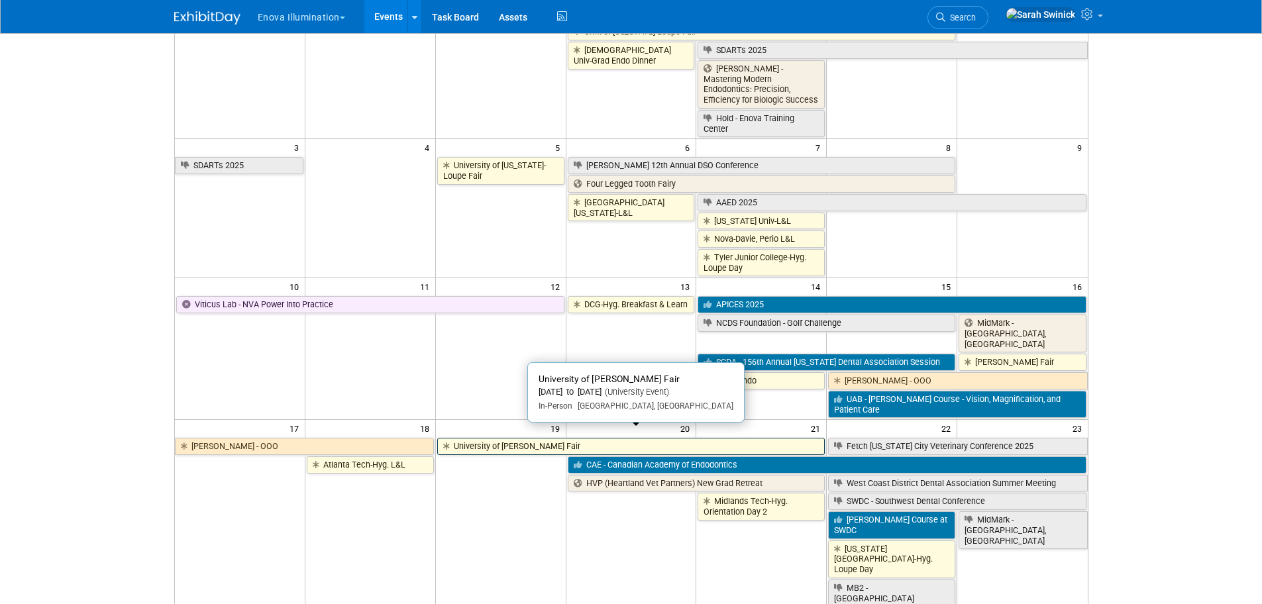
click at [471, 438] on link "University of Penn-Loupe Fair" at bounding box center [631, 446] width 388 height 17
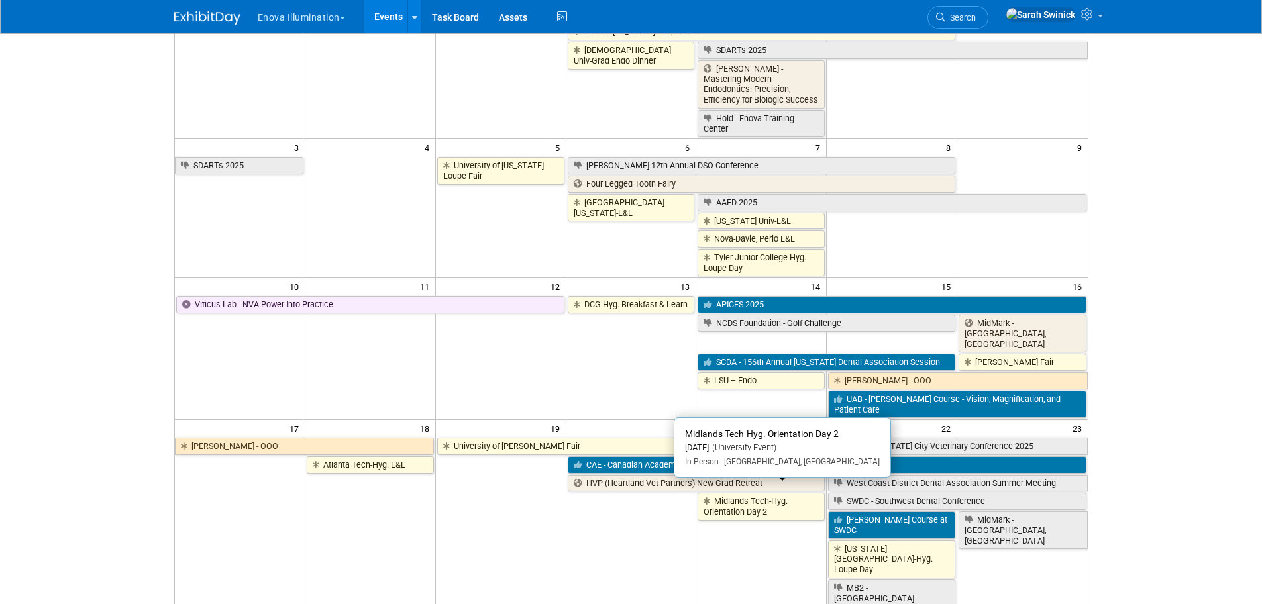
click at [730, 497] on link "Midlands Tech-Hyg. Orientation Day 2" at bounding box center [761, 506] width 127 height 27
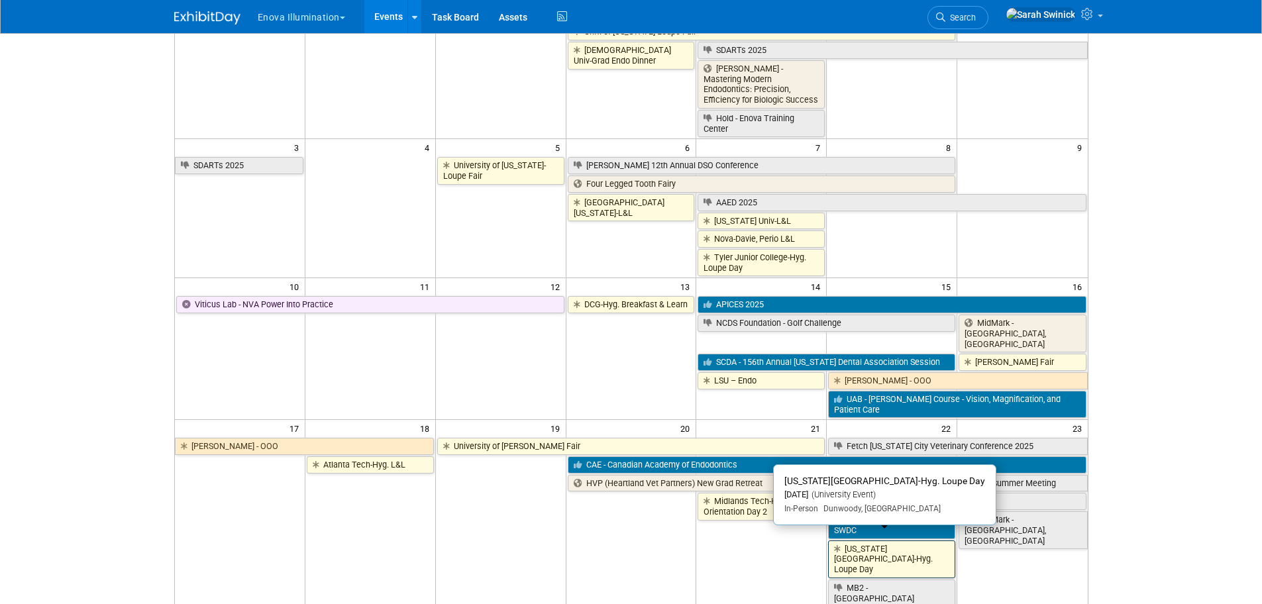
click at [885, 545] on link "Georgia State Univ Perimeter College-Hyg. Loupe Day" at bounding box center [891, 560] width 127 height 38
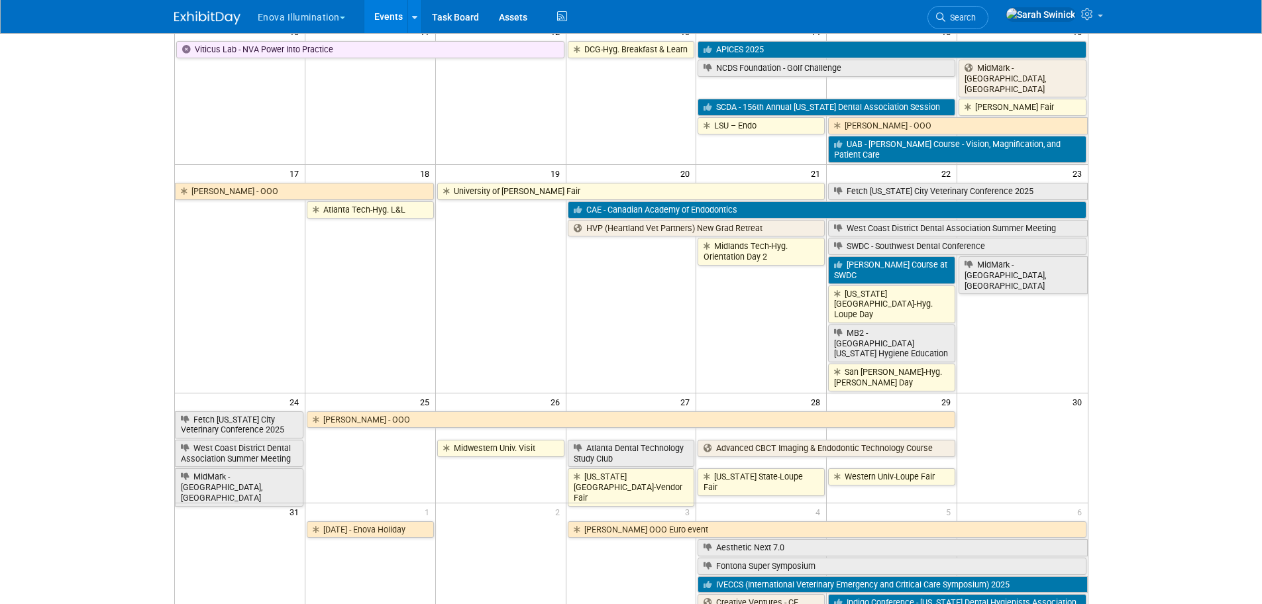
scroll to position [464, 0]
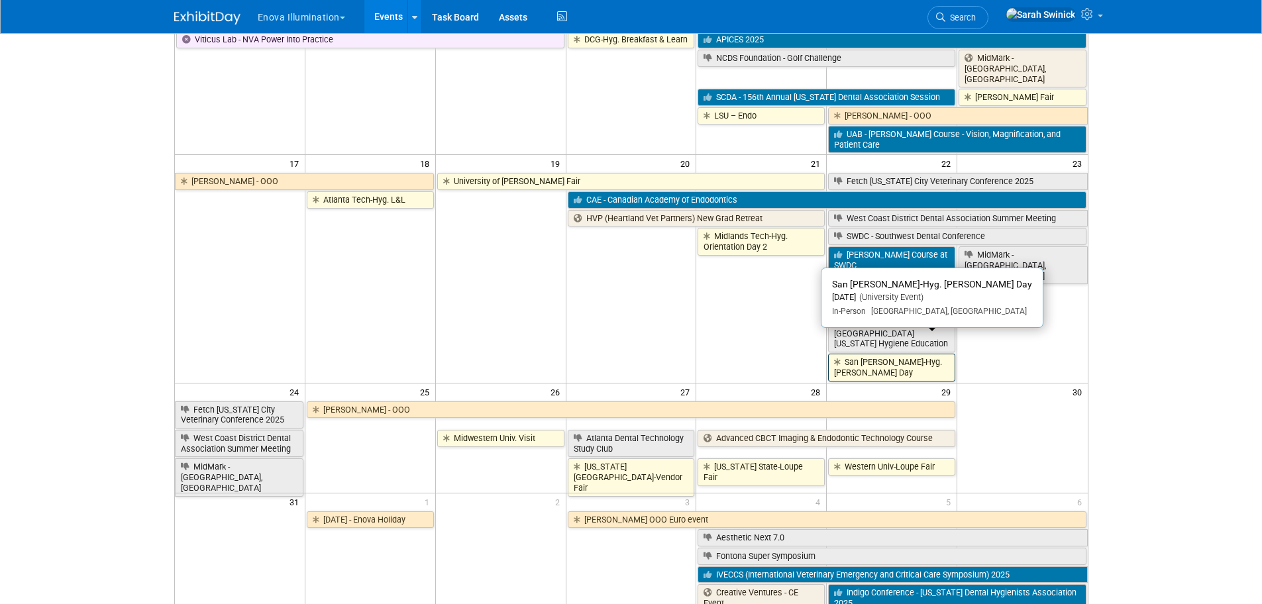
click at [893, 354] on link "San Juan-Hyg. Loupe Day" at bounding box center [891, 367] width 127 height 27
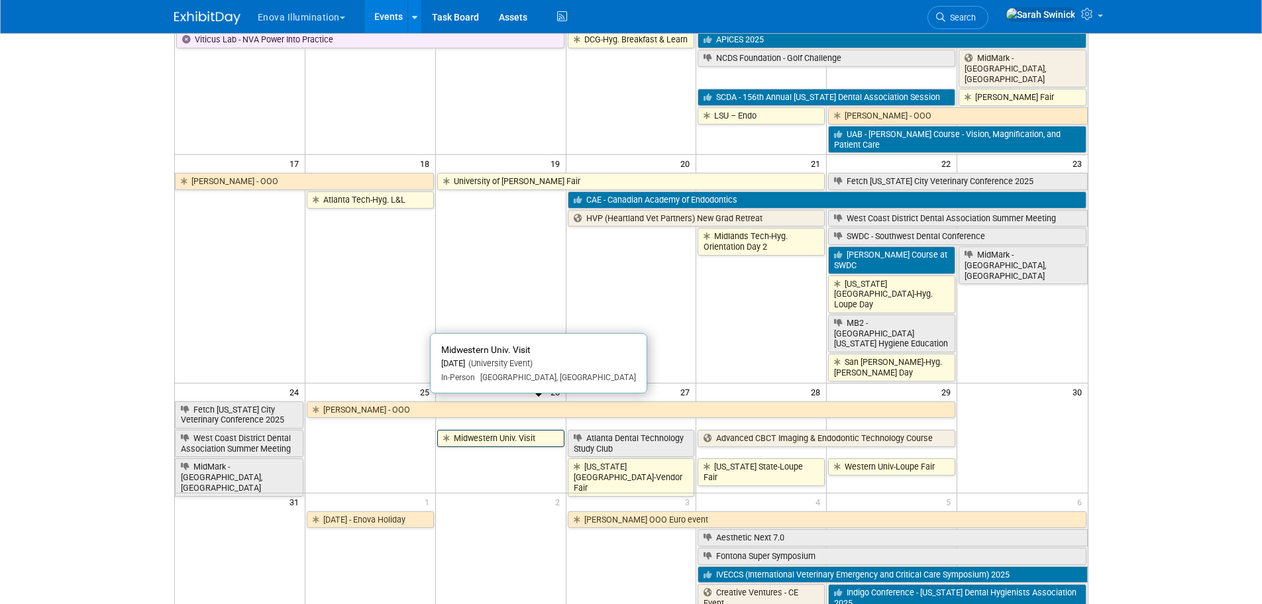
click at [537, 430] on link "Midwestern Univ. Visit" at bounding box center [500, 438] width 127 height 17
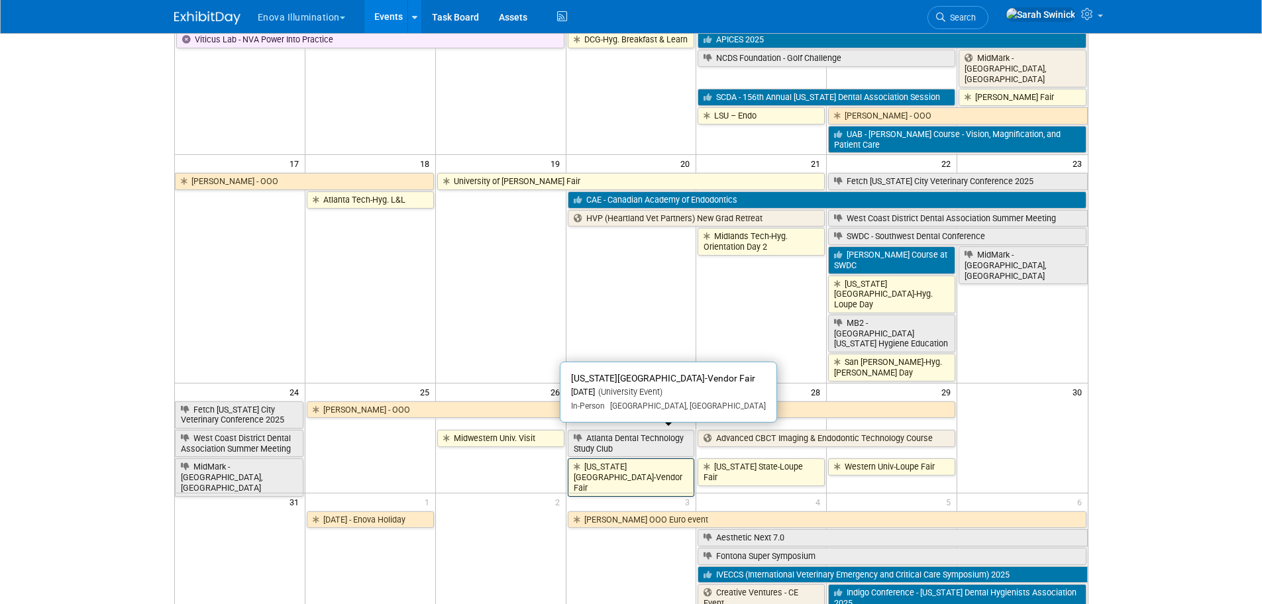
click at [622, 459] on link "Ohio State Univ-Vendor Fair" at bounding box center [631, 478] width 127 height 38
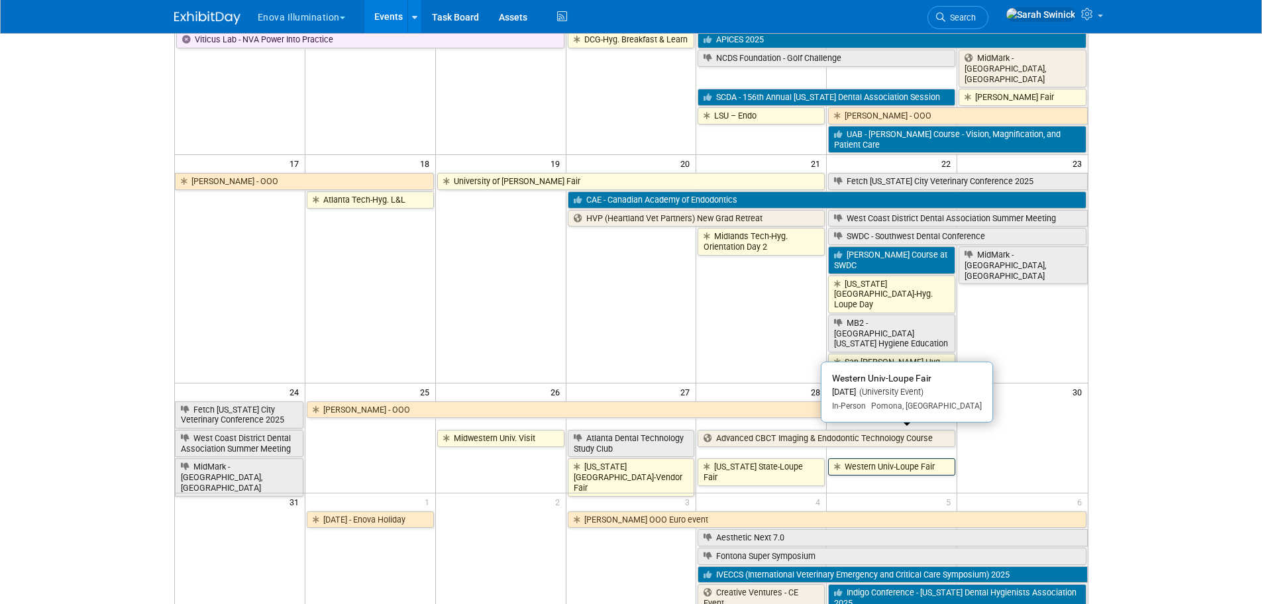
click at [913, 459] on link "Western Univ-Loupe Fair" at bounding box center [891, 467] width 127 height 17
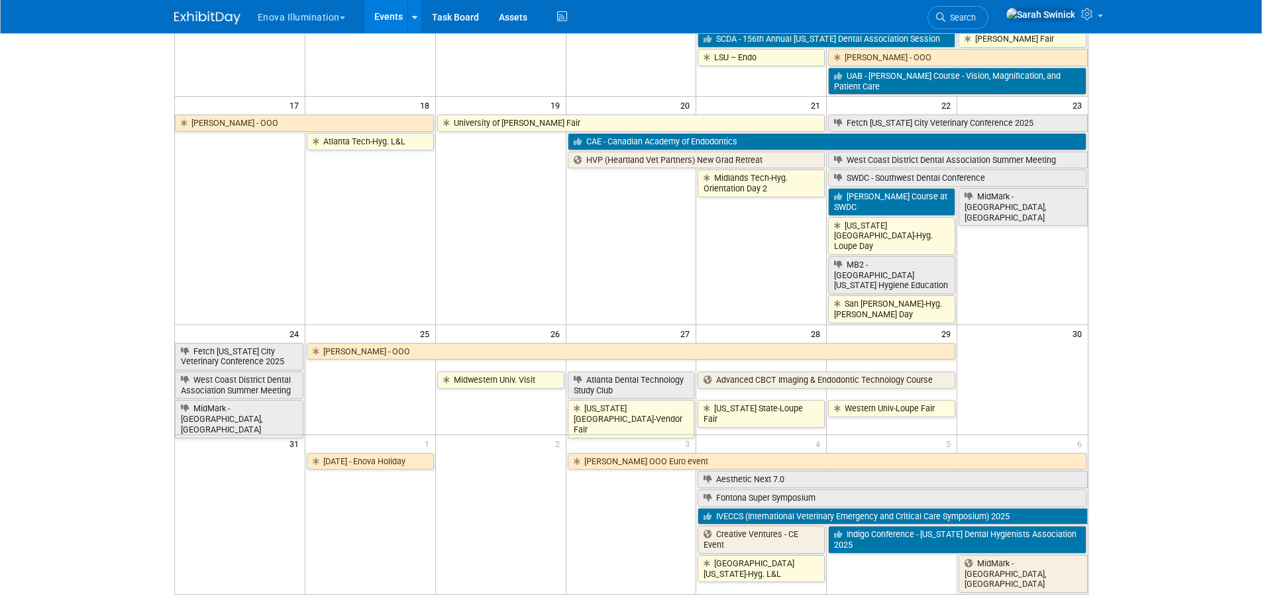
scroll to position [596, 0]
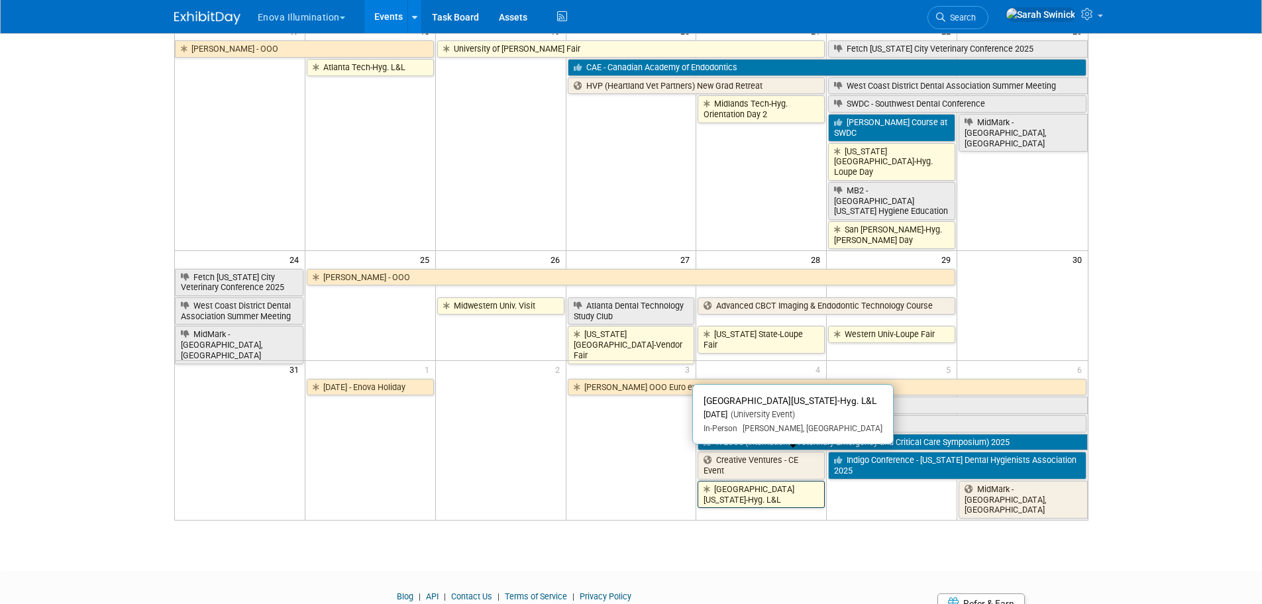
click at [755, 481] on link "Univ of Mississippi-Hyg. L&L" at bounding box center [761, 494] width 127 height 27
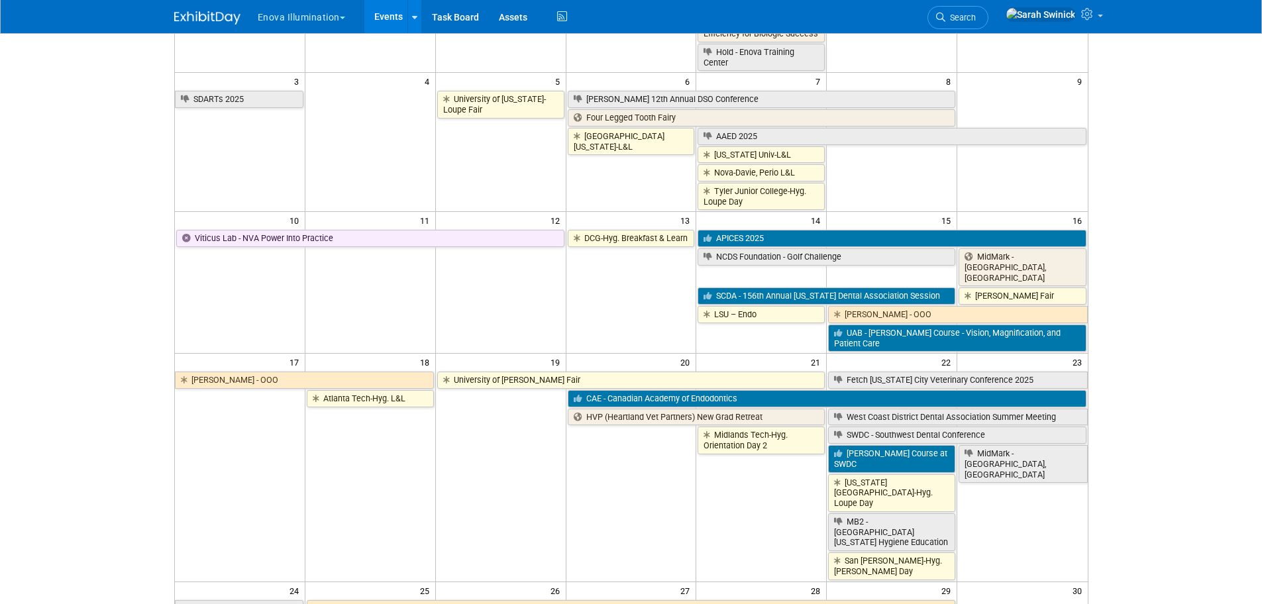
scroll to position [0, 0]
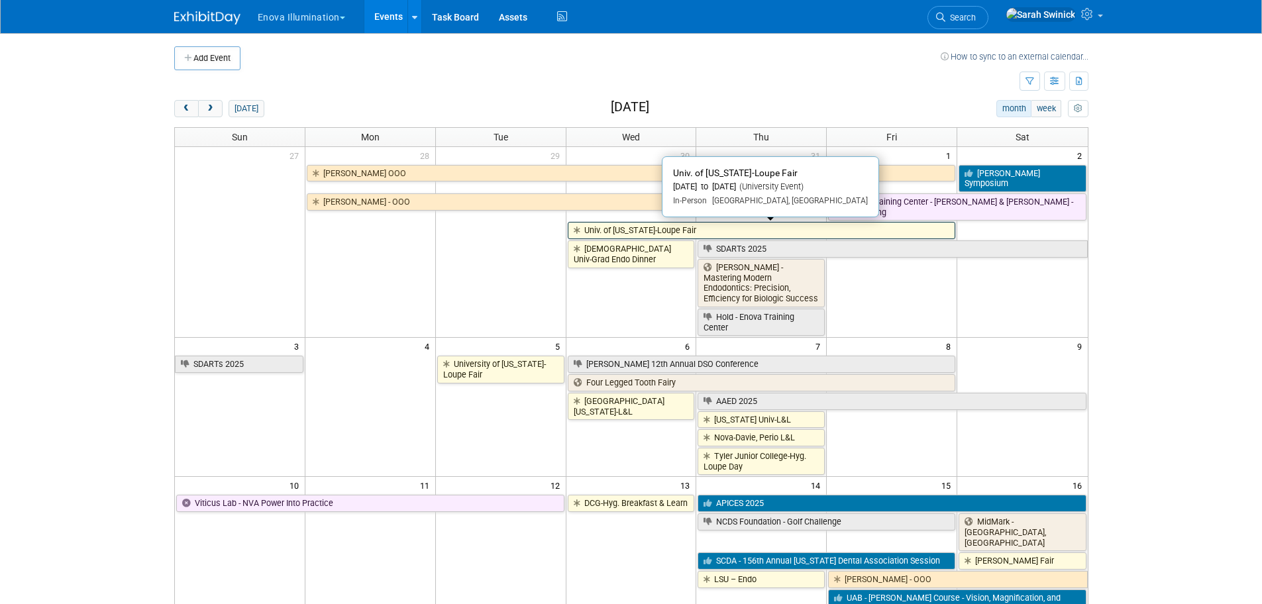
click at [584, 233] on link "Univ. of Michigan-Loupe Fair" at bounding box center [762, 230] width 388 height 17
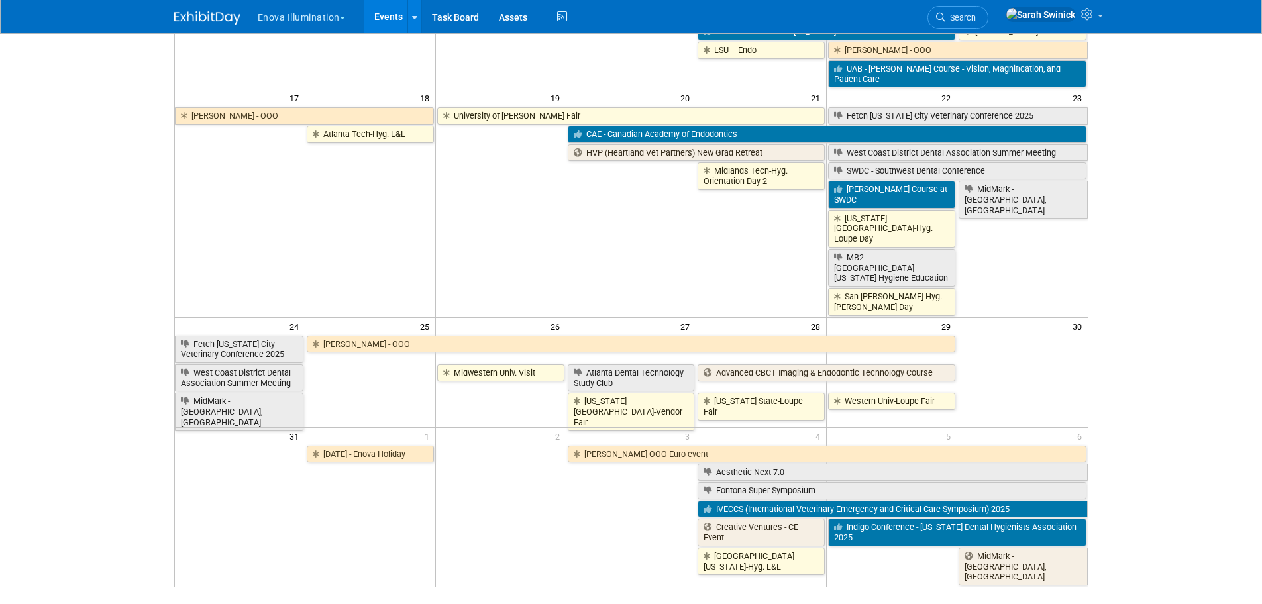
scroll to position [530, 0]
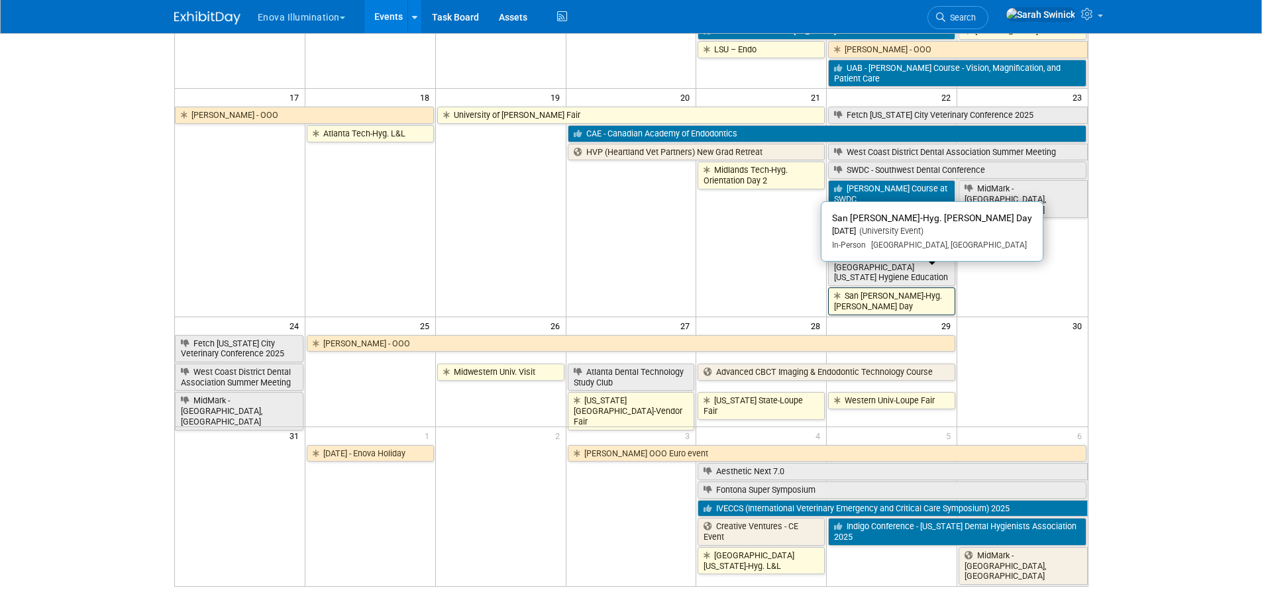
click at [920, 288] on link "San Juan-Hyg. Loupe Day" at bounding box center [891, 301] width 127 height 27
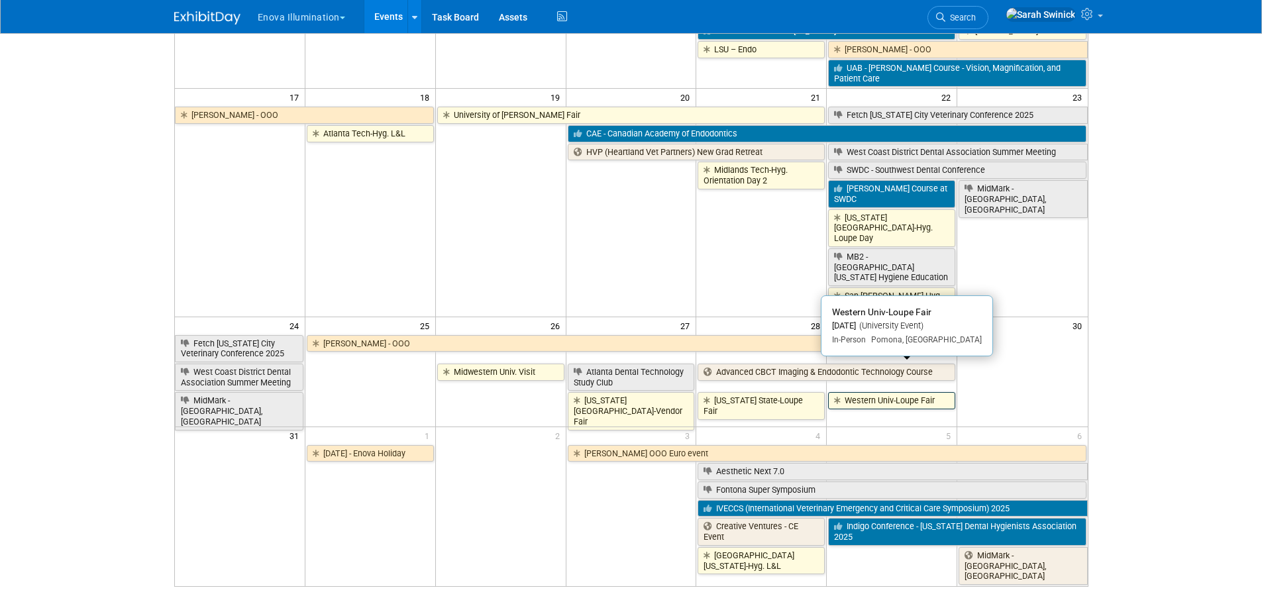
click at [891, 392] on link "Western Univ-Loupe Fair" at bounding box center [891, 400] width 127 height 17
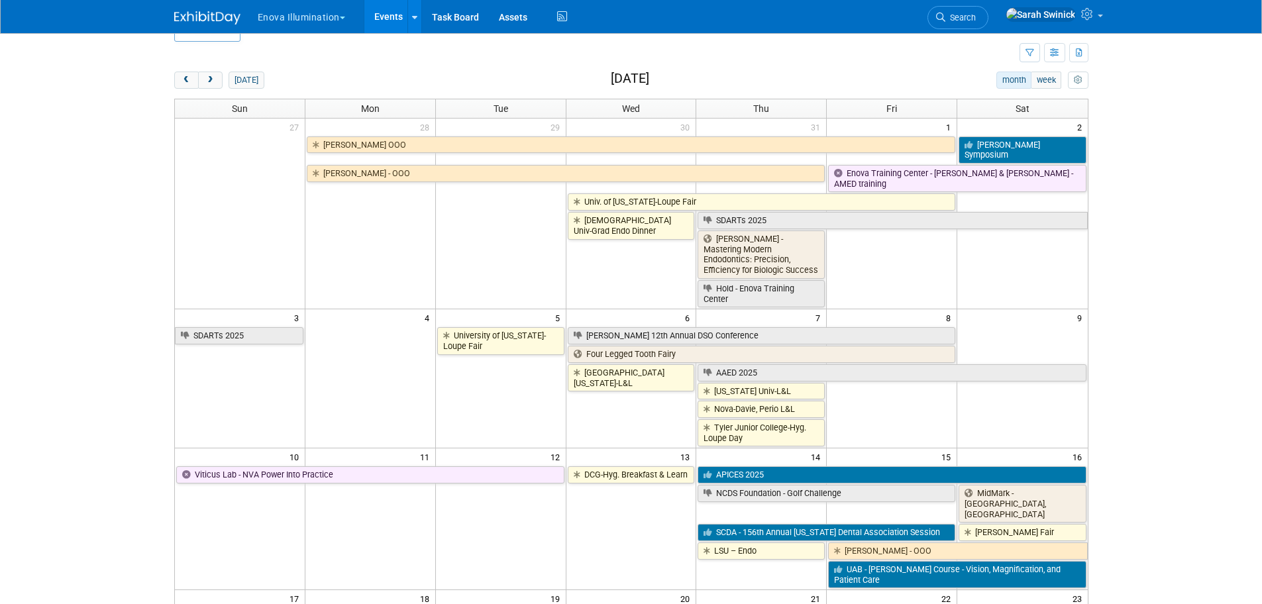
scroll to position [0, 0]
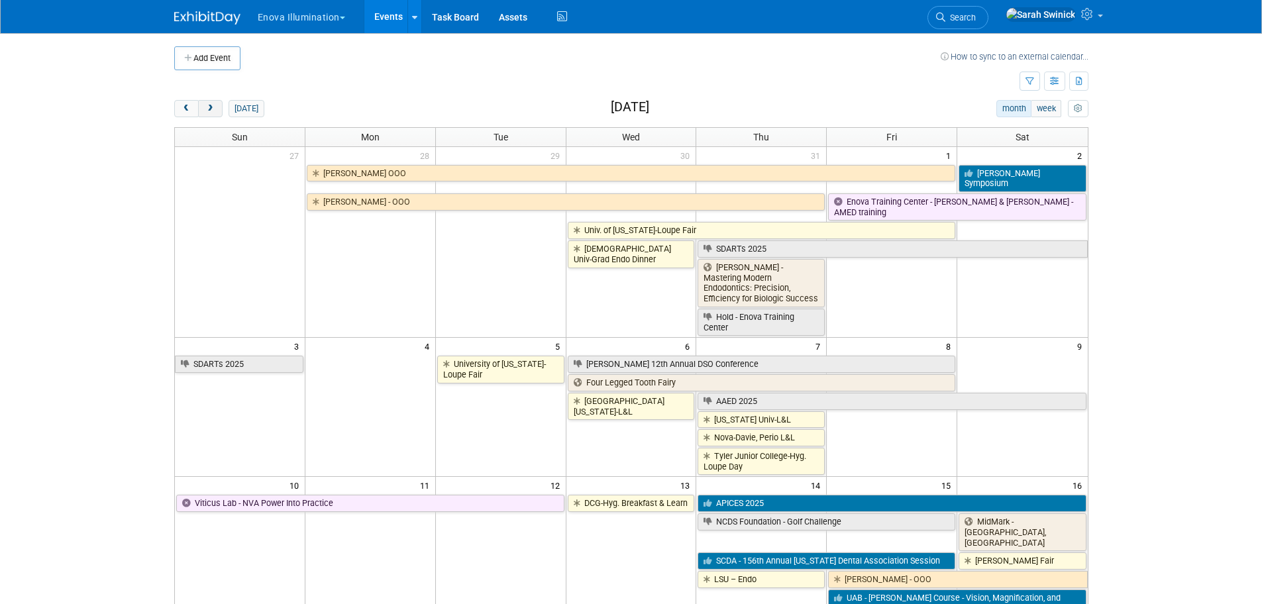
click at [214, 113] on button "next" at bounding box center [210, 108] width 25 height 17
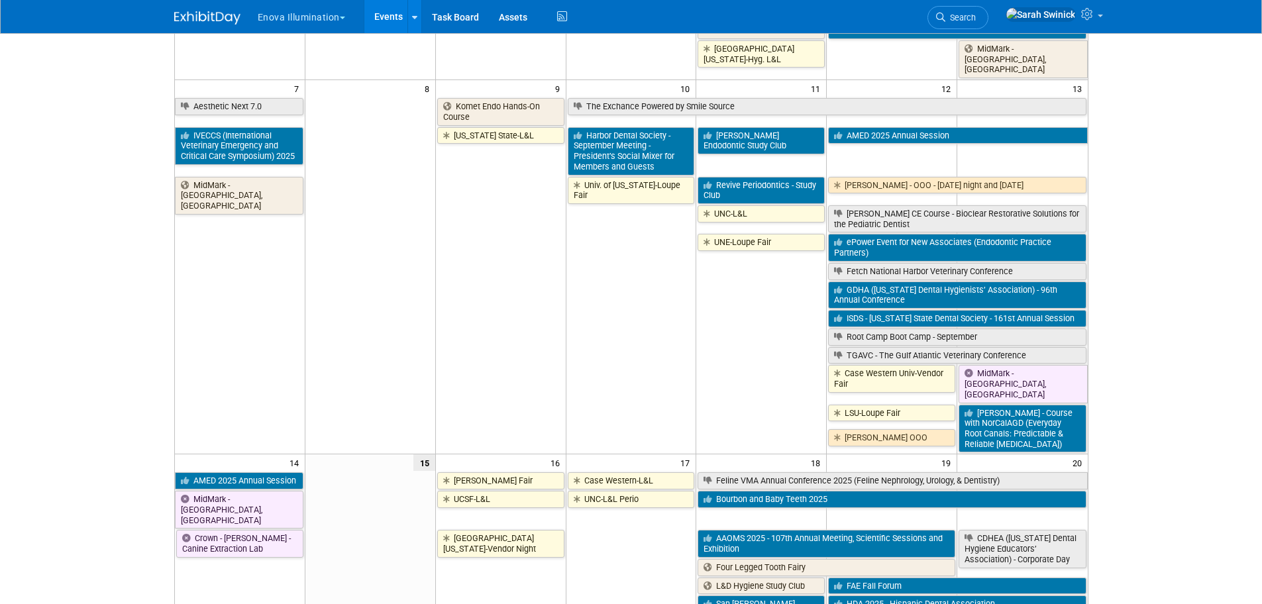
scroll to position [66, 0]
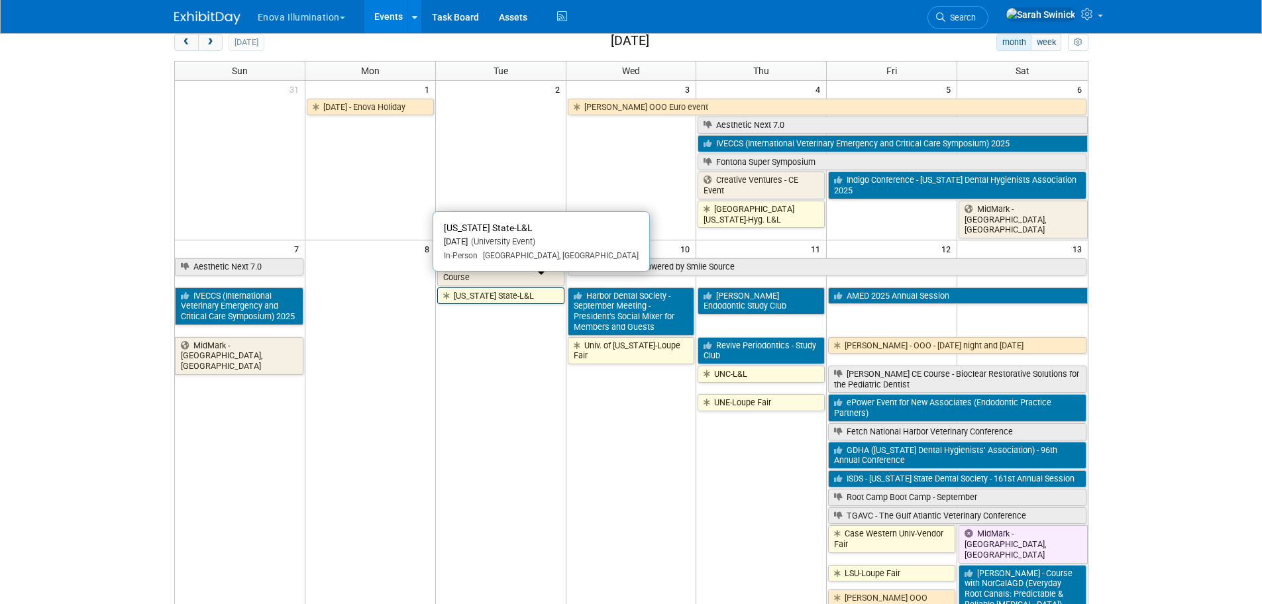
click at [469, 292] on link "Ohio State-L&L" at bounding box center [500, 296] width 127 height 17
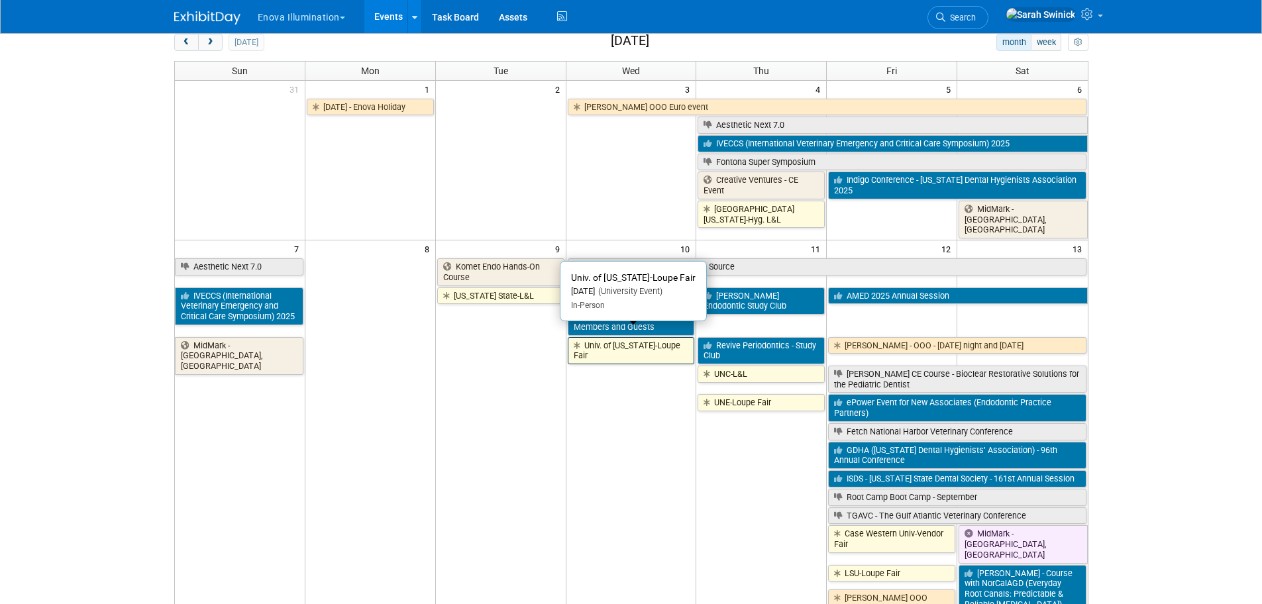
click at [620, 337] on link "Univ. of Oklahoma-Loupe Fair" at bounding box center [631, 350] width 127 height 27
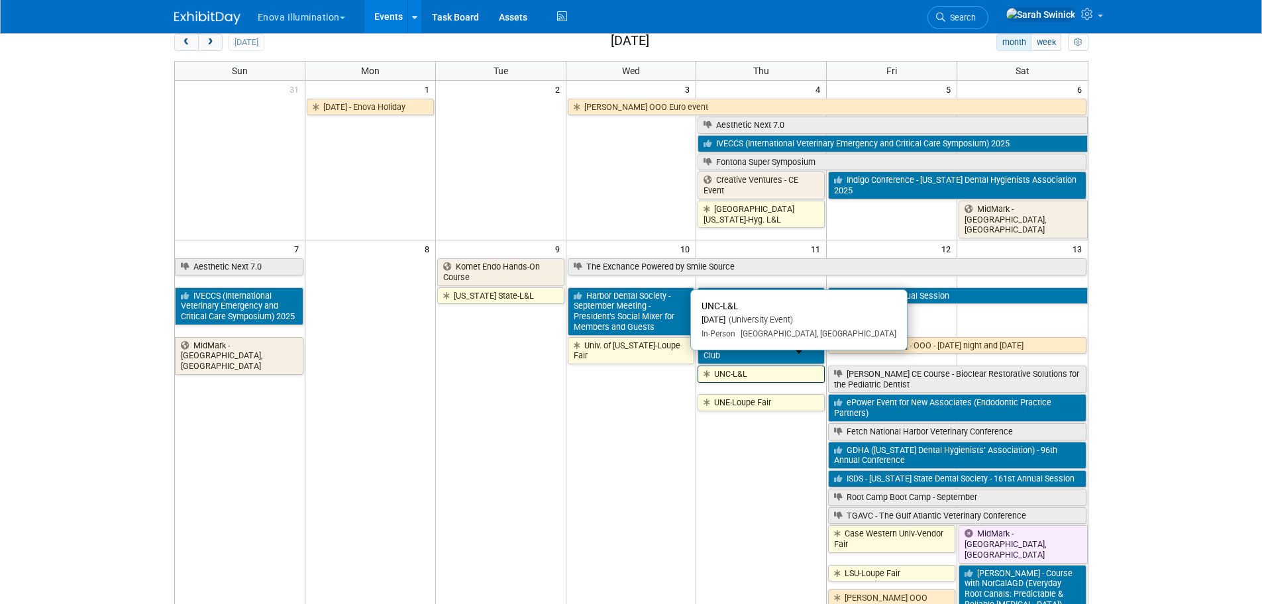
click at [751, 366] on link "UNC-L&L" at bounding box center [761, 374] width 127 height 17
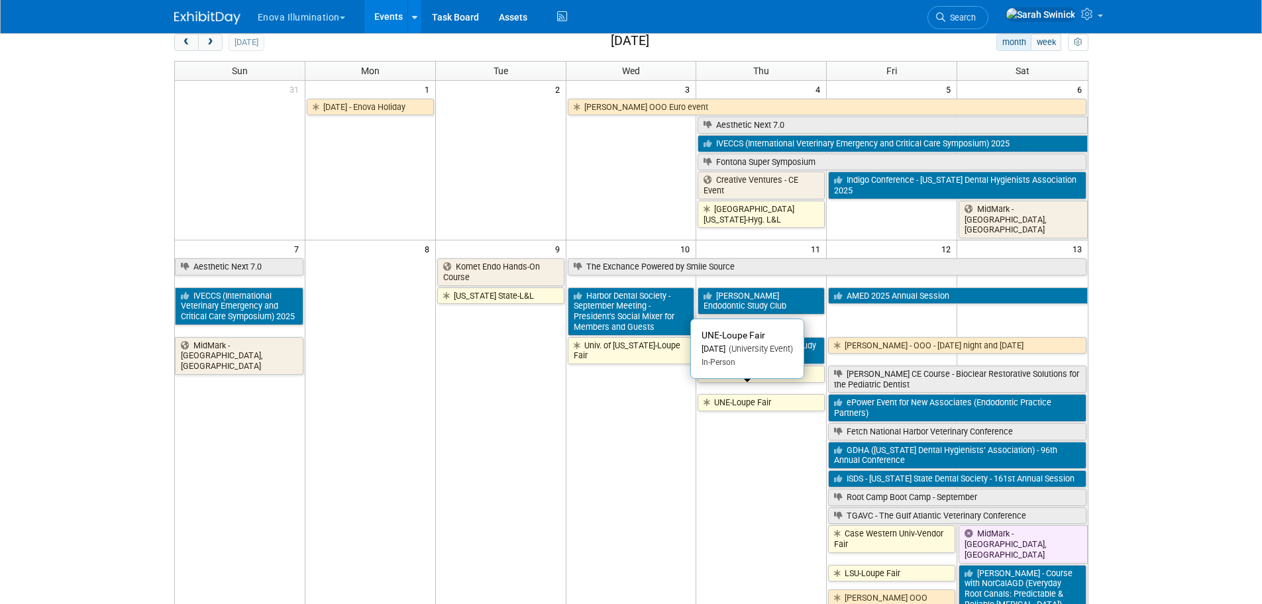
click at [738, 396] on link "UNE-Loupe Fair" at bounding box center [761, 402] width 127 height 17
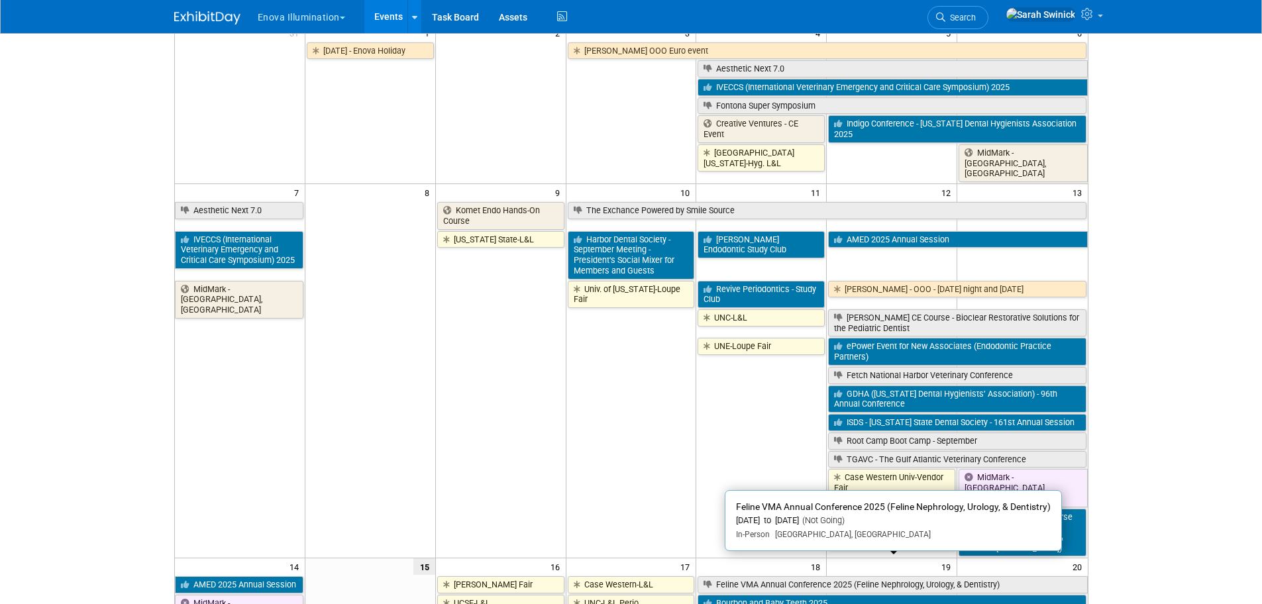
scroll to position [199, 0]
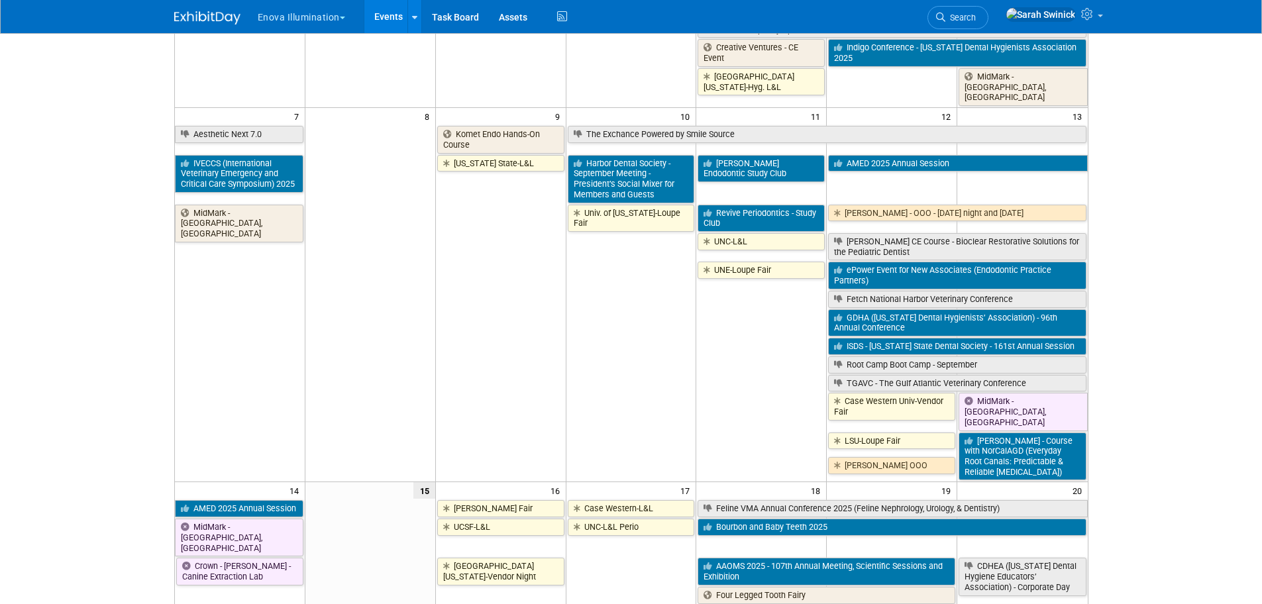
click at [887, 398] on link "Case Western Univ-Vendor Fair" at bounding box center [891, 406] width 127 height 27
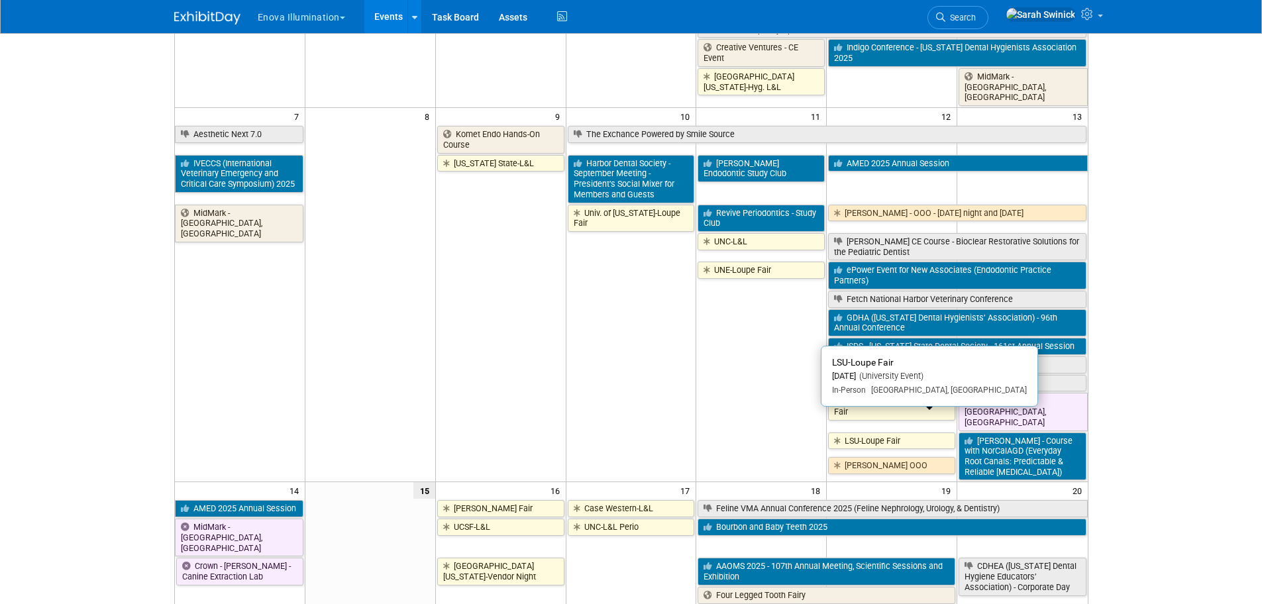
click at [879, 433] on link "LSU-Loupe Fair" at bounding box center [891, 441] width 127 height 17
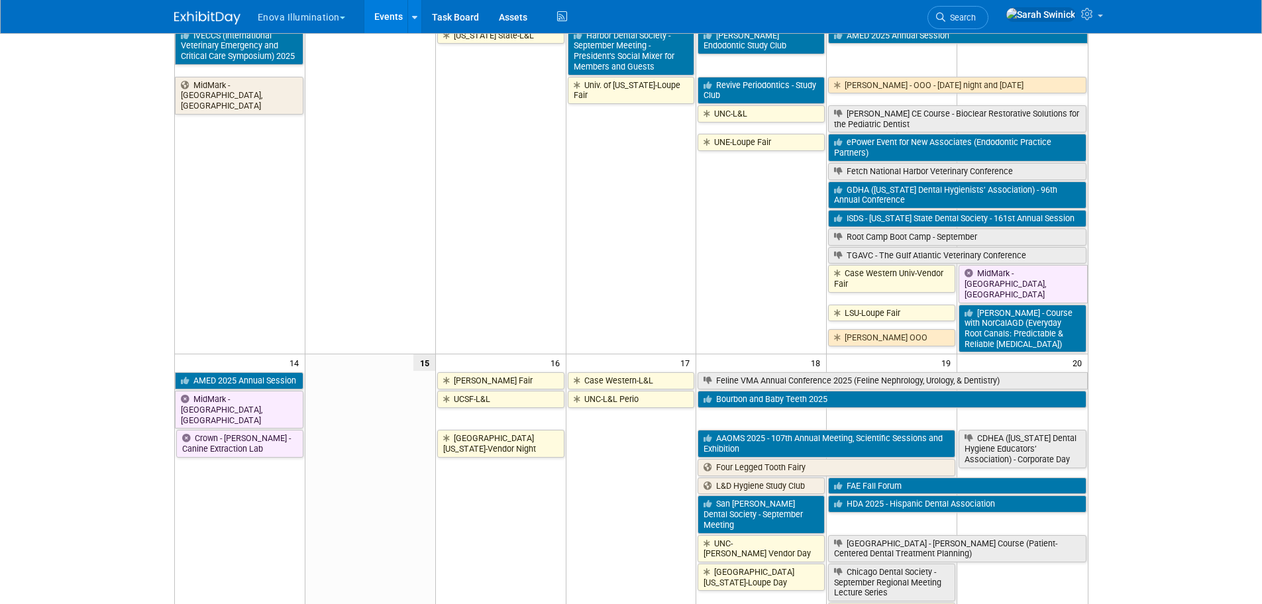
scroll to position [331, 0]
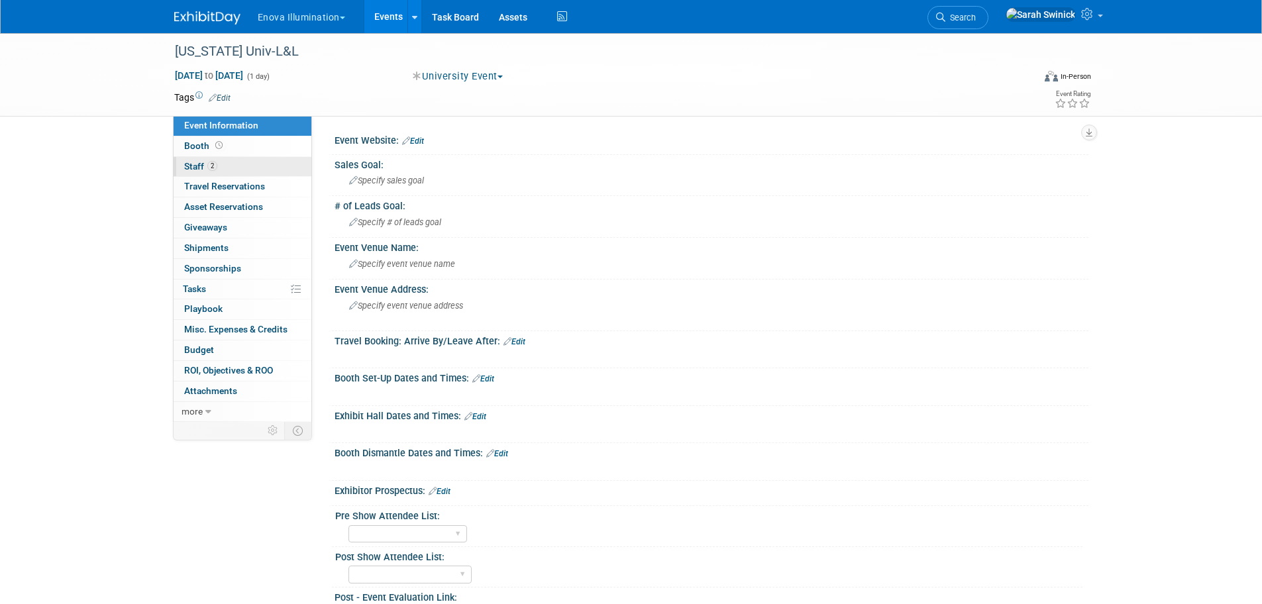
click at [214, 162] on span "2" at bounding box center [212, 166] width 10 height 10
click at [264, 170] on link "1 Staff 1" at bounding box center [243, 167] width 138 height 20
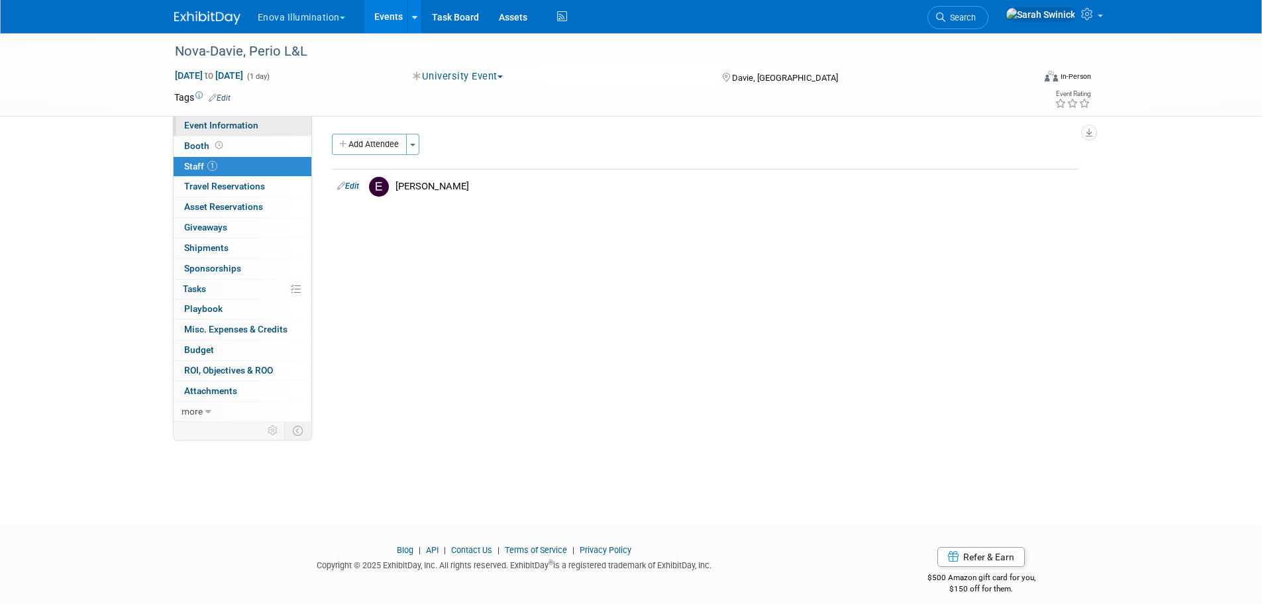
click at [278, 125] on link "Event Information" at bounding box center [243, 126] width 138 height 20
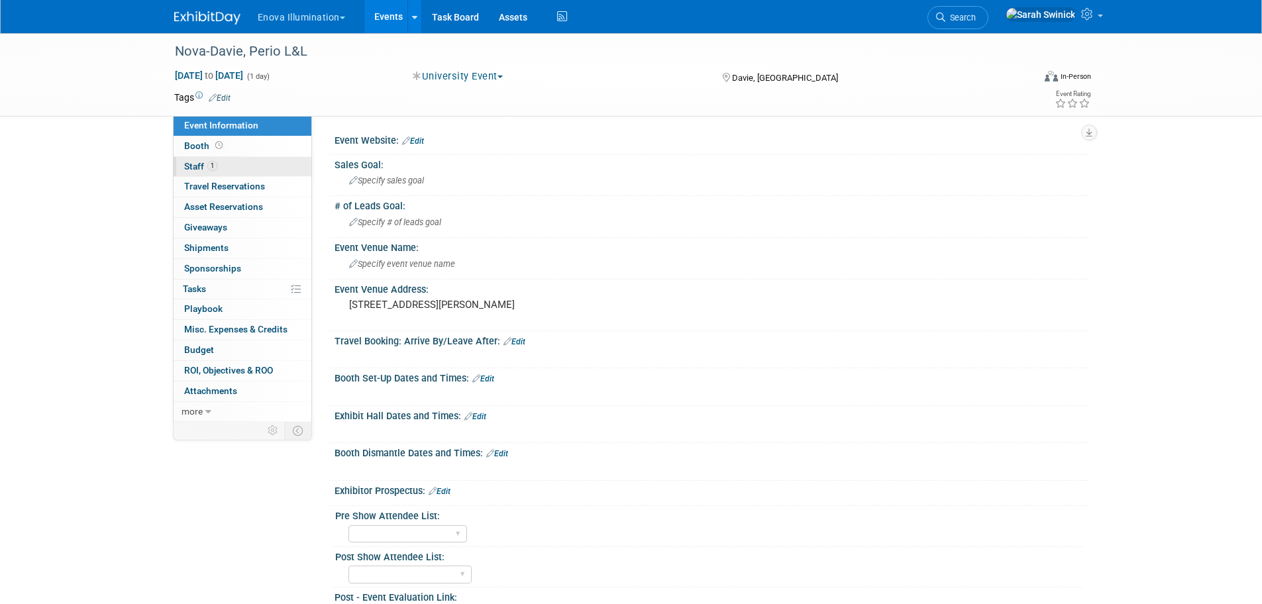
click at [243, 172] on link "1 Staff 1" at bounding box center [243, 167] width 138 height 20
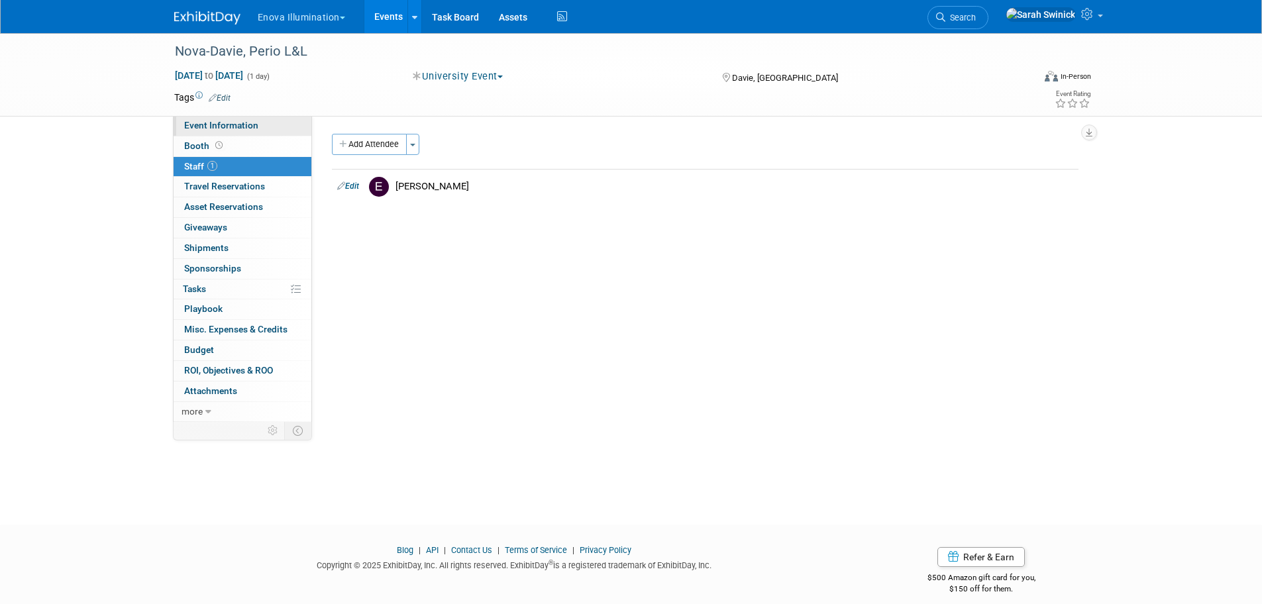
drag, startPoint x: 247, startPoint y: 129, endPoint x: 227, endPoint y: 137, distance: 20.8
click at [247, 129] on span "Event Information" at bounding box center [221, 125] width 74 height 11
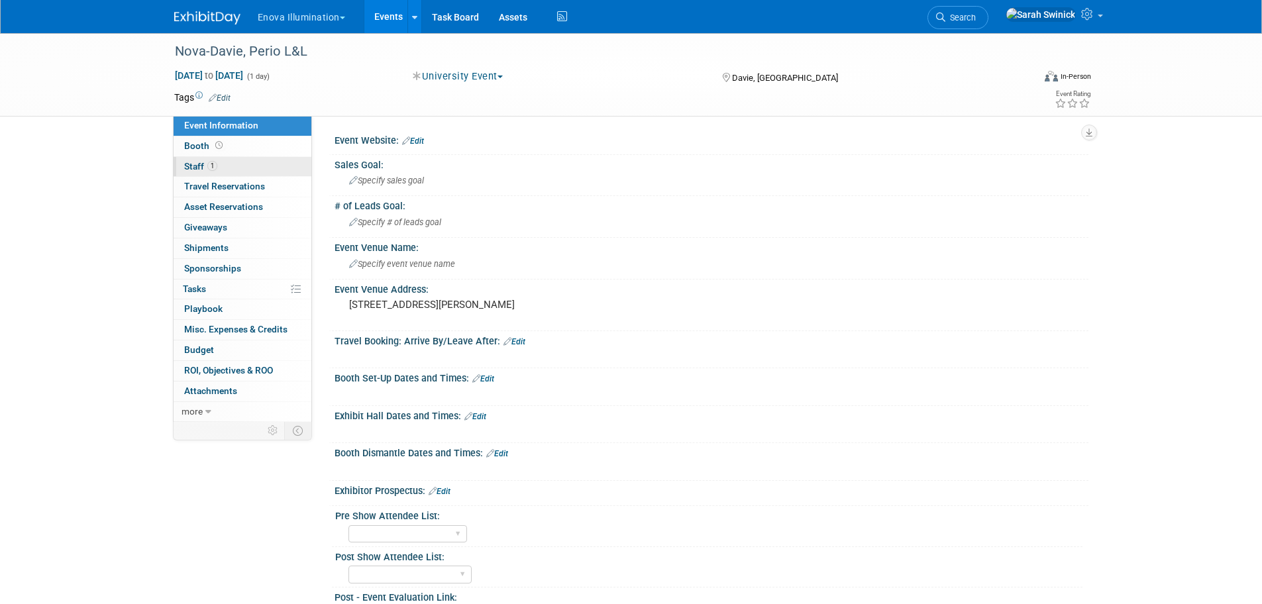
click at [264, 162] on link "1 Staff 1" at bounding box center [243, 167] width 138 height 20
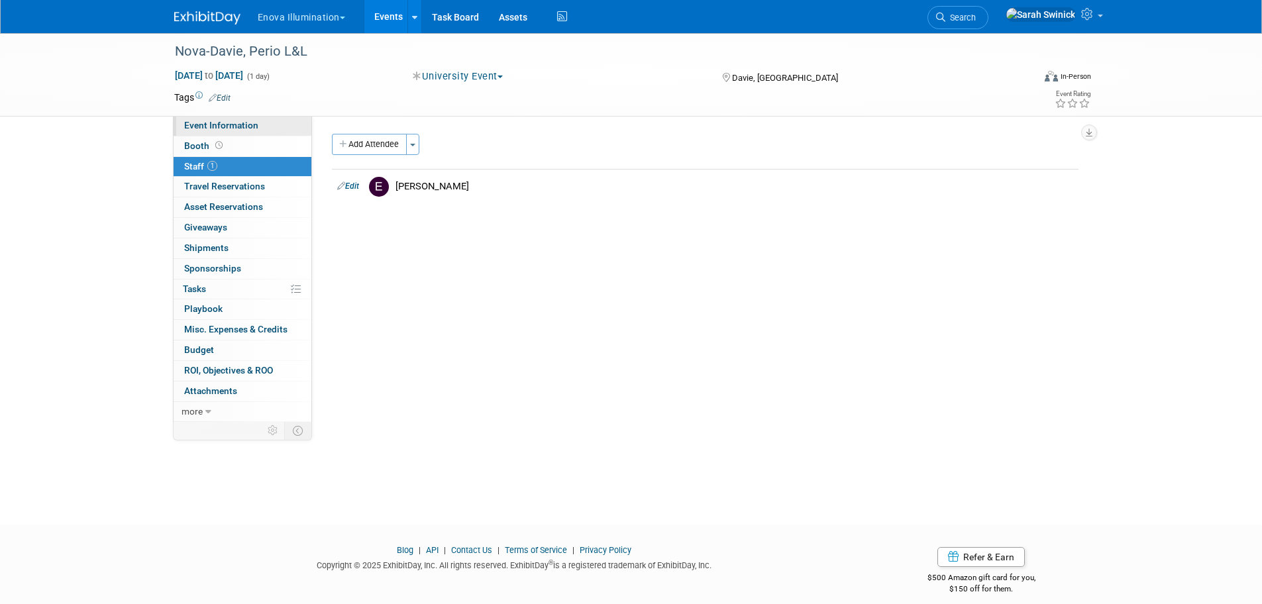
click at [259, 133] on link "Event Information" at bounding box center [243, 126] width 138 height 20
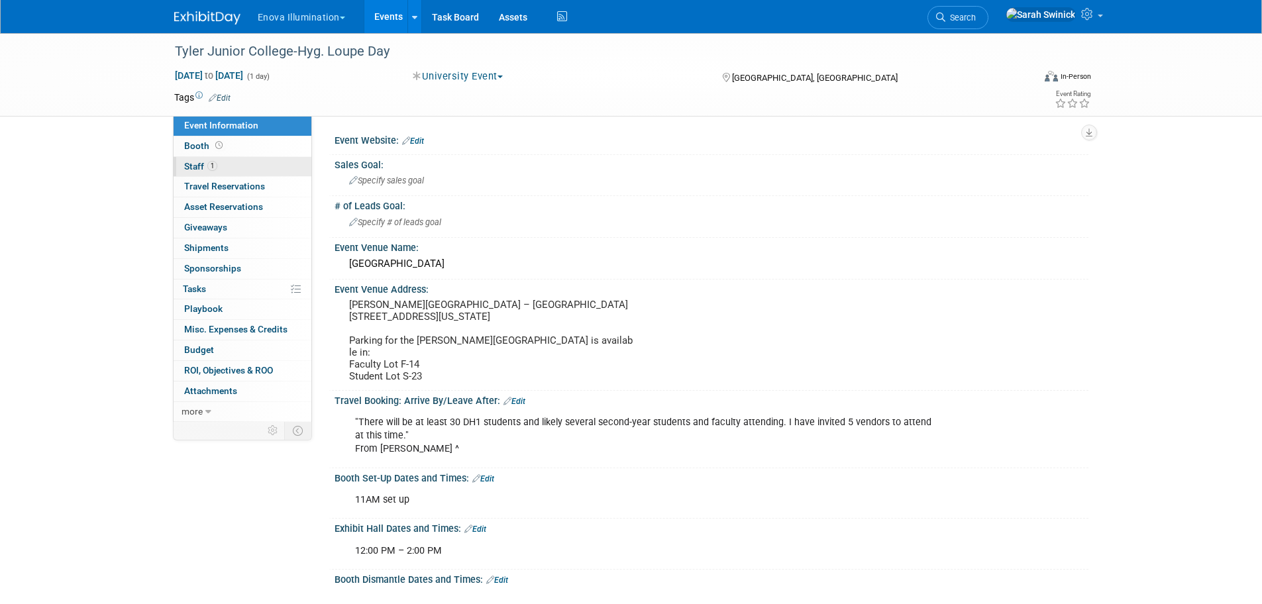
click at [266, 172] on link "1 Staff 1" at bounding box center [243, 167] width 138 height 20
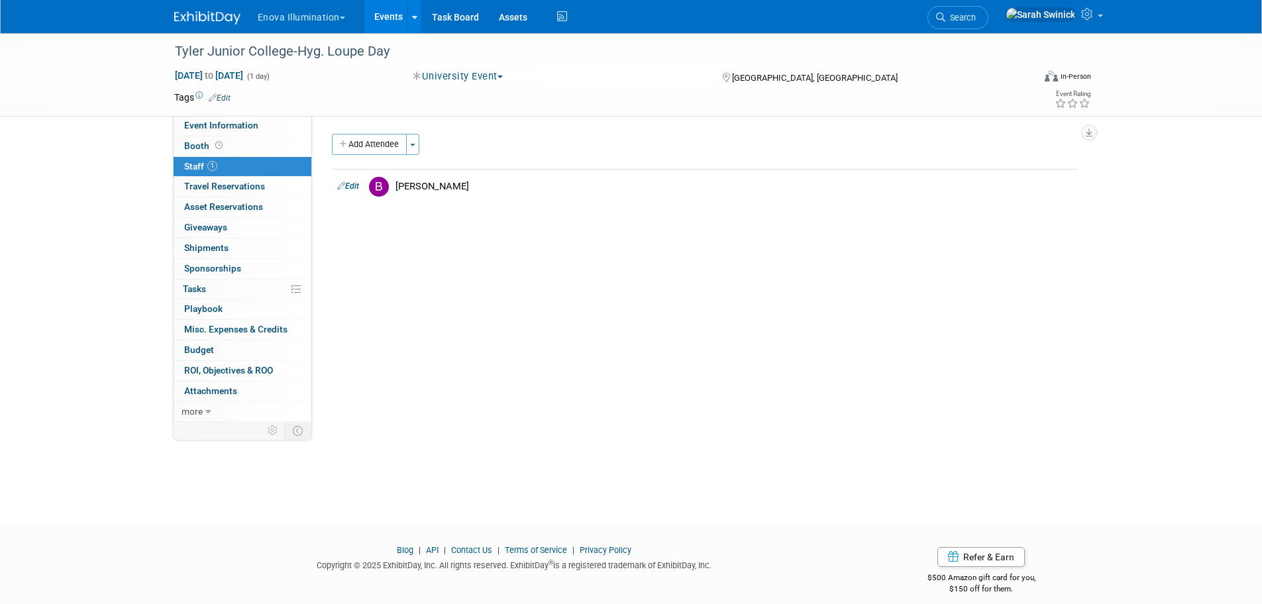
click at [59, 281] on div "Tyler Junior College-Hyg. Loupe Day [DATE] to [DATE] (1 day) [DATE] to [DATE] U…" at bounding box center [631, 267] width 1262 height 468
drag, startPoint x: 263, startPoint y: 113, endPoint x: 263, endPoint y: 121, distance: 8.0
click at [263, 121] on div "Tyler Junior College-Hyg. Loupe Day [DATE] to [DATE] (1 day) [DATE] to [DATE] U…" at bounding box center [631, 267] width 1262 height 468
click at [262, 129] on link "Event Information" at bounding box center [243, 126] width 138 height 20
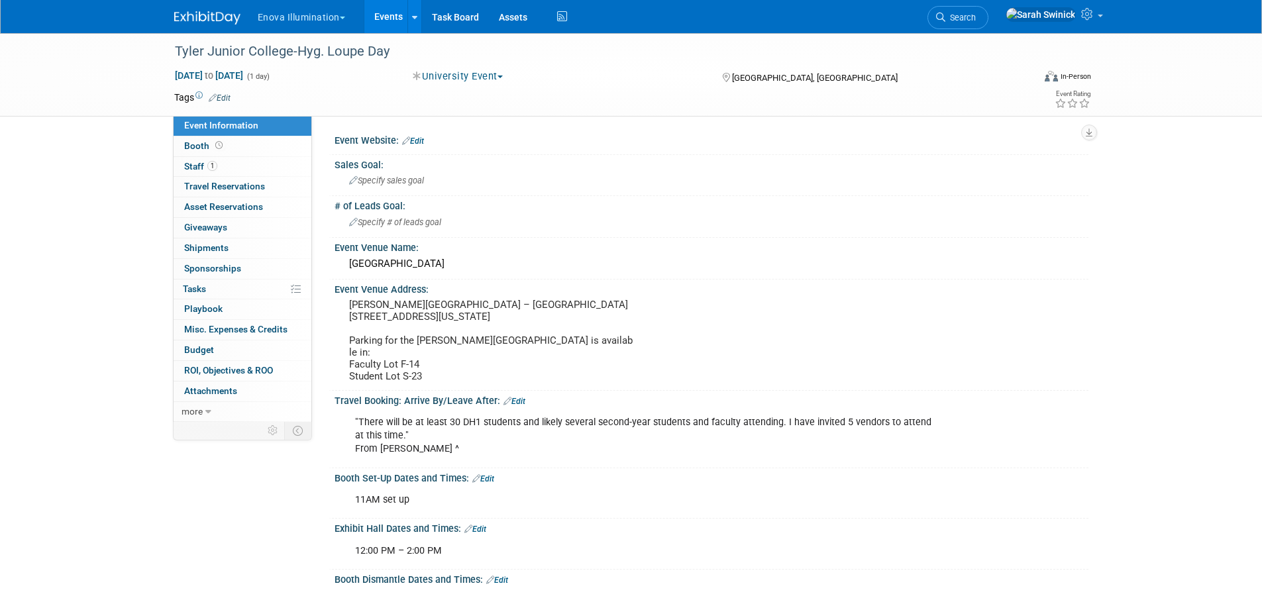
click at [37, 497] on div "Tyler Junior College-Hyg. Loupe Day [DATE] to [DATE] (1 day) [DATE] to [DATE] U…" at bounding box center [631, 439] width 1262 height 812
click at [252, 170] on link "1 Staff 1" at bounding box center [243, 167] width 138 height 20
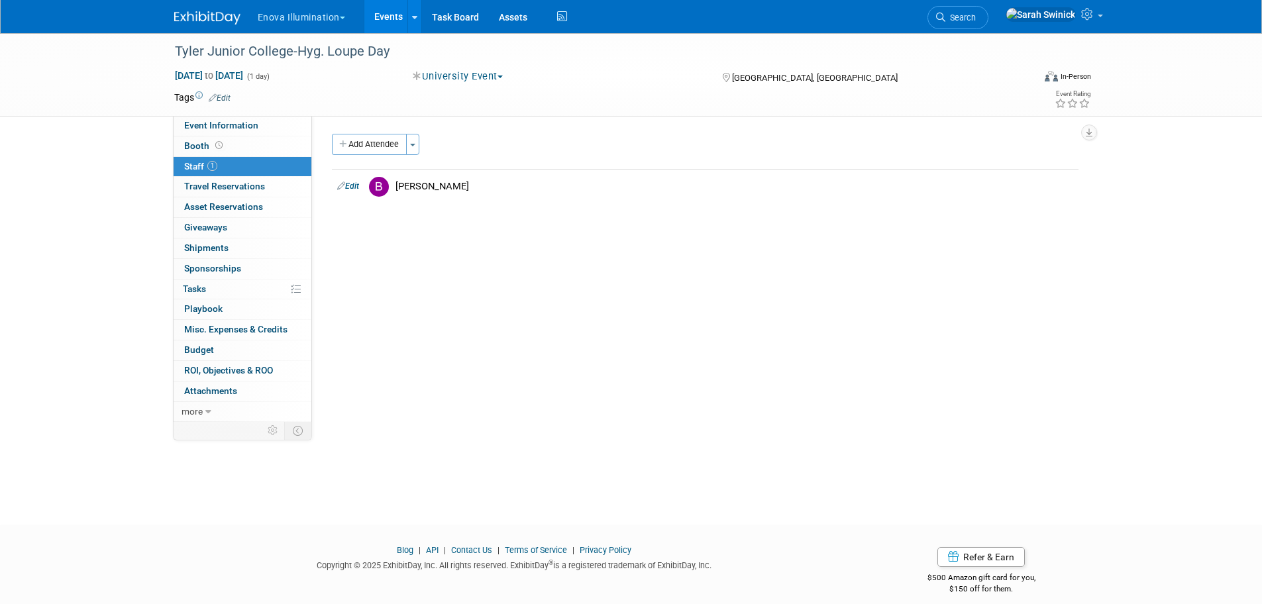
click at [79, 223] on div "Tyler Junior College-Hyg. Loupe Day [DATE] to [DATE] (1 day) [DATE] to [DATE] U…" at bounding box center [631, 267] width 1262 height 468
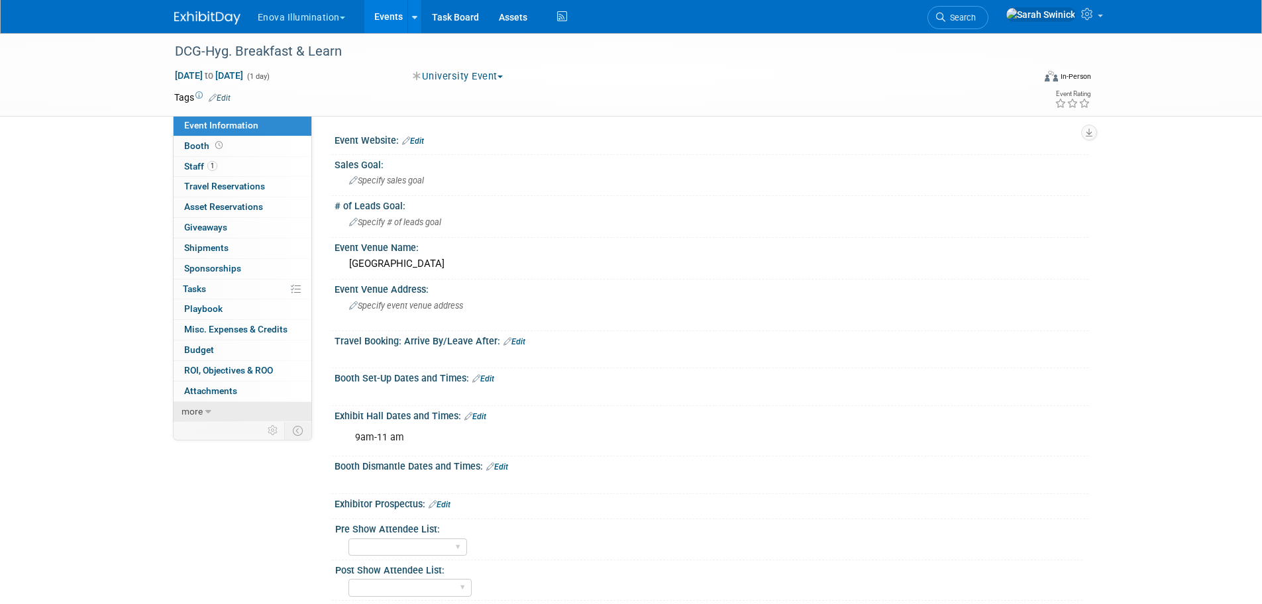
click at [217, 411] on link "more" at bounding box center [243, 412] width 138 height 20
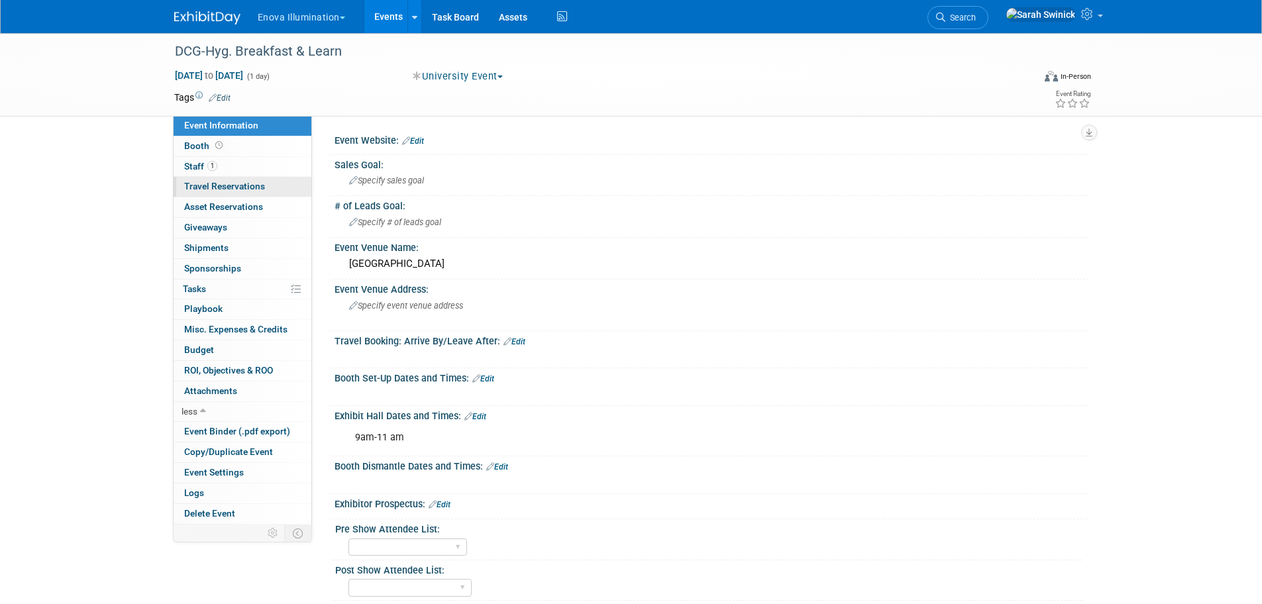
click at [231, 182] on span "Travel Reservations 0" at bounding box center [224, 186] width 81 height 11
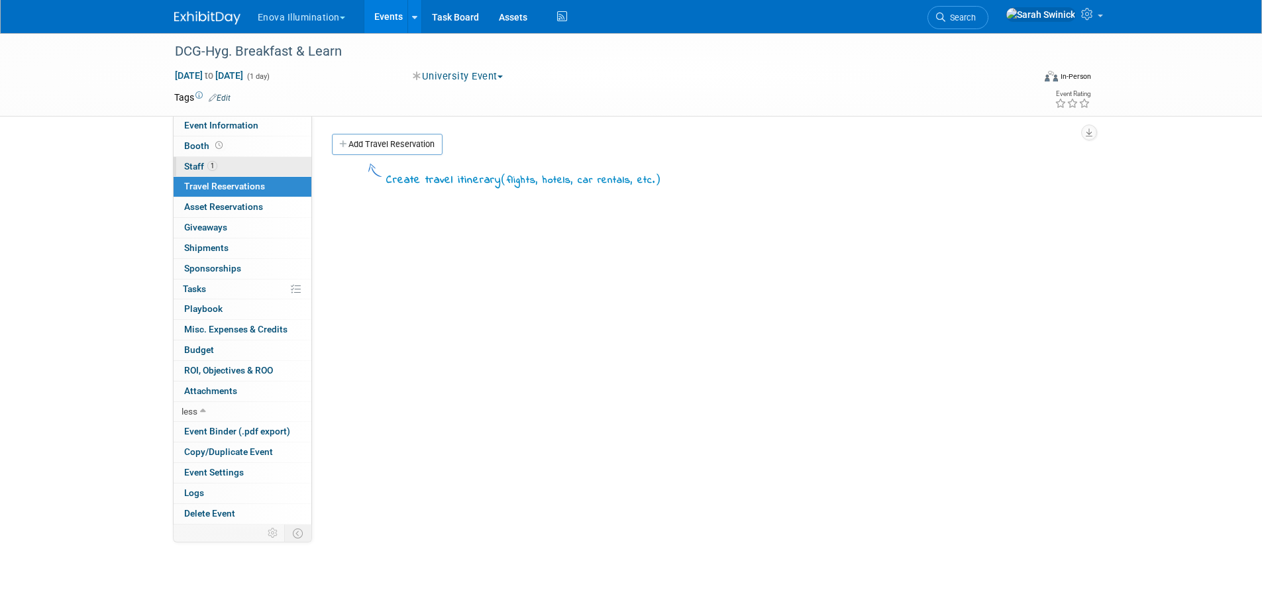
click at [232, 169] on link "1 Staff 1" at bounding box center [243, 167] width 138 height 20
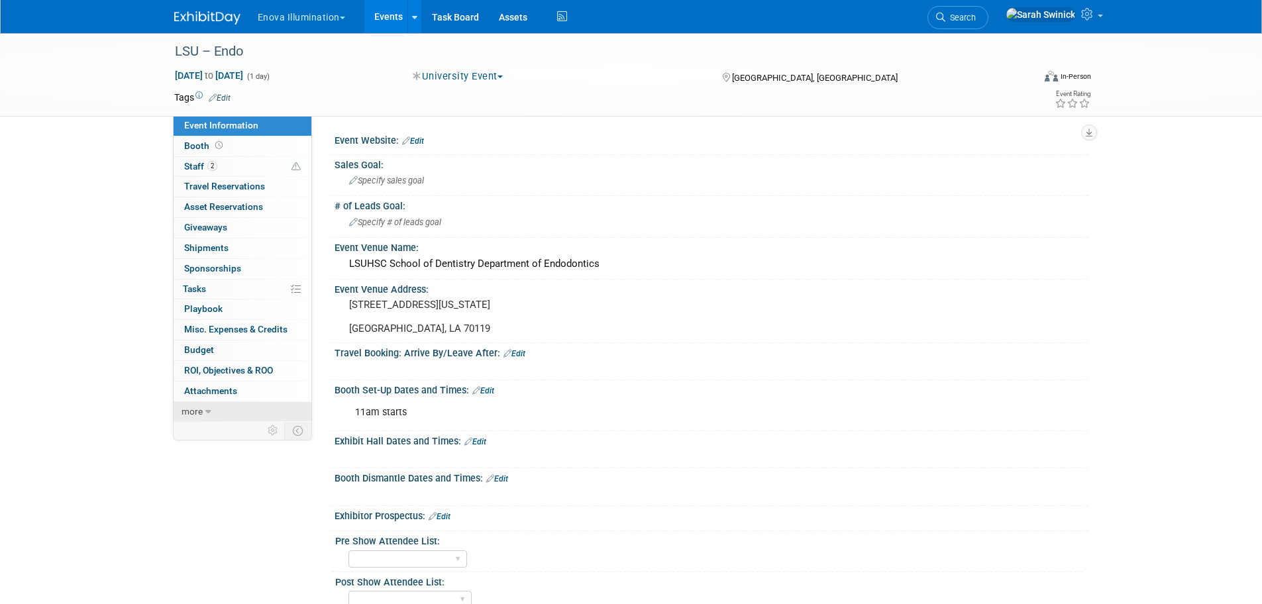
click at [243, 413] on link "more" at bounding box center [243, 412] width 138 height 20
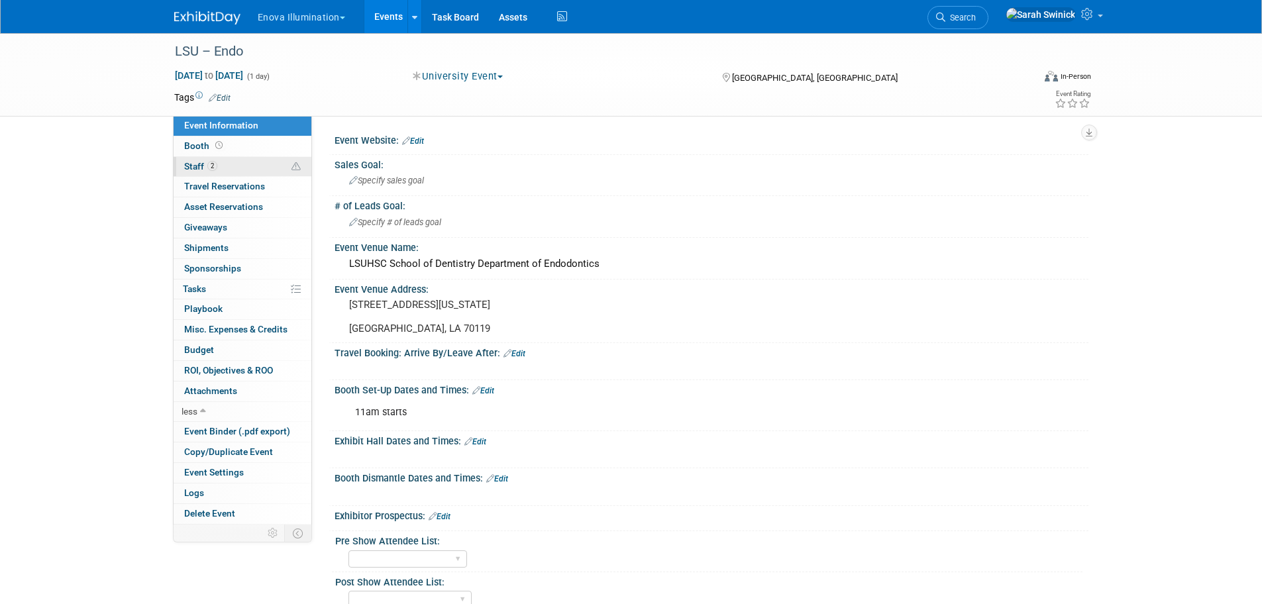
click at [260, 170] on link "2 Staff 2" at bounding box center [243, 167] width 138 height 20
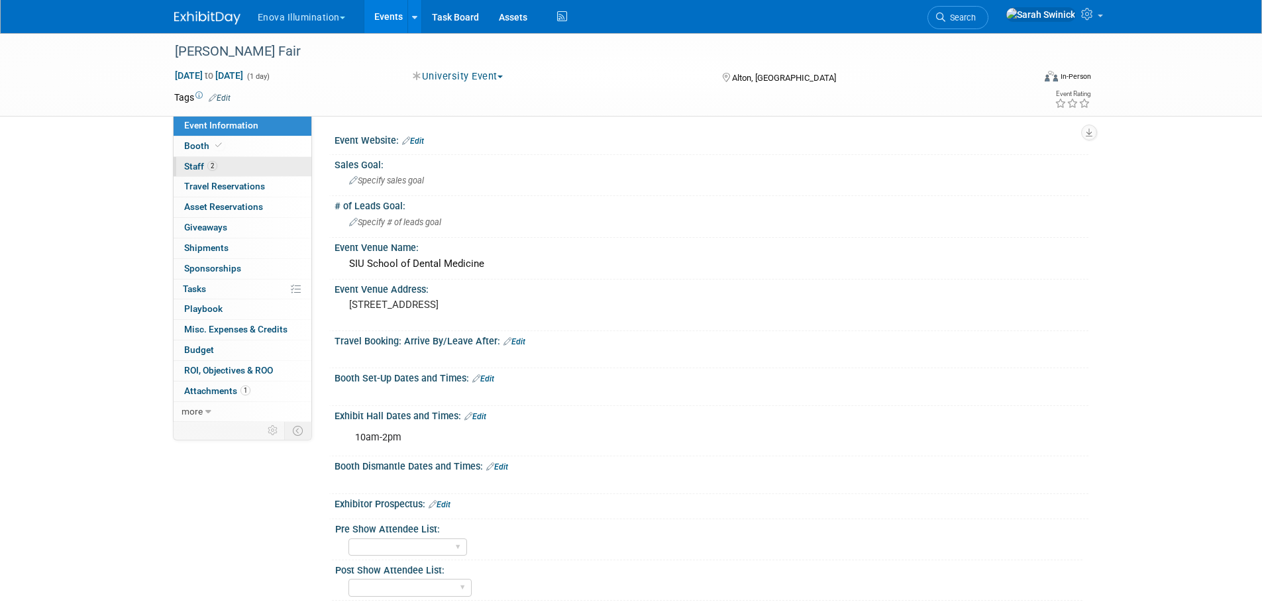
click at [237, 168] on link "2 Staff 2" at bounding box center [243, 167] width 138 height 20
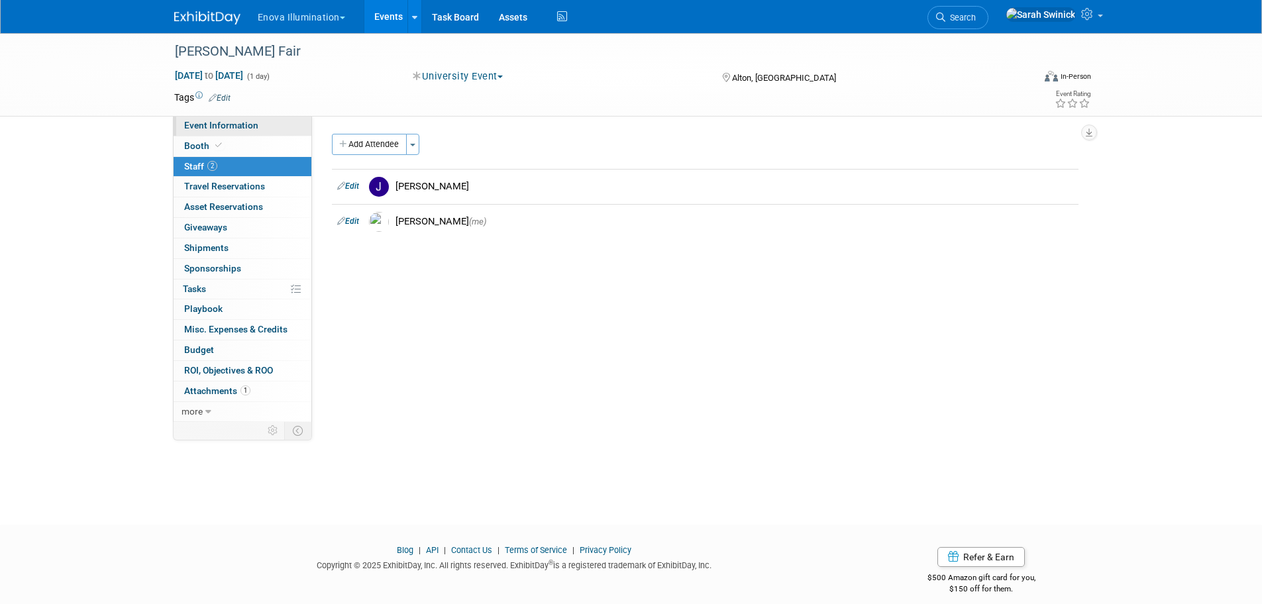
click at [244, 124] on span "Event Information" at bounding box center [221, 125] width 74 height 11
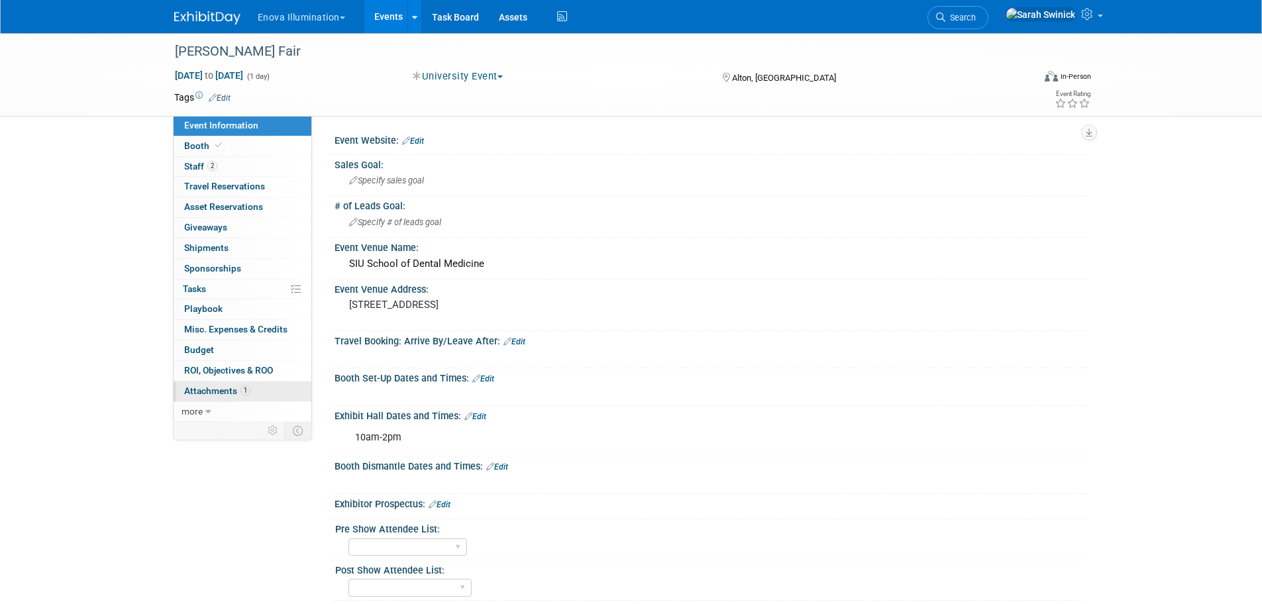
click at [251, 392] on link "1 Attachments 1" at bounding box center [243, 392] width 138 height 20
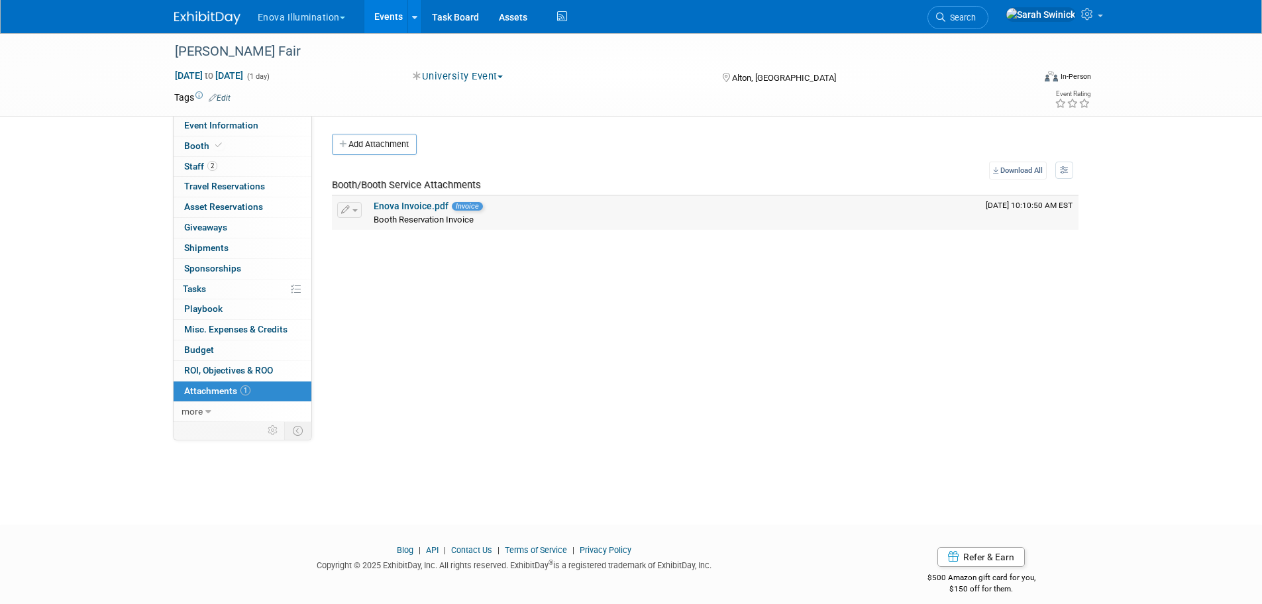
click at [410, 202] on link "Enova Invoice.pdf" at bounding box center [411, 206] width 75 height 11
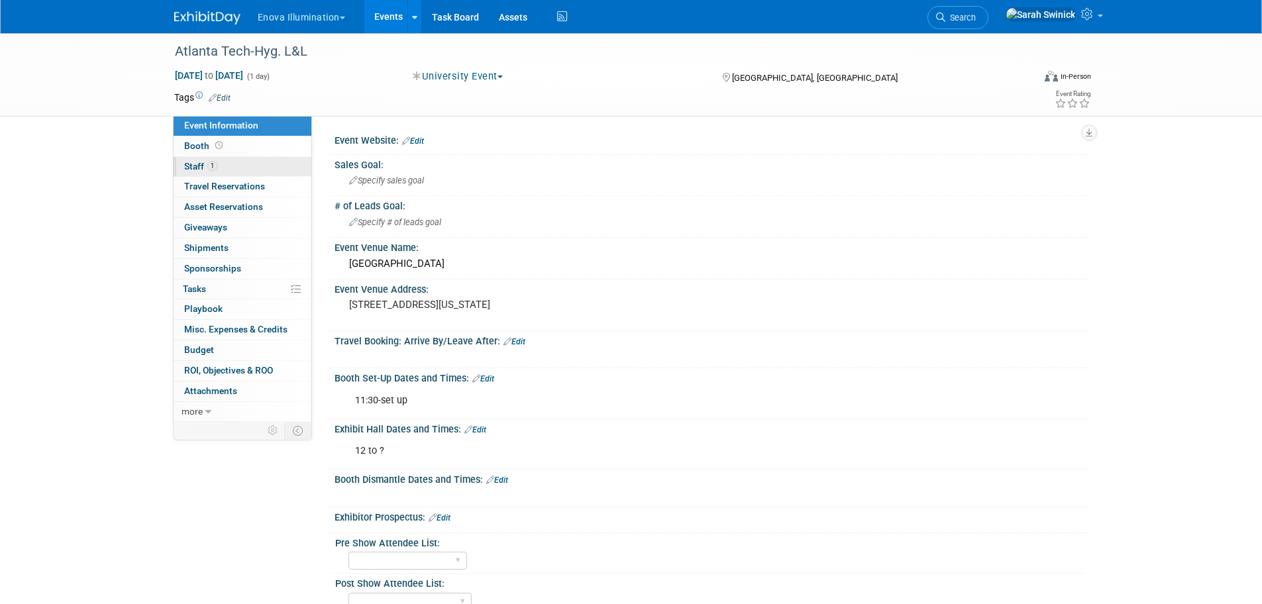
click at [237, 172] on link "1 Staff 1" at bounding box center [243, 167] width 138 height 20
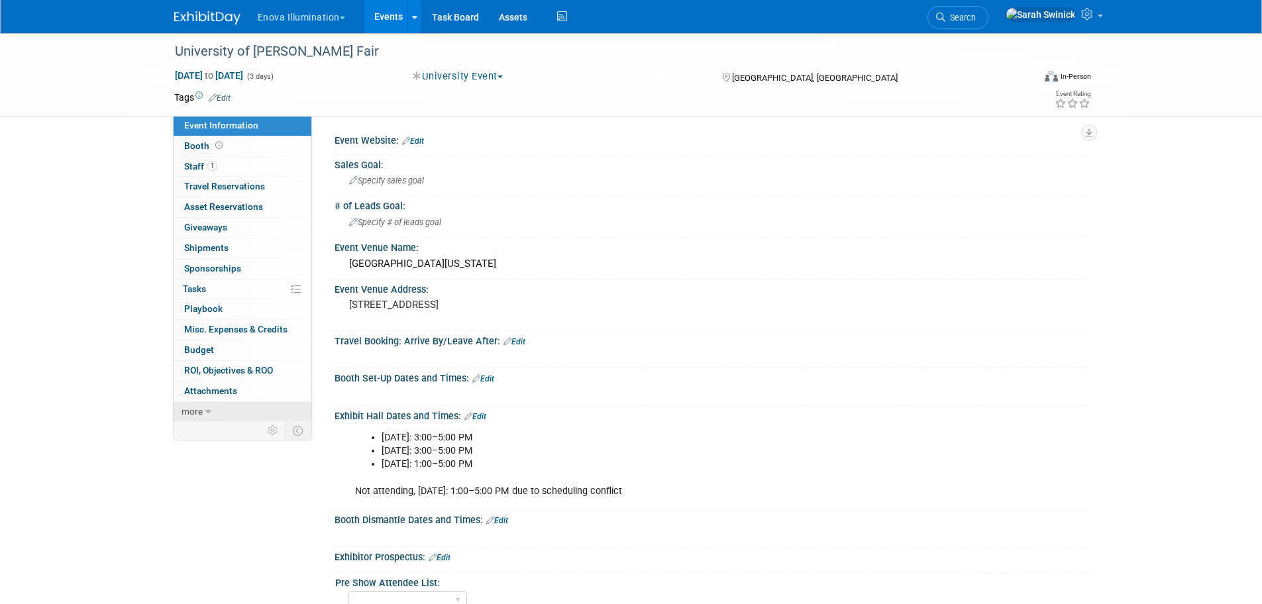
click at [260, 410] on link "more" at bounding box center [243, 412] width 138 height 20
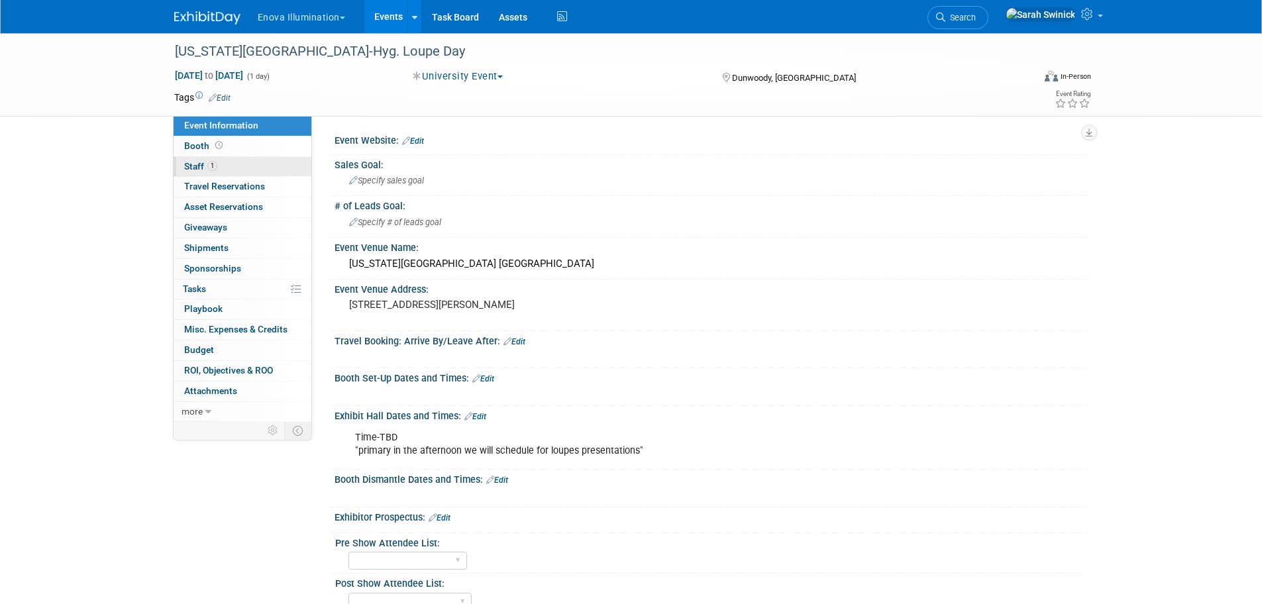
drag, startPoint x: 277, startPoint y: 167, endPoint x: 272, endPoint y: 173, distance: 8.0
click at [277, 168] on link "1 Staff 1" at bounding box center [243, 167] width 138 height 20
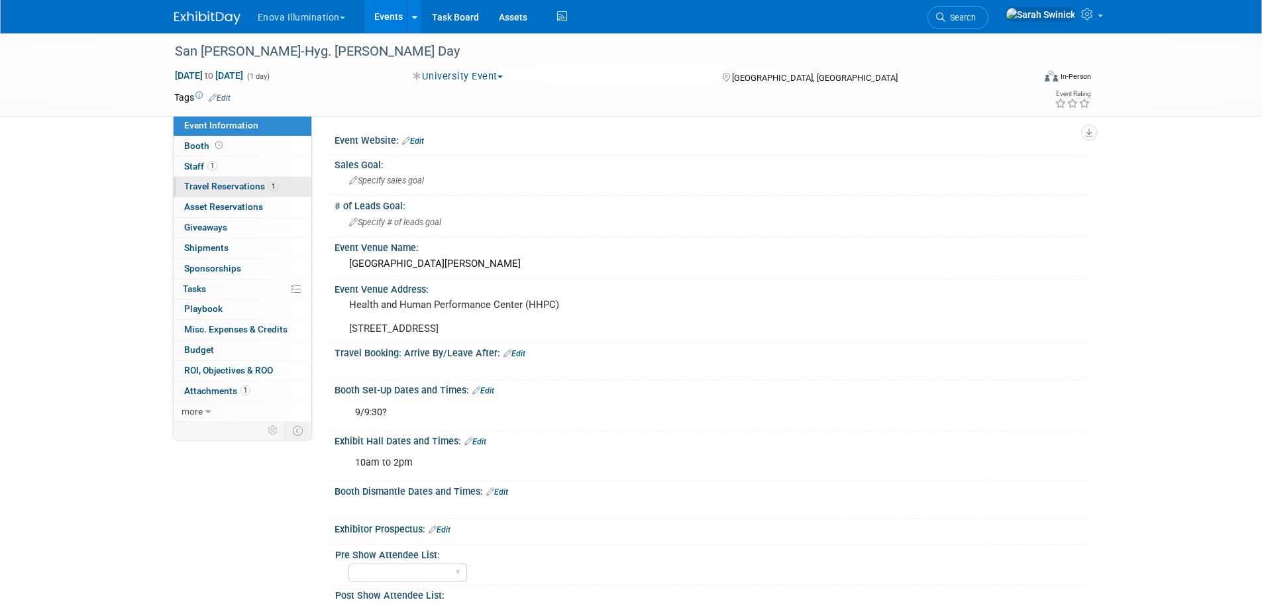
click at [254, 186] on span "Travel Reservations 1" at bounding box center [231, 186] width 94 height 11
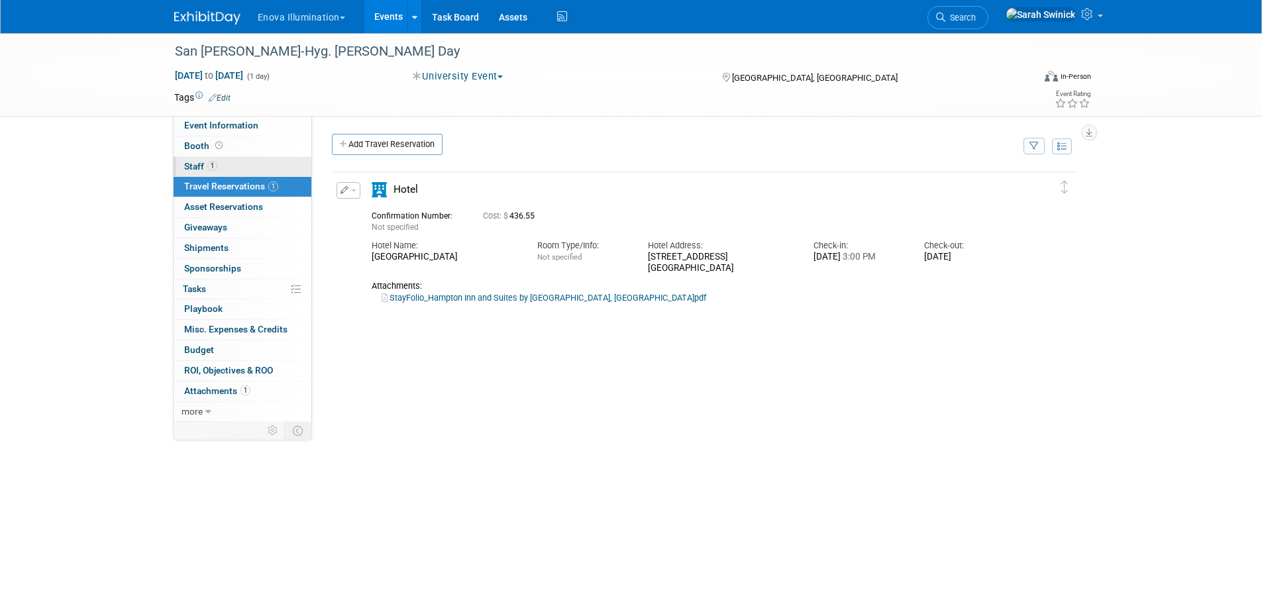
click at [263, 170] on link "1 Staff 1" at bounding box center [243, 167] width 138 height 20
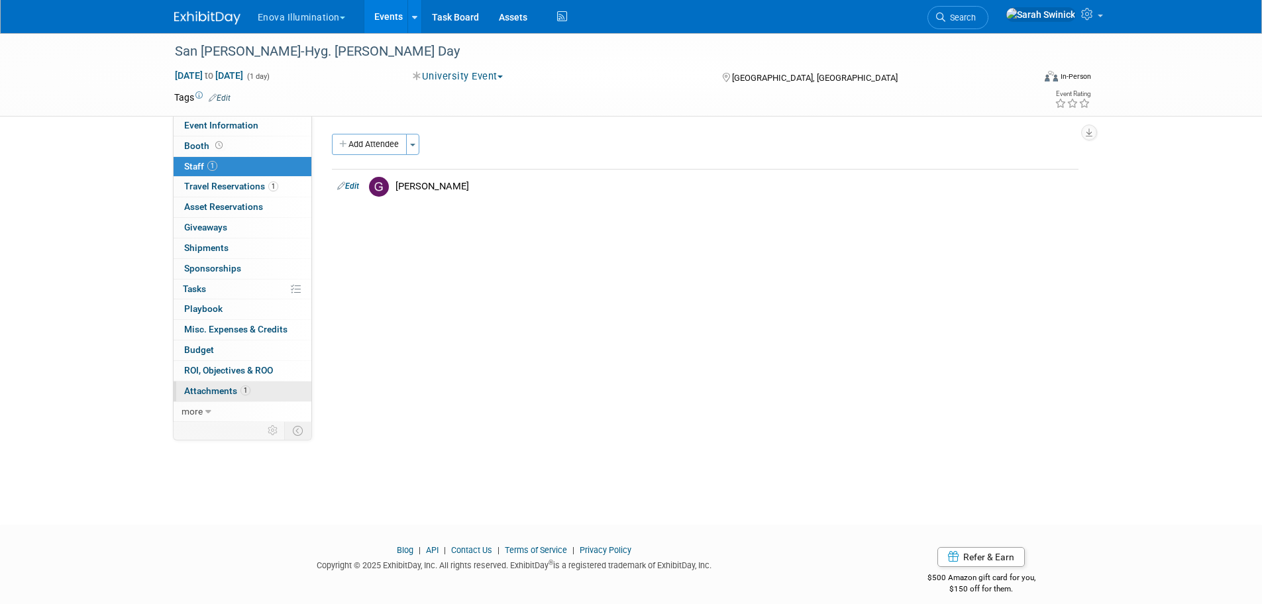
click at [259, 394] on link "1 Attachments 1" at bounding box center [243, 392] width 138 height 20
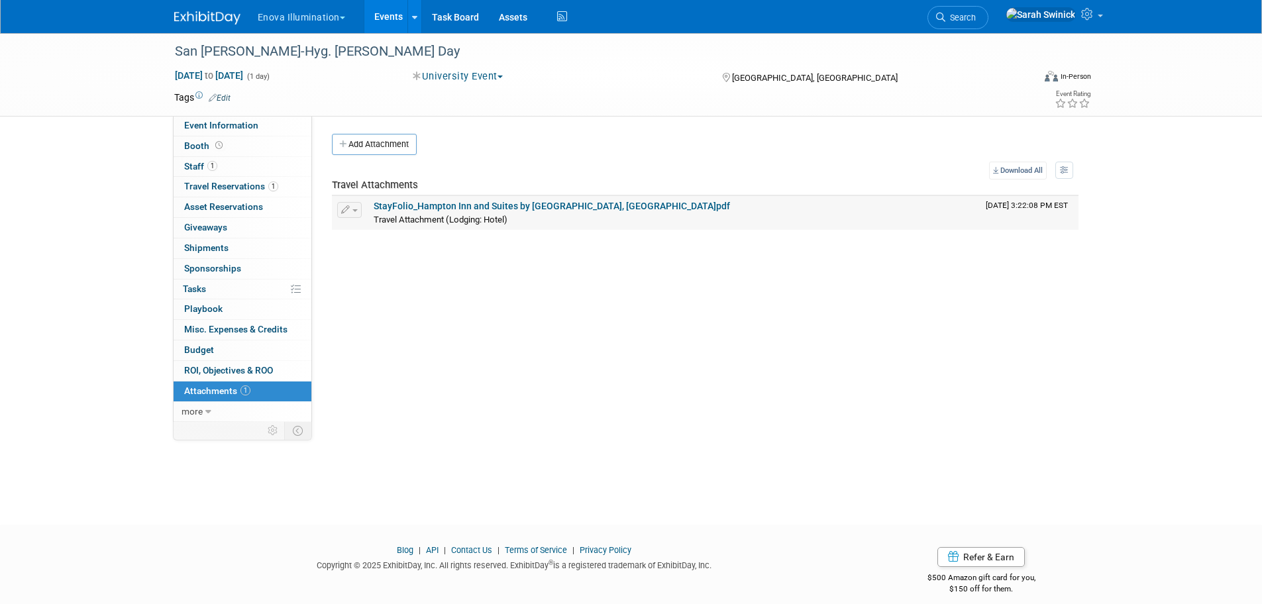
click at [487, 207] on link "StayFolio_Hampton Inn and Suites by Hilton - Farmington, NM_1.pdf" at bounding box center [552, 206] width 357 height 11
click at [209, 117] on div "San Juan-Hyg. Loupe Day Aug 22, 2025 to Aug 22, 2025 (1 day) Aug 22, 2025 to Au…" at bounding box center [631, 267] width 1262 height 468
click at [206, 128] on span "Event Information" at bounding box center [221, 125] width 74 height 11
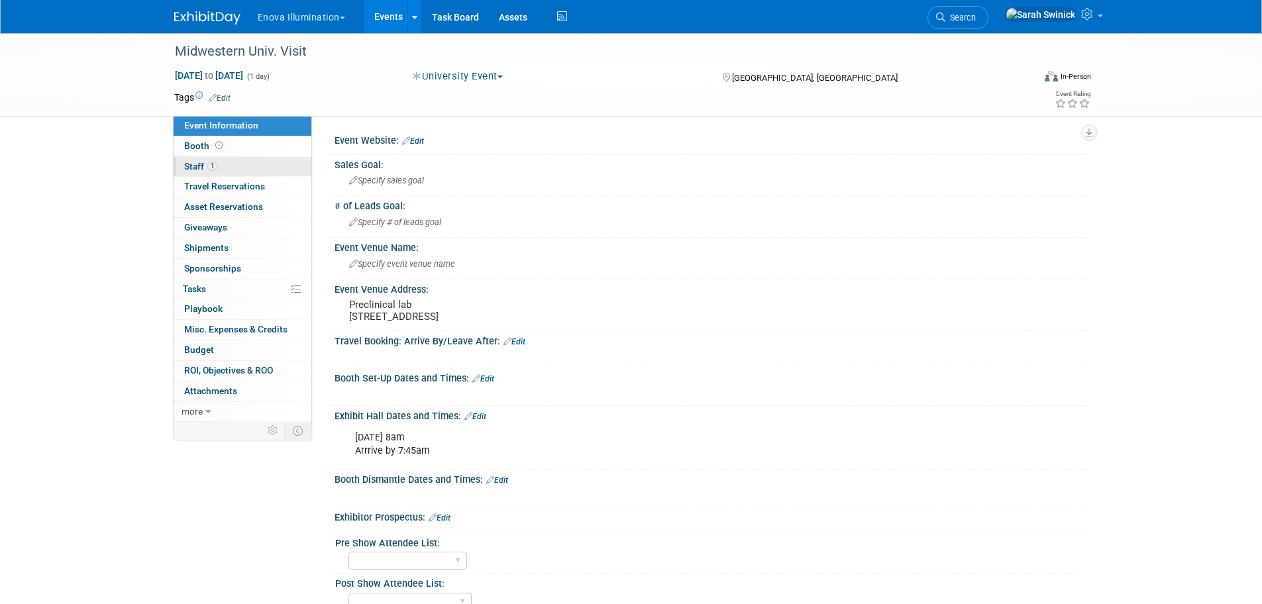
click at [230, 160] on link "1 Staff 1" at bounding box center [243, 167] width 138 height 20
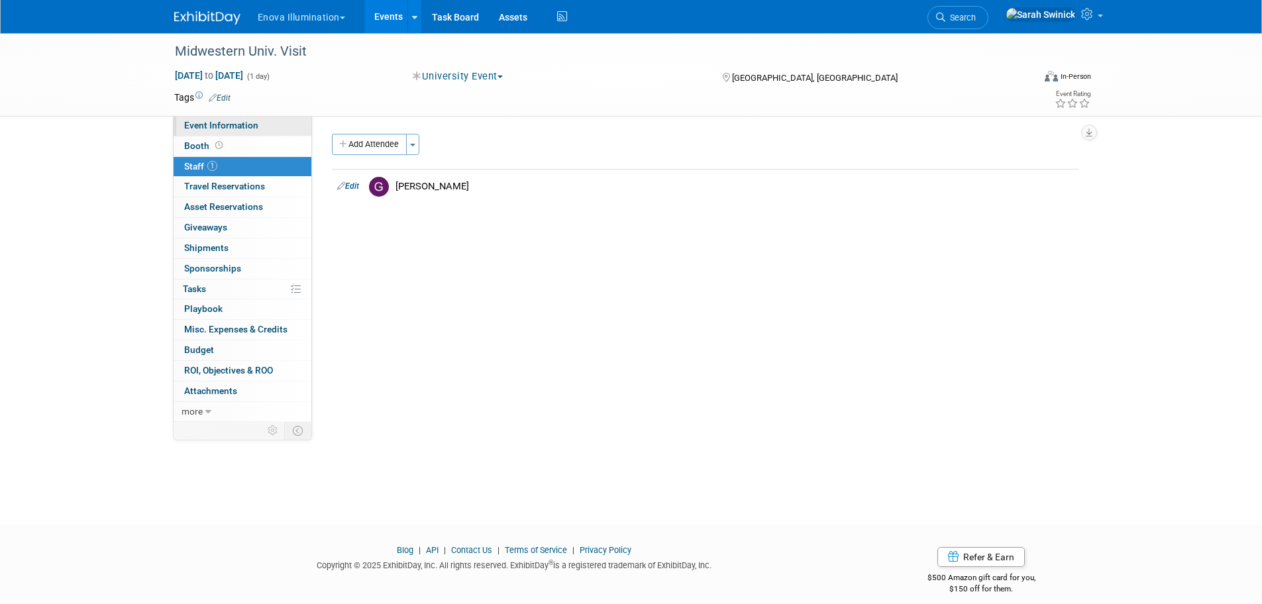
click at [243, 127] on span "Event Information" at bounding box center [221, 125] width 74 height 11
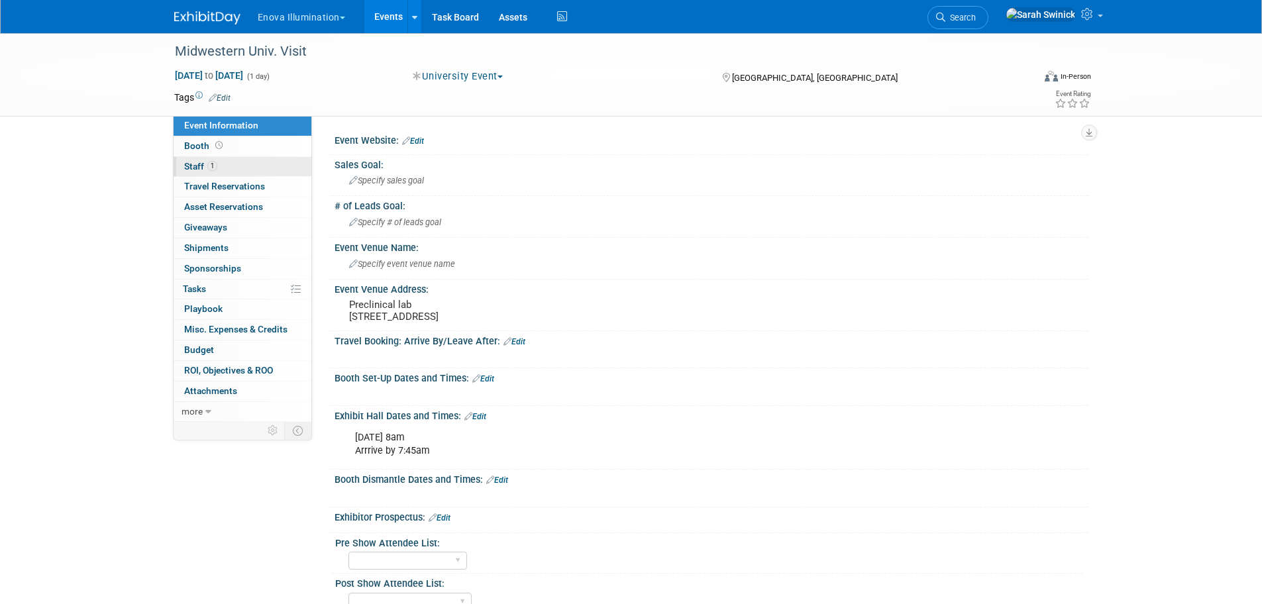
click at [245, 160] on link "1 Staff 1" at bounding box center [243, 167] width 138 height 20
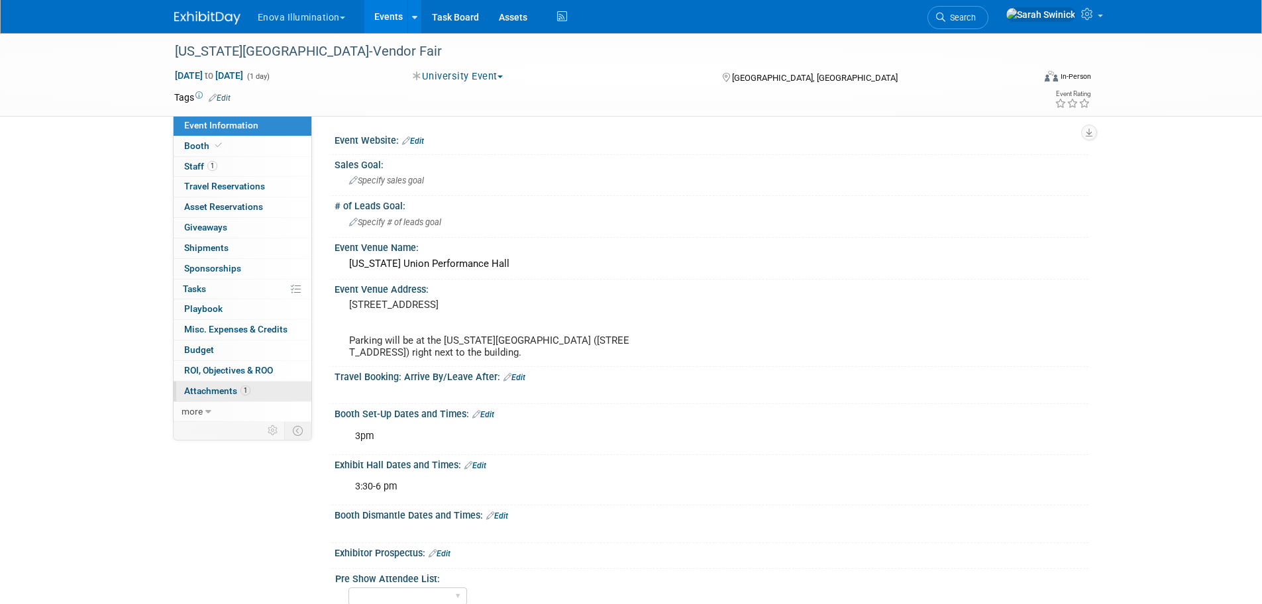
click at [295, 390] on link "1 Attachments 1" at bounding box center [243, 392] width 138 height 20
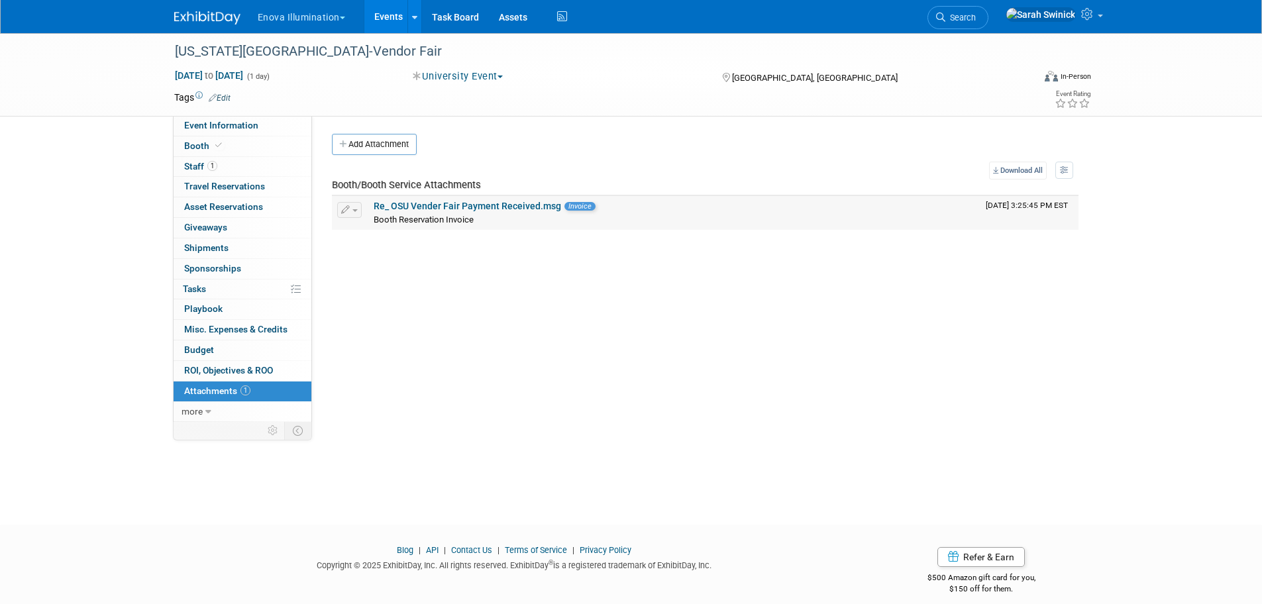
click at [394, 208] on link "Re_ OSU Vender Fair Payment Received.msg" at bounding box center [468, 206] width 188 height 11
drag, startPoint x: 217, startPoint y: 171, endPoint x: 224, endPoint y: 178, distance: 9.9
click at [217, 173] on link "1 Staff 1" at bounding box center [243, 167] width 138 height 20
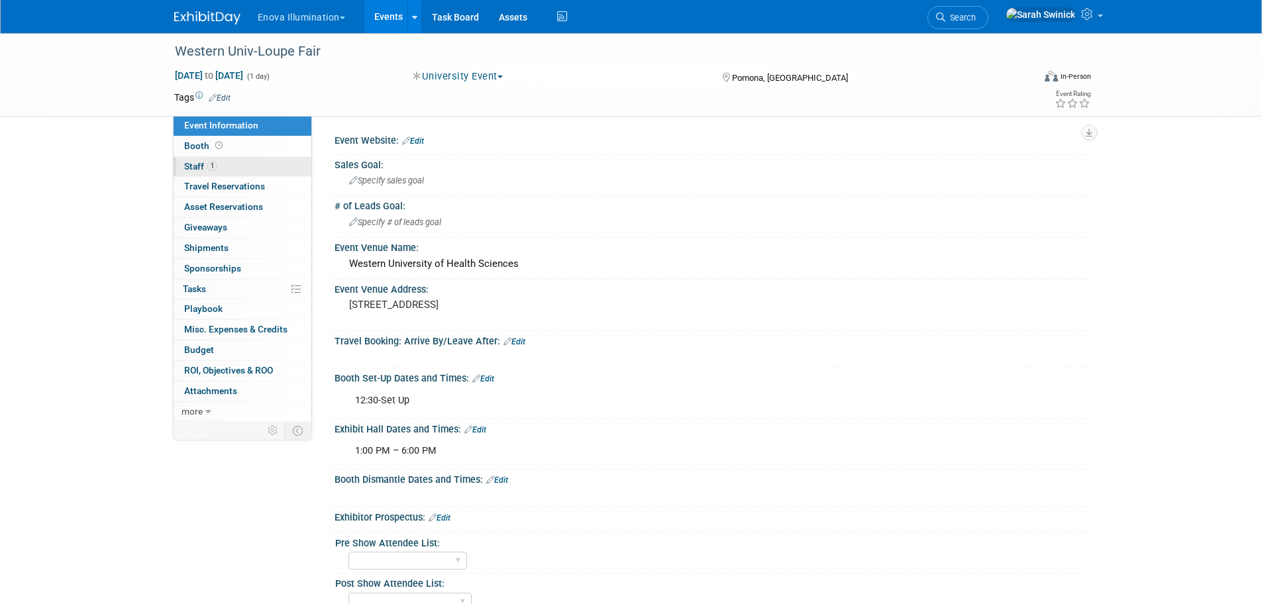
click at [225, 166] on link "1 Staff 1" at bounding box center [243, 167] width 138 height 20
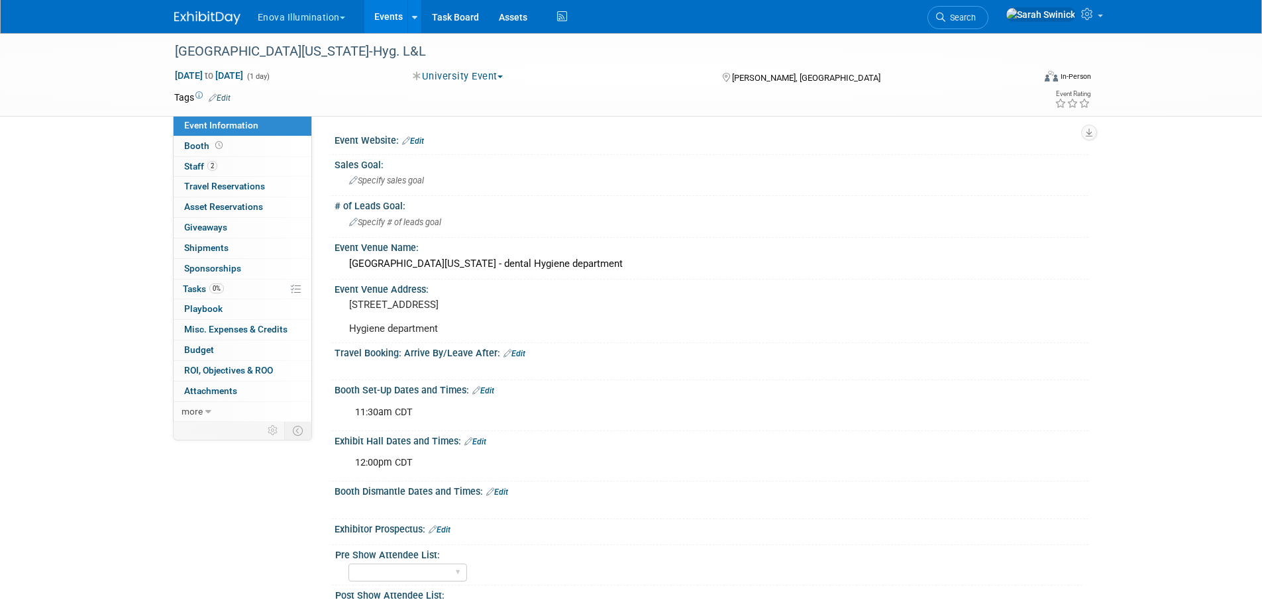
click at [227, 164] on link "2 Staff 2" at bounding box center [243, 167] width 138 height 20
click at [218, 159] on link "1 Staff 1" at bounding box center [243, 167] width 138 height 20
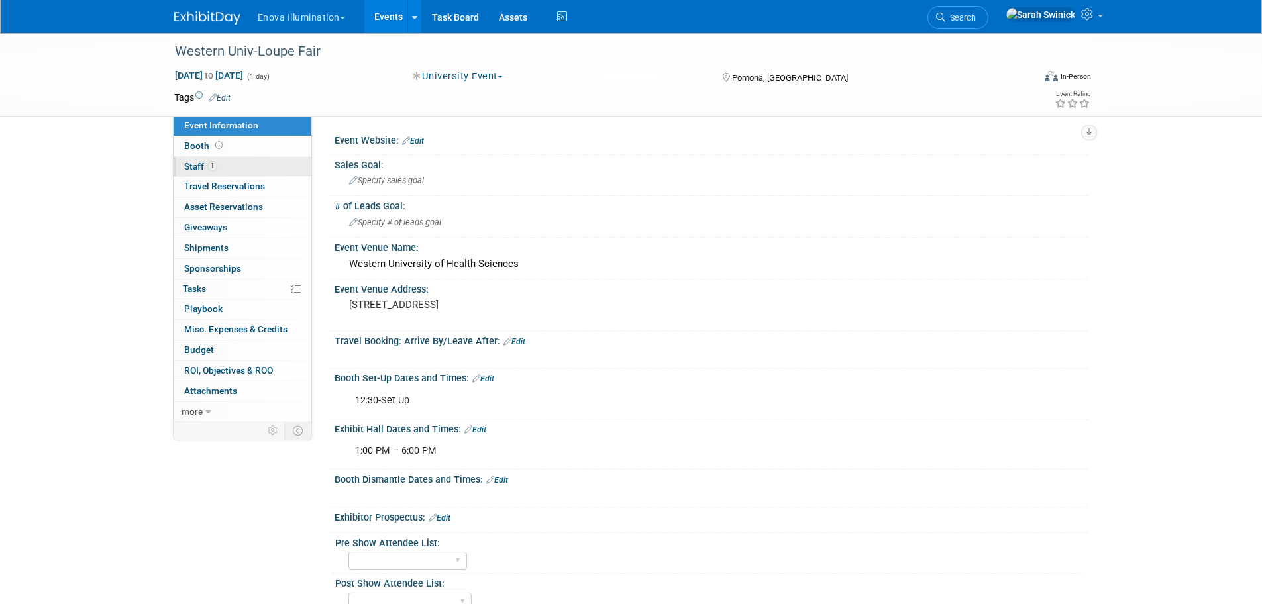
click at [267, 162] on link "1 Staff 1" at bounding box center [243, 167] width 138 height 20
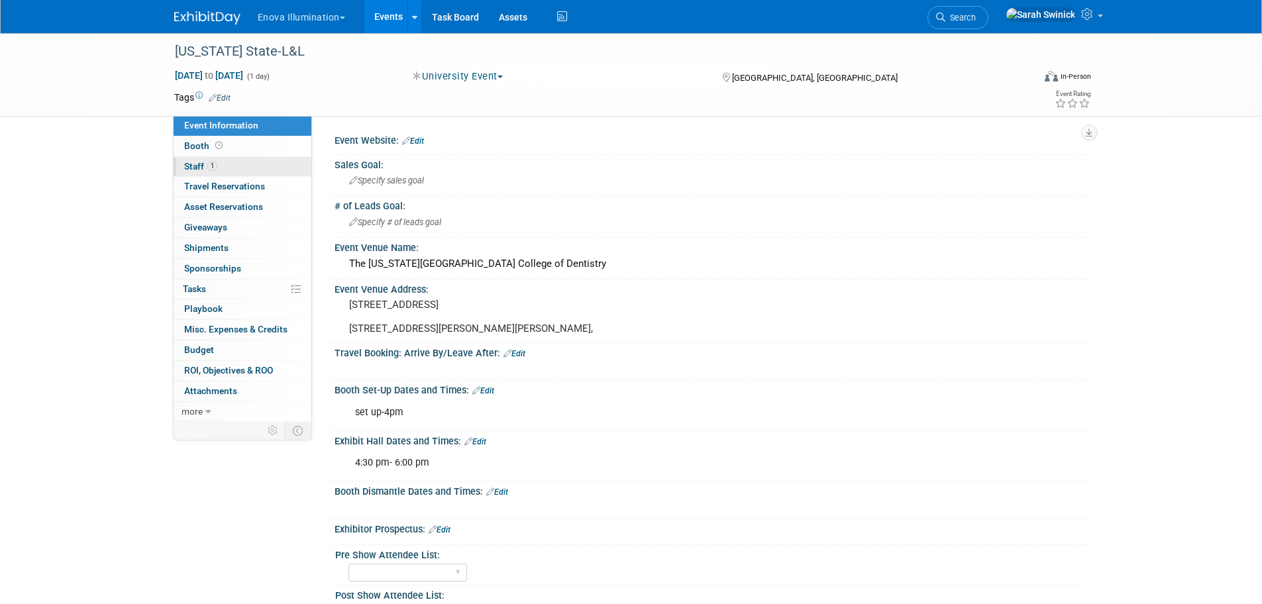
click at [278, 174] on link "1 Staff 1" at bounding box center [243, 167] width 138 height 20
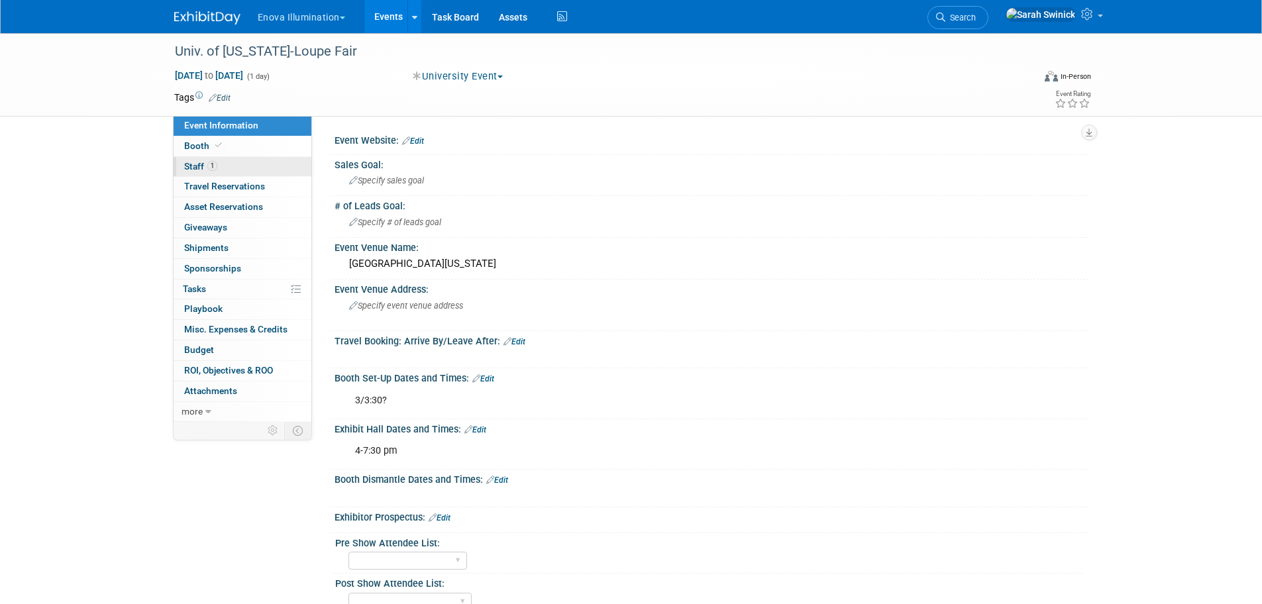
click at [232, 170] on link "1 Staff 1" at bounding box center [243, 167] width 138 height 20
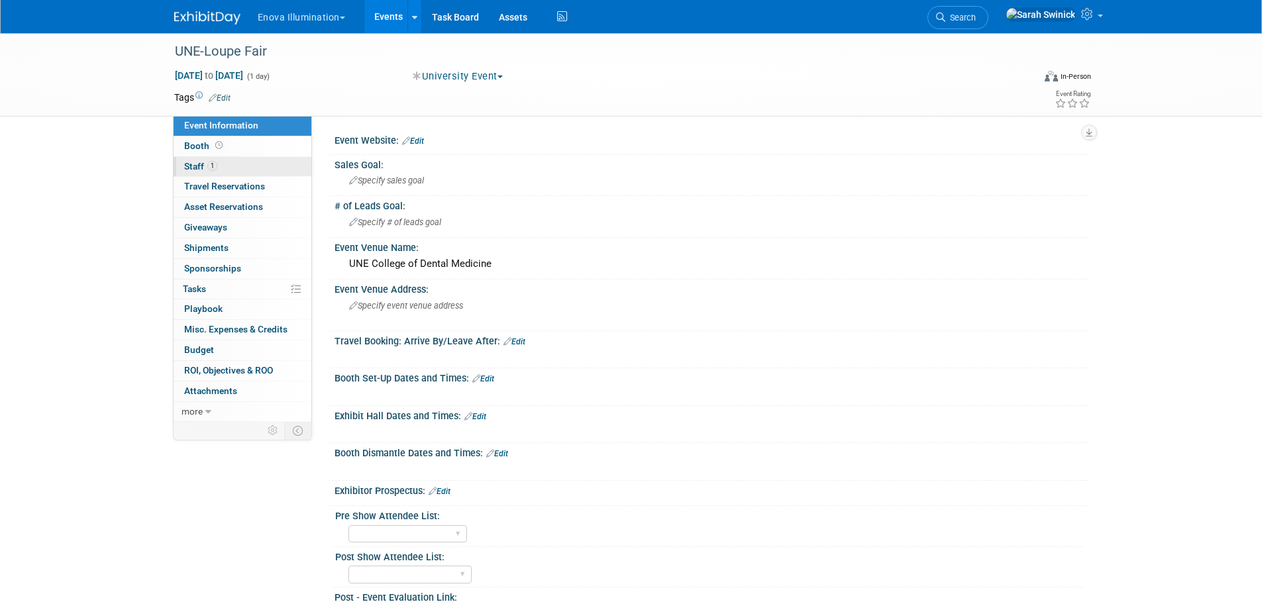
click at [200, 169] on span "Staff 1" at bounding box center [200, 166] width 33 height 11
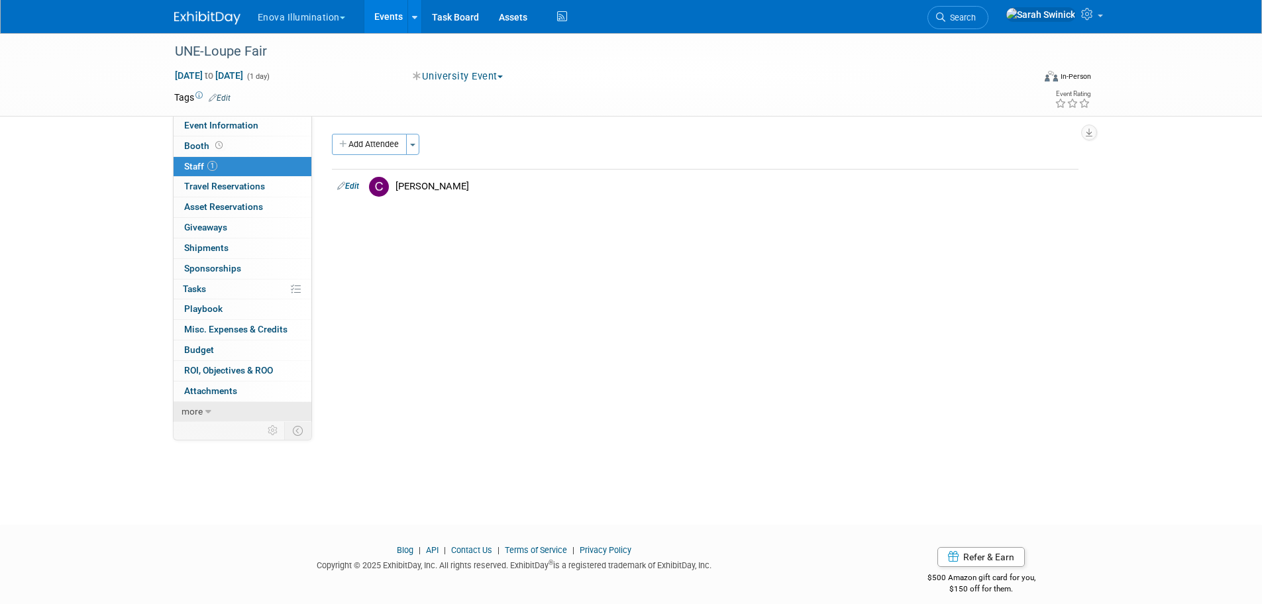
click at [194, 411] on span "more" at bounding box center [192, 411] width 21 height 11
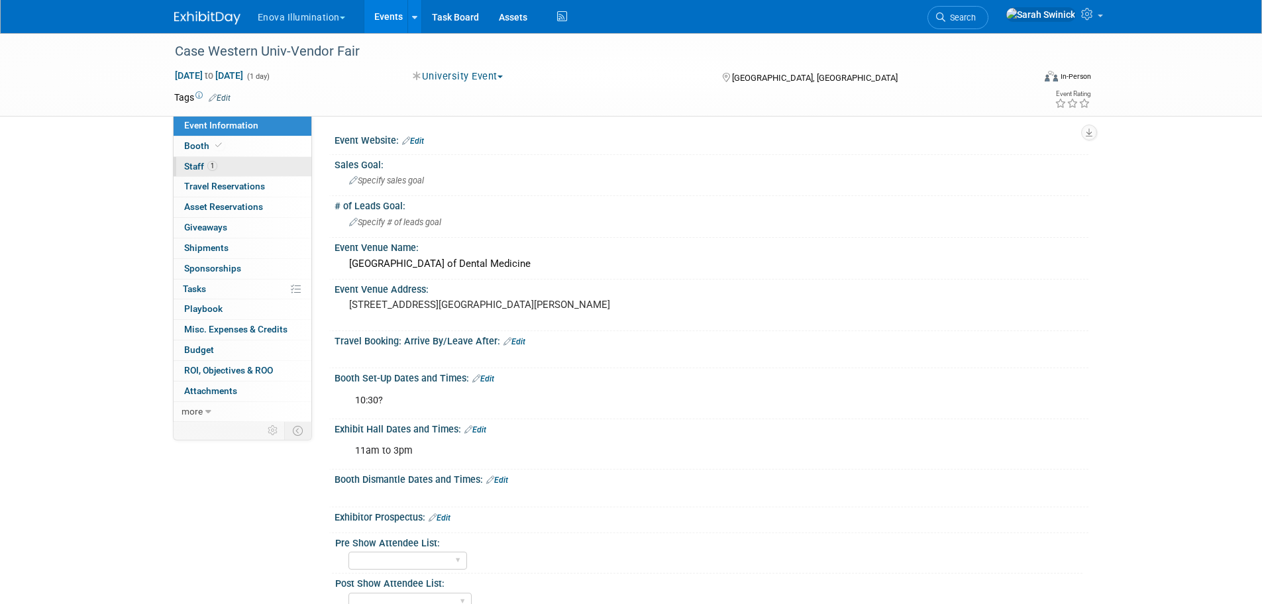
click at [278, 165] on link "1 Staff 1" at bounding box center [243, 167] width 138 height 20
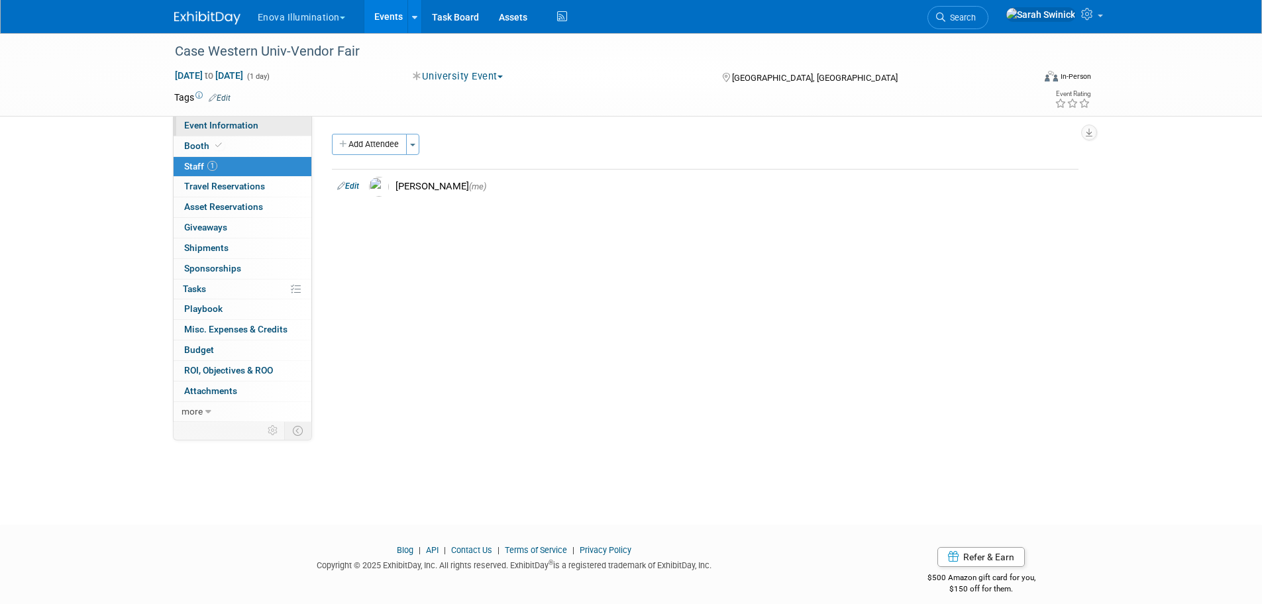
click at [268, 125] on link "Event Information" at bounding box center [243, 126] width 138 height 20
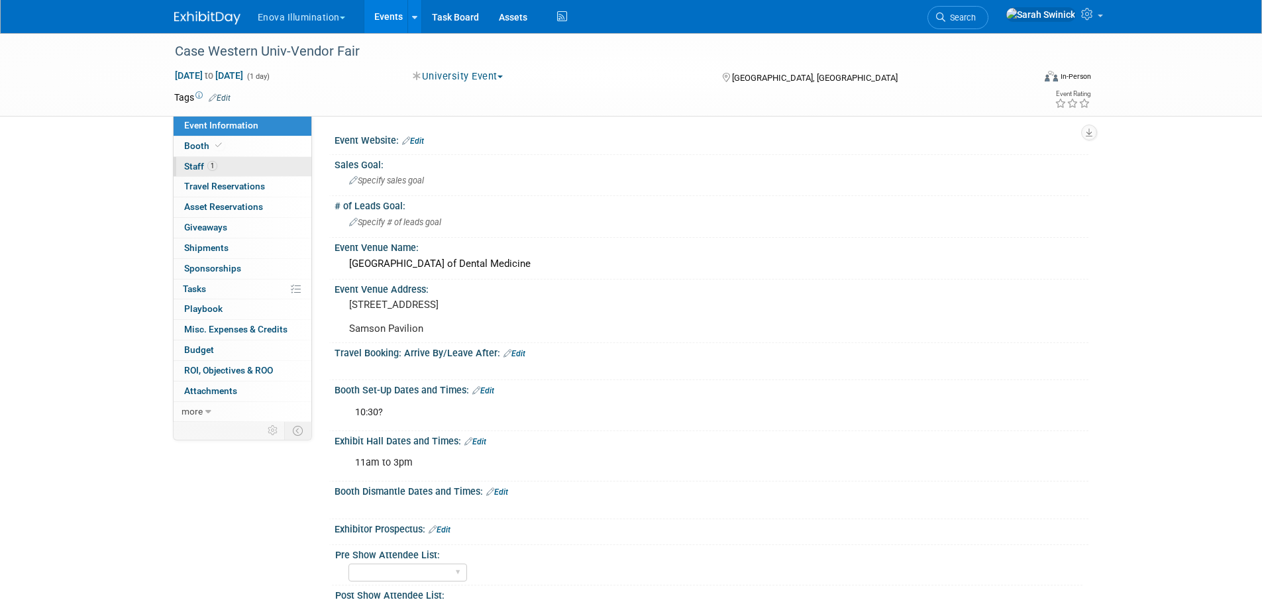
click at [229, 166] on link "1 Staff 1" at bounding box center [243, 167] width 138 height 20
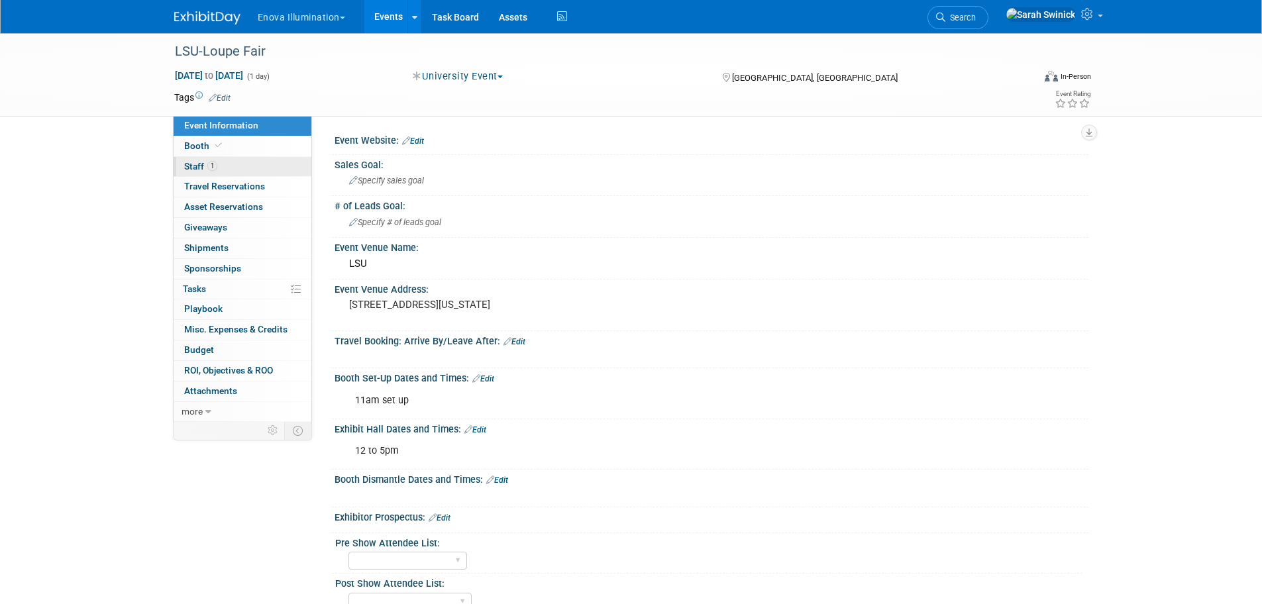
click at [233, 166] on link "1 Staff 1" at bounding box center [243, 167] width 138 height 20
